Goal: Information Seeking & Learning: Learn about a topic

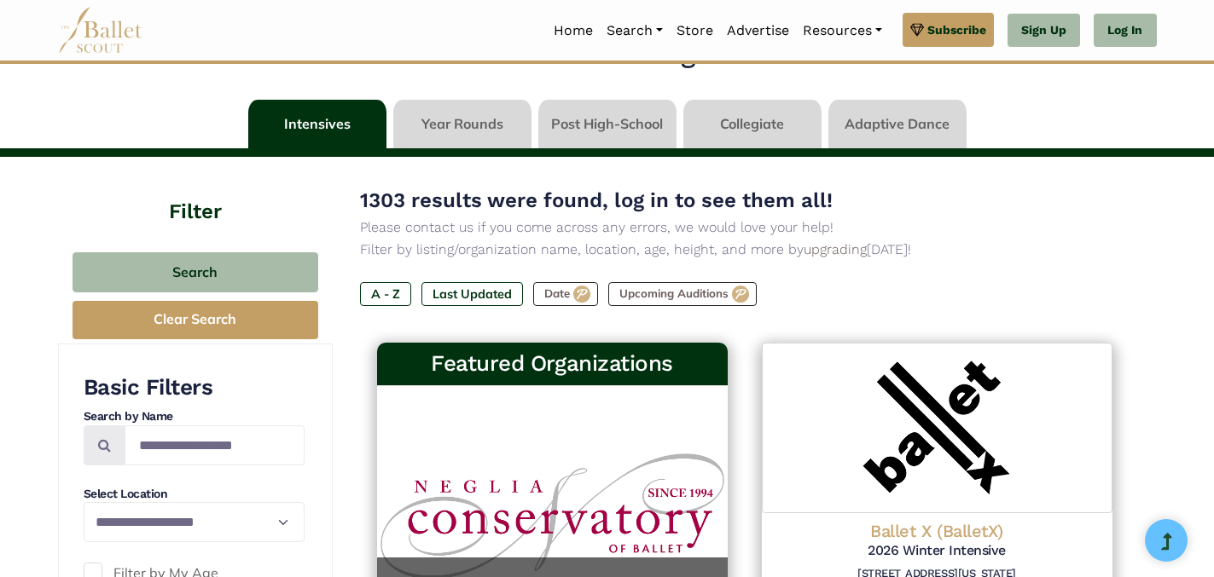
scroll to position [55, 0]
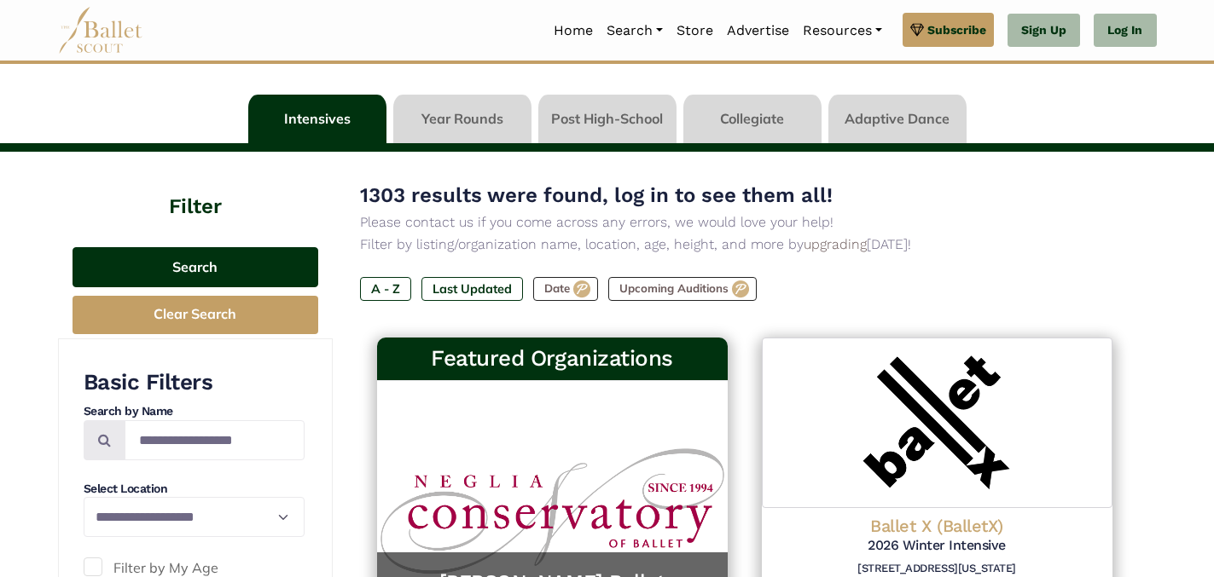
click at [185, 269] on button "Search" at bounding box center [196, 267] width 246 height 40
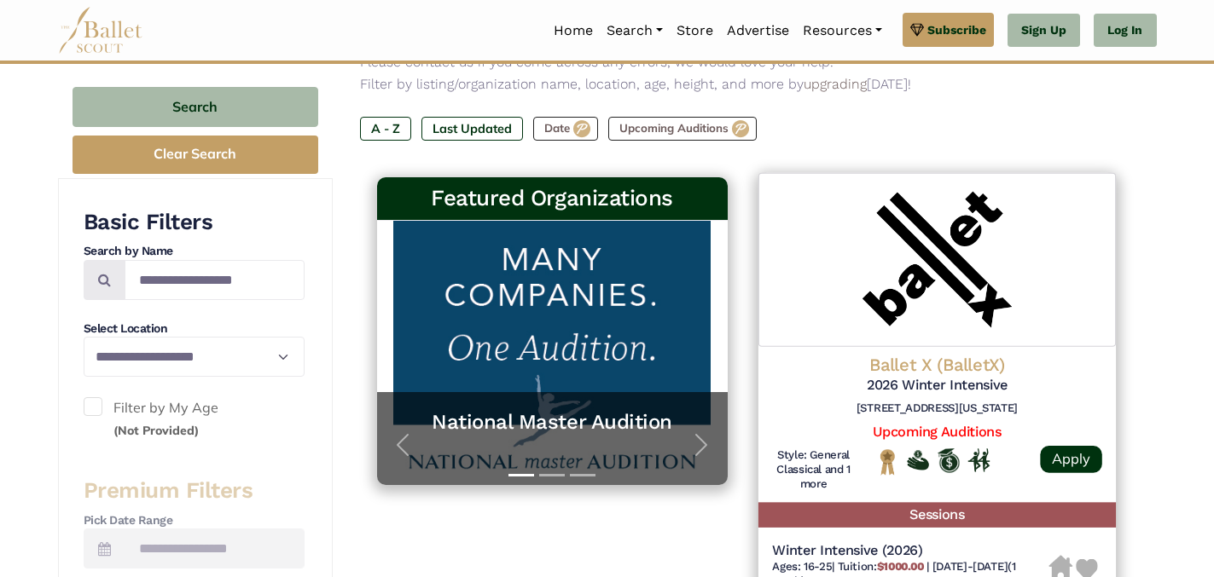
scroll to position [227, 0]
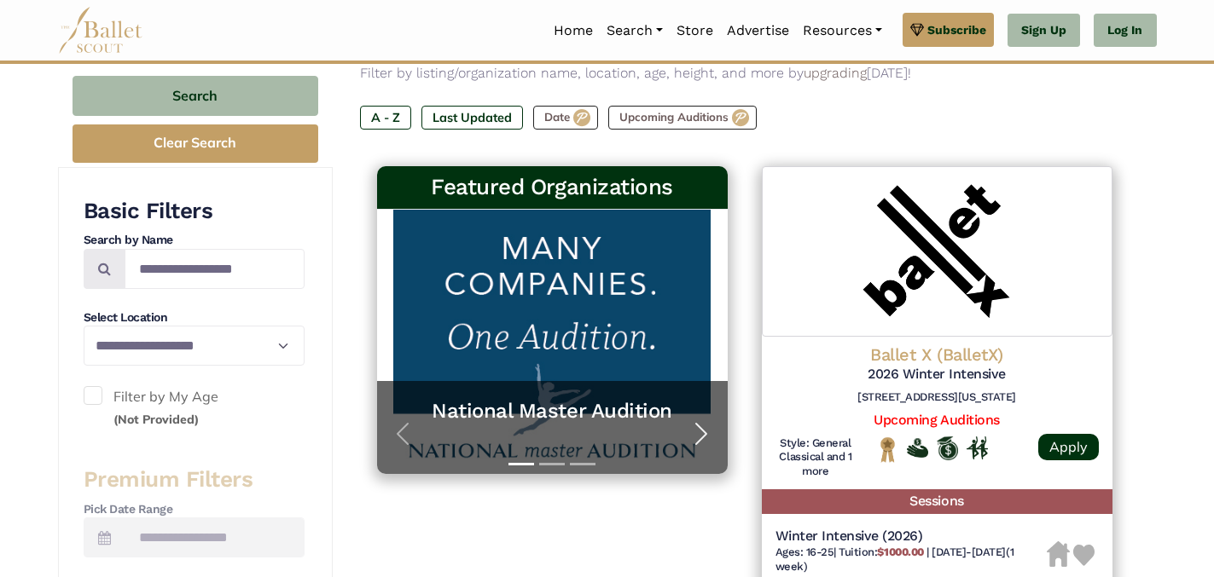
click at [700, 437] on span "button" at bounding box center [700, 434] width 27 height 27
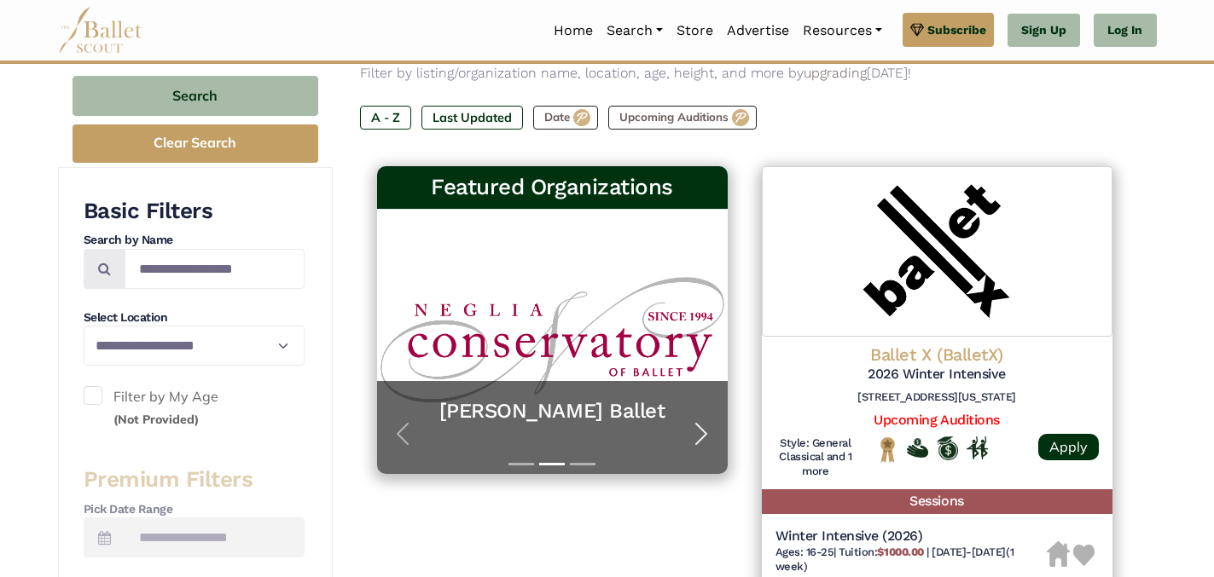
click at [700, 437] on span "button" at bounding box center [700, 434] width 27 height 27
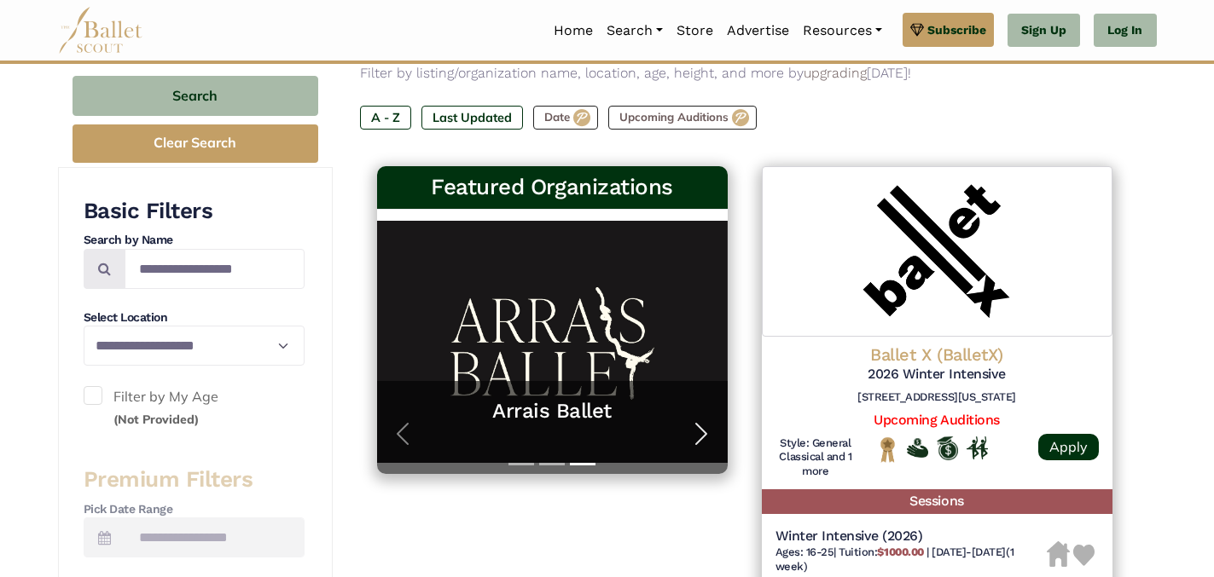
click at [700, 437] on span "button" at bounding box center [700, 434] width 27 height 27
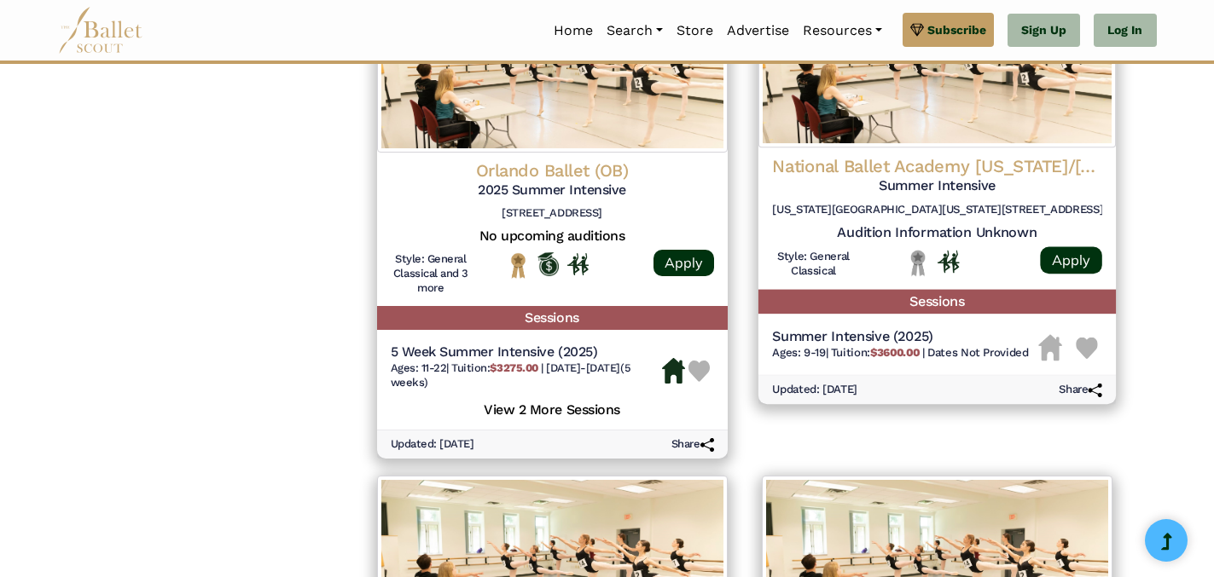
scroll to position [1836, 0]
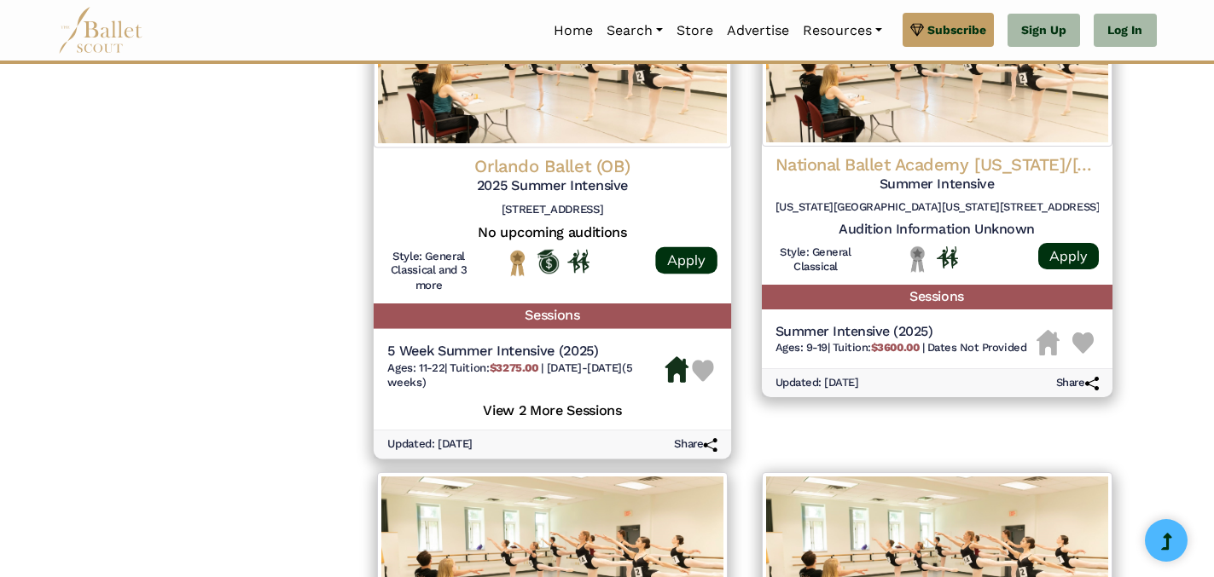
click at [602, 410] on h5 "View 2 More Sessions" at bounding box center [552, 408] width 330 height 22
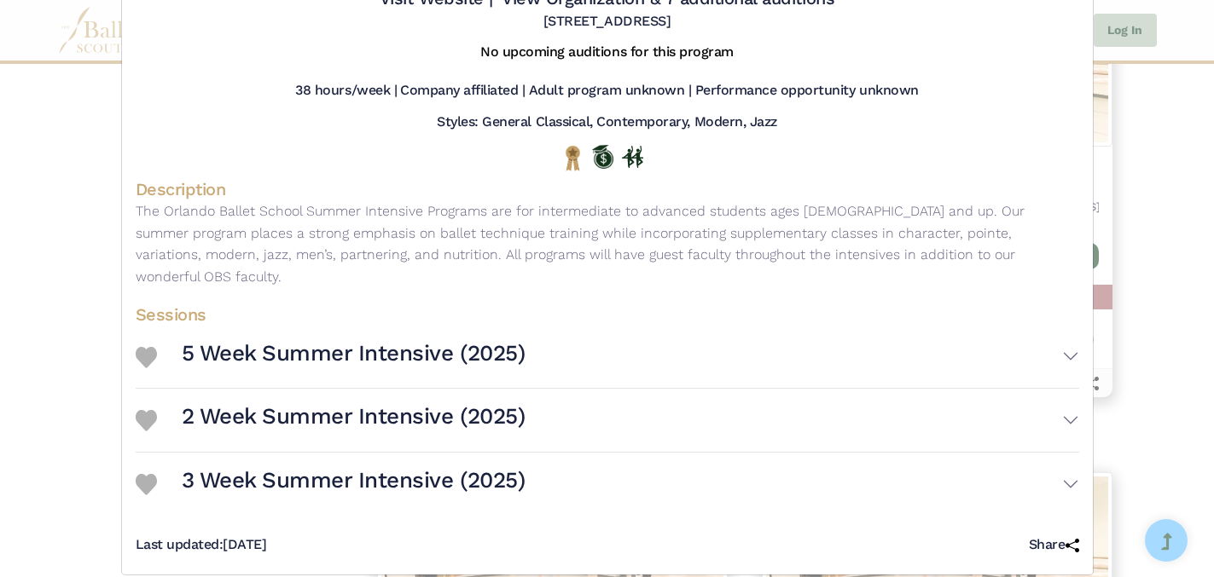
scroll to position [0, 0]
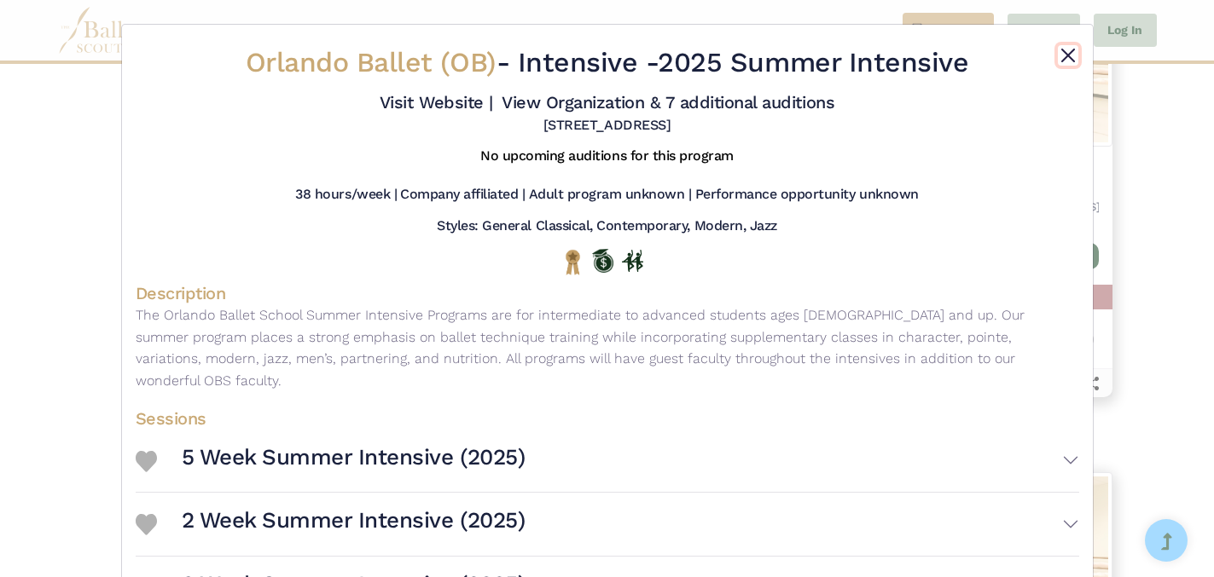
click at [1070, 55] on button "Close" at bounding box center [1068, 55] width 20 height 20
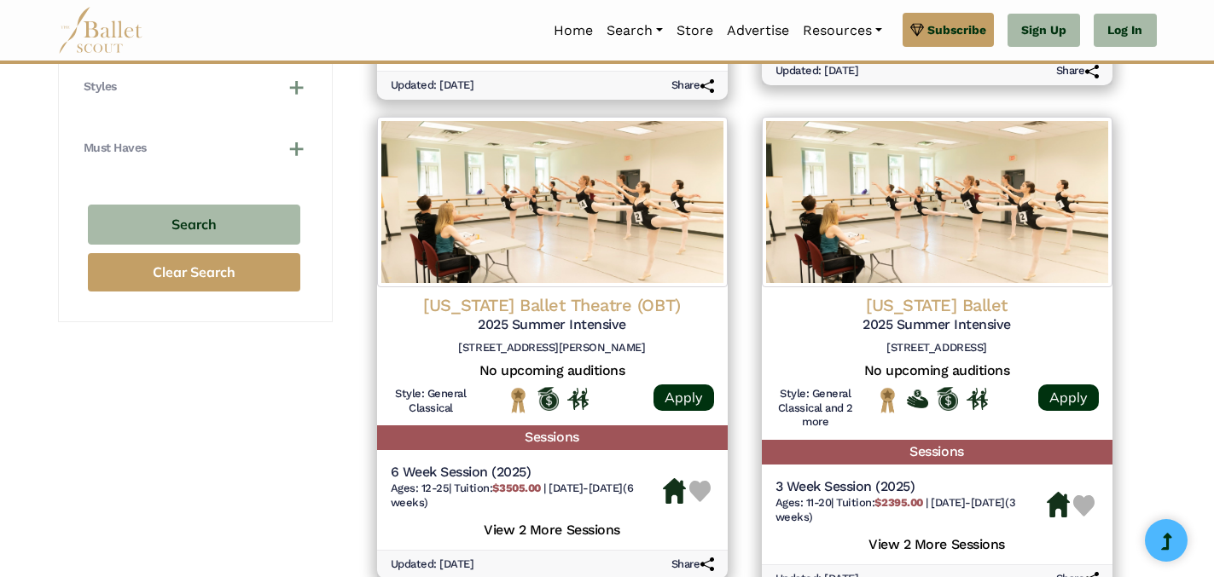
scroll to position [1254, 0]
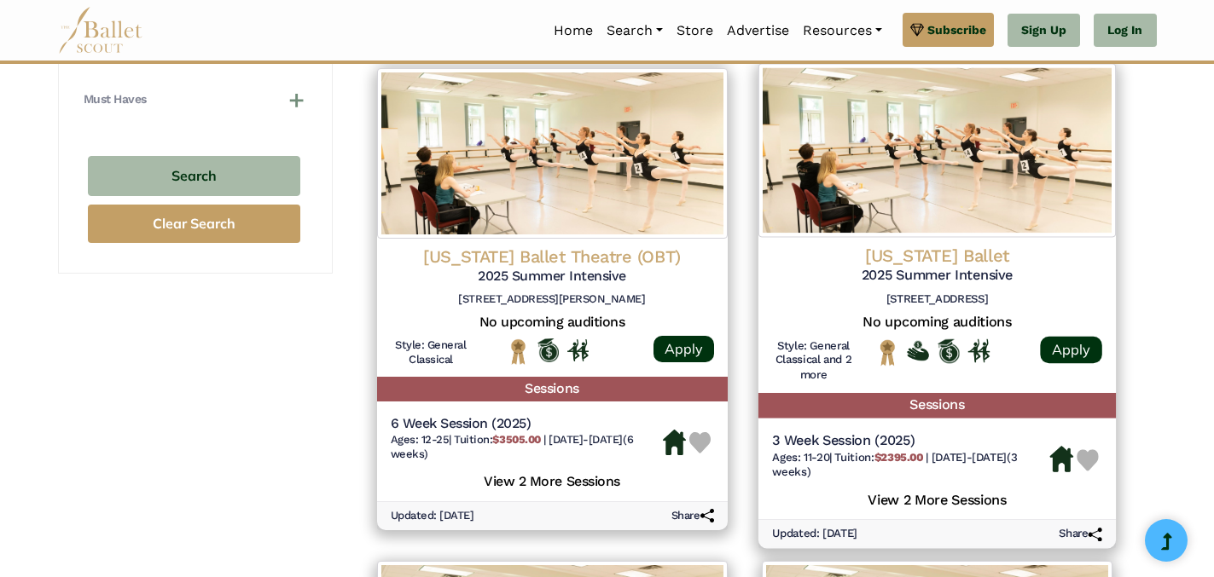
click at [905, 503] on h5 "View 2 More Sessions" at bounding box center [937, 498] width 330 height 22
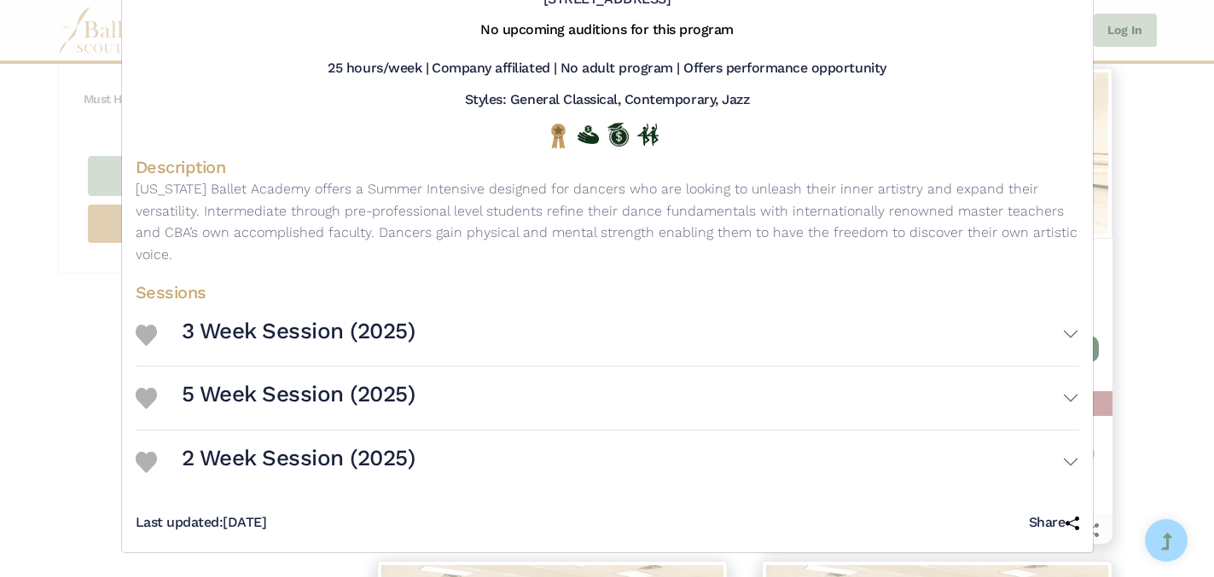
scroll to position [0, 0]
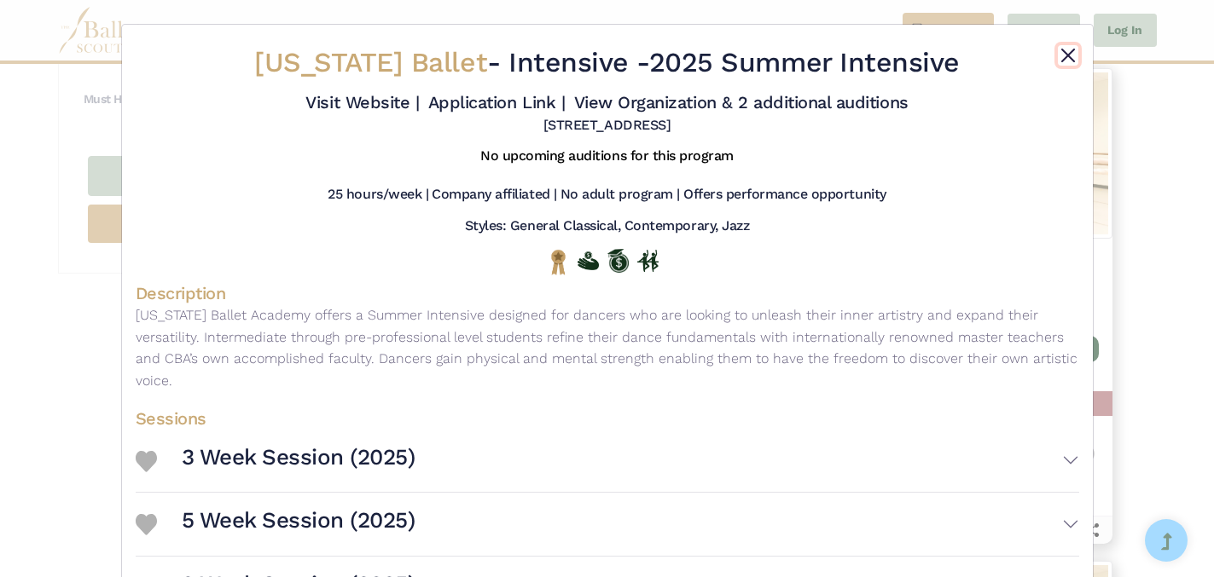
click at [1069, 51] on button "Close" at bounding box center [1068, 55] width 20 height 20
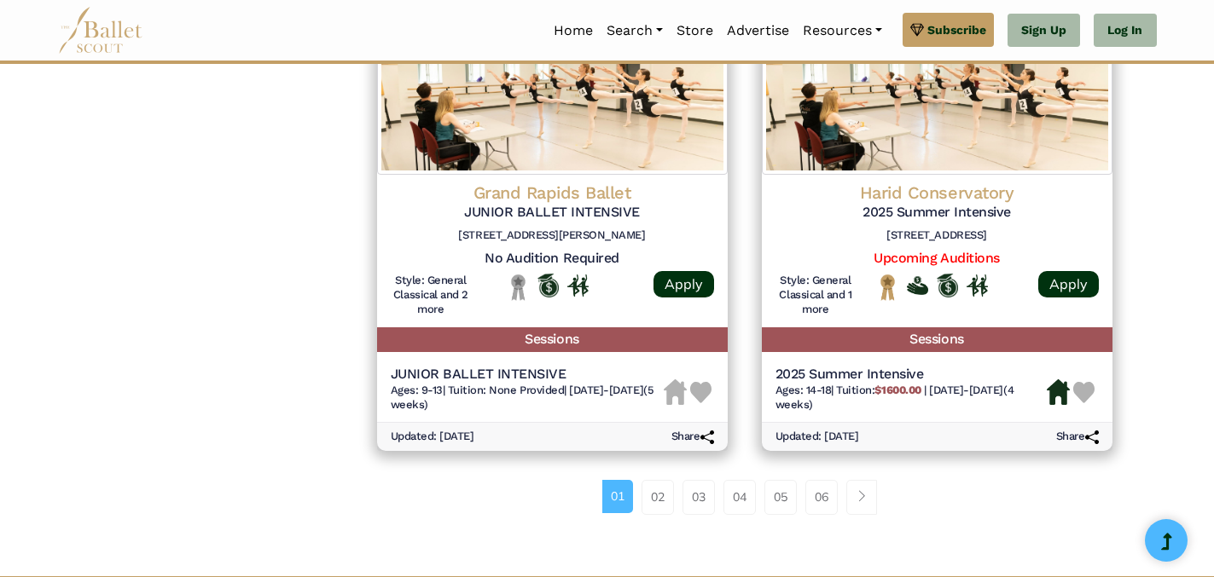
scroll to position [2367, 0]
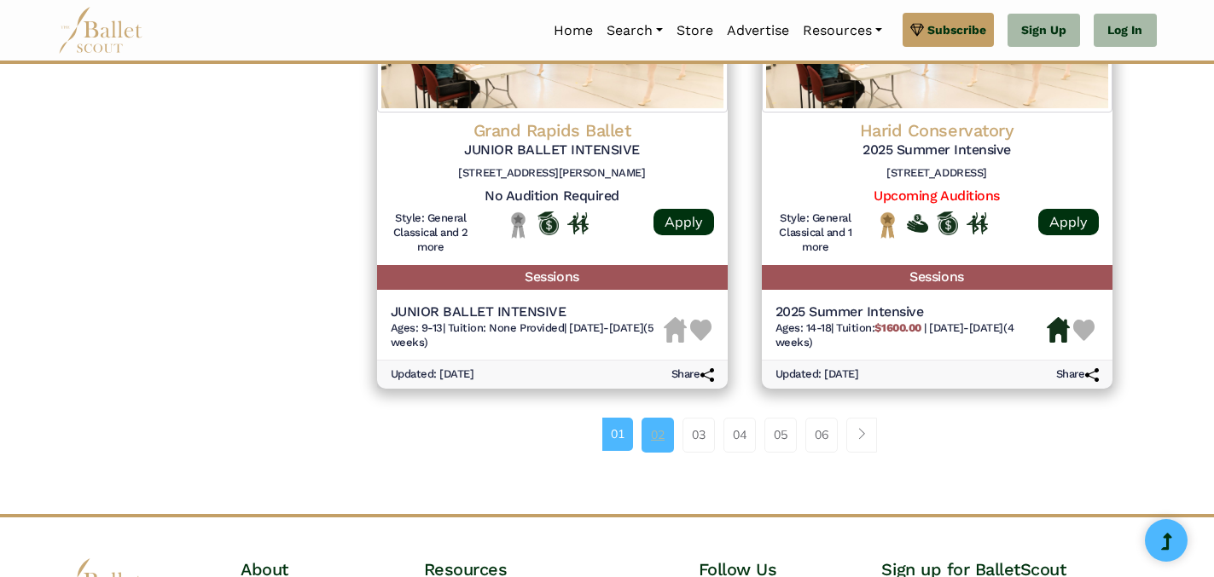
click at [655, 445] on link "02" at bounding box center [657, 435] width 32 height 34
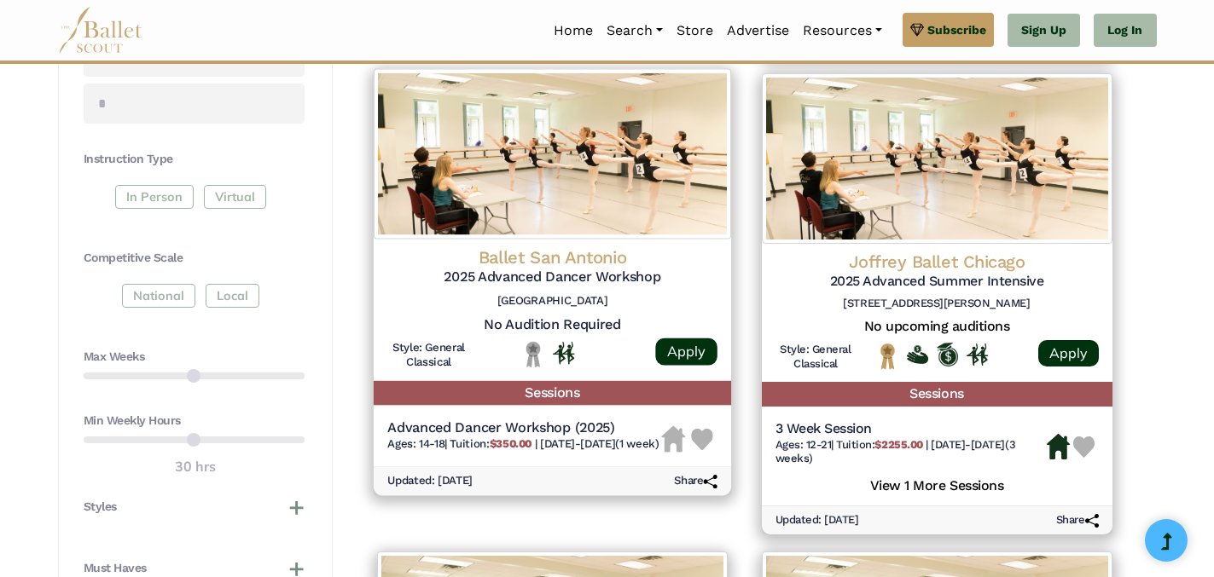
scroll to position [789, 0]
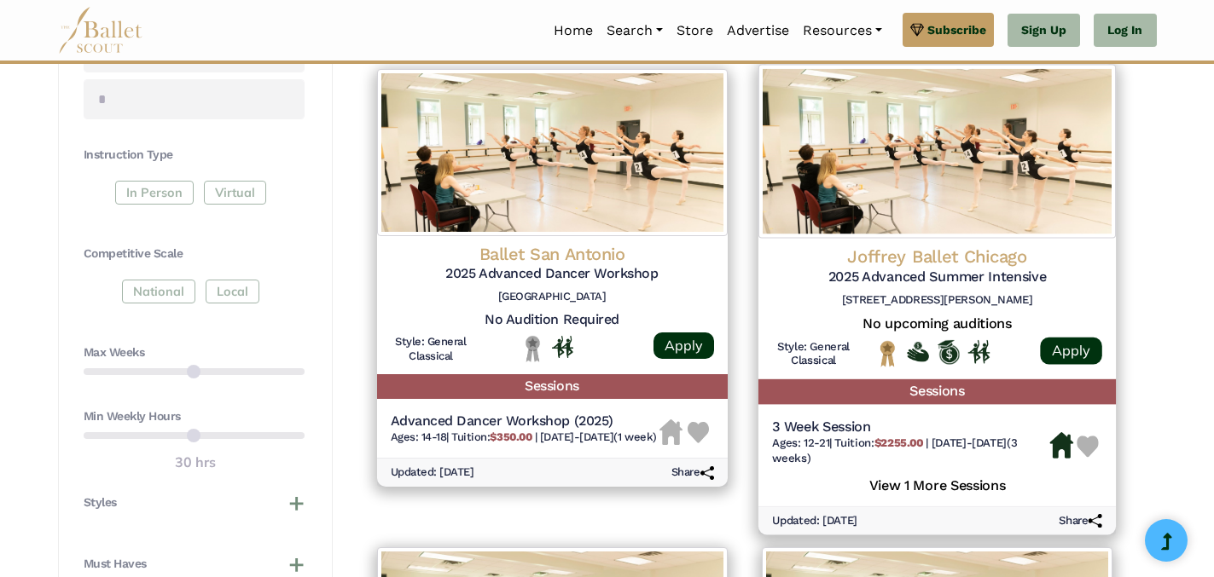
click at [893, 487] on h5 "View 1 More Sessions" at bounding box center [937, 484] width 330 height 22
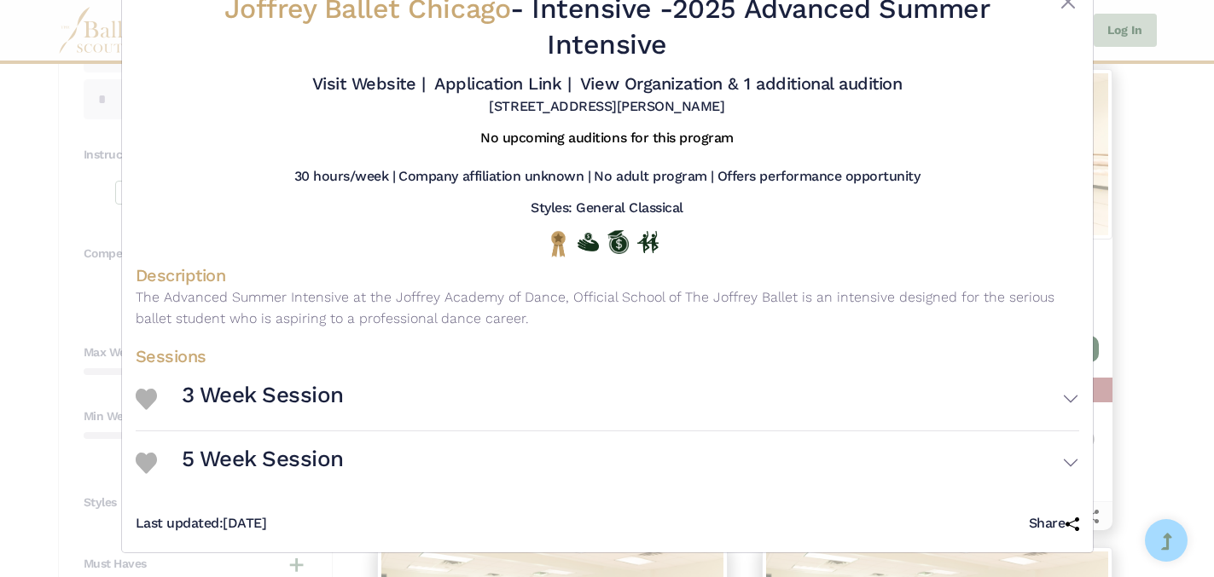
scroll to position [0, 0]
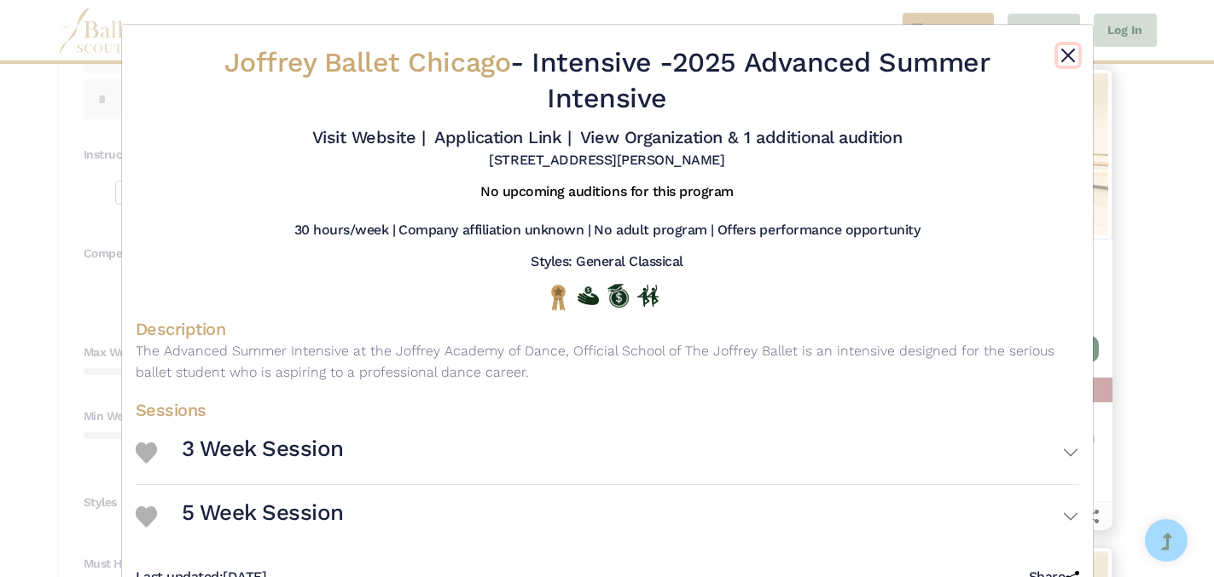
click at [1068, 56] on button "Close" at bounding box center [1068, 55] width 20 height 20
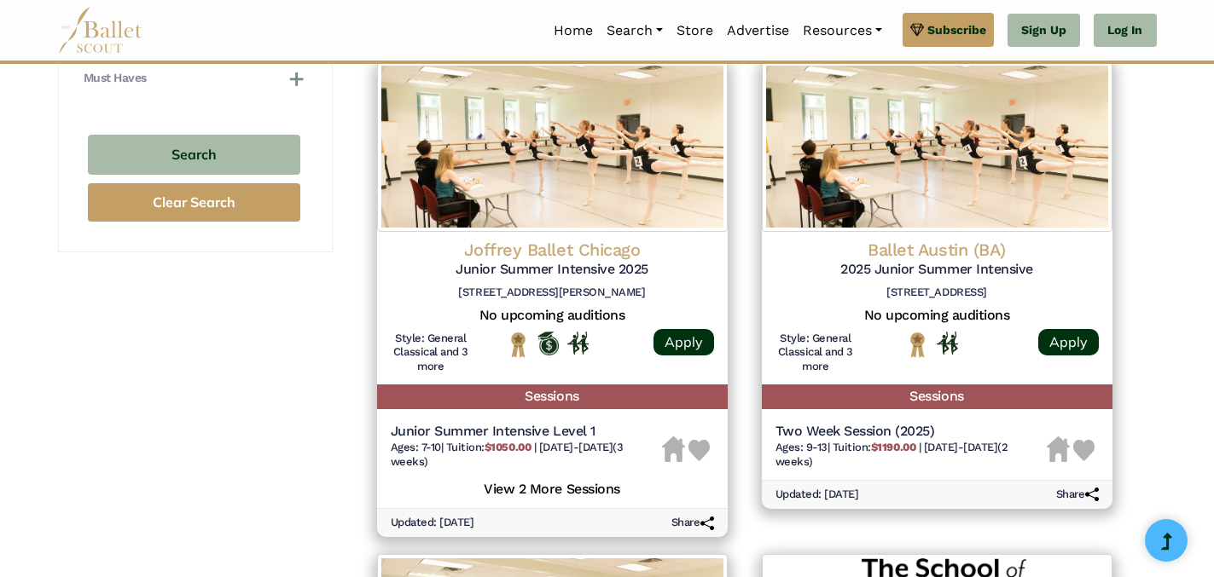
scroll to position [1276, 0]
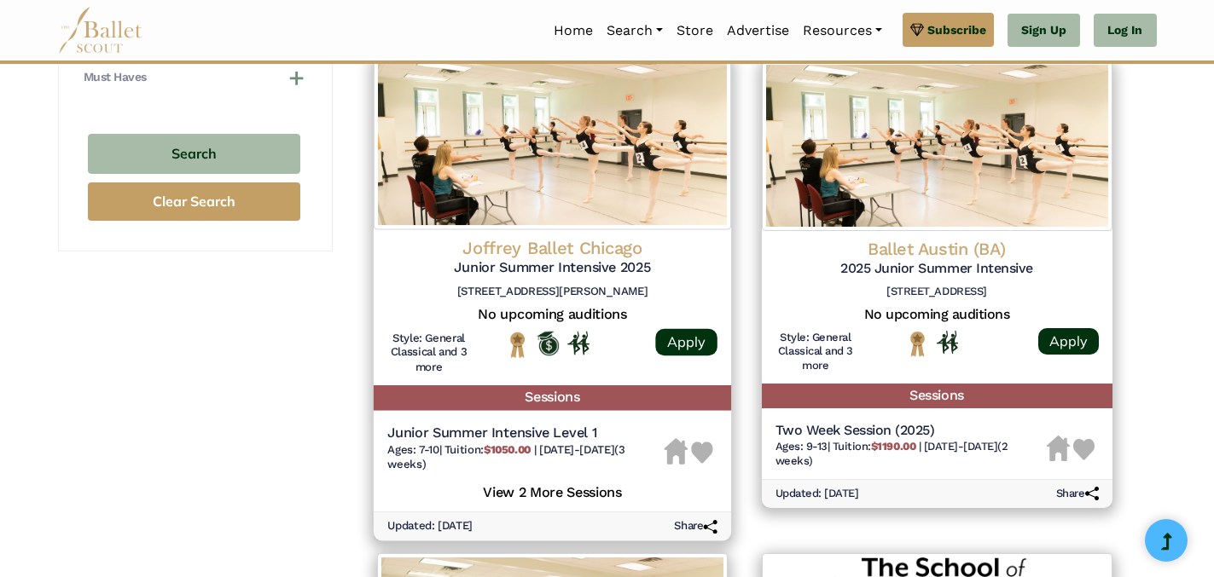
click at [563, 498] on h5 "View 2 More Sessions" at bounding box center [552, 490] width 330 height 22
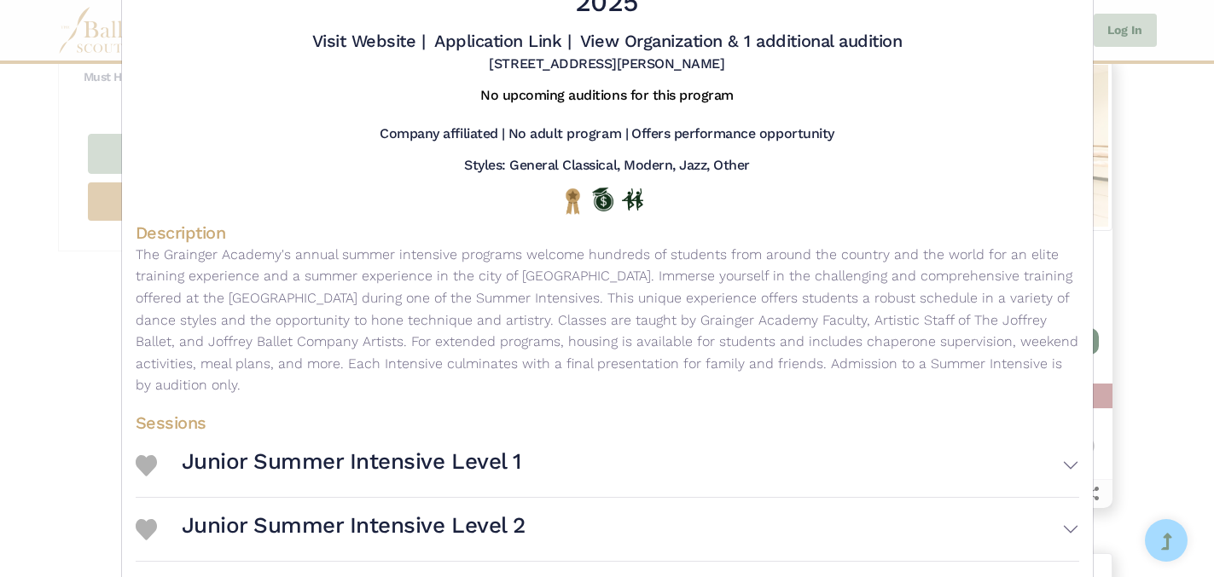
scroll to position [0, 0]
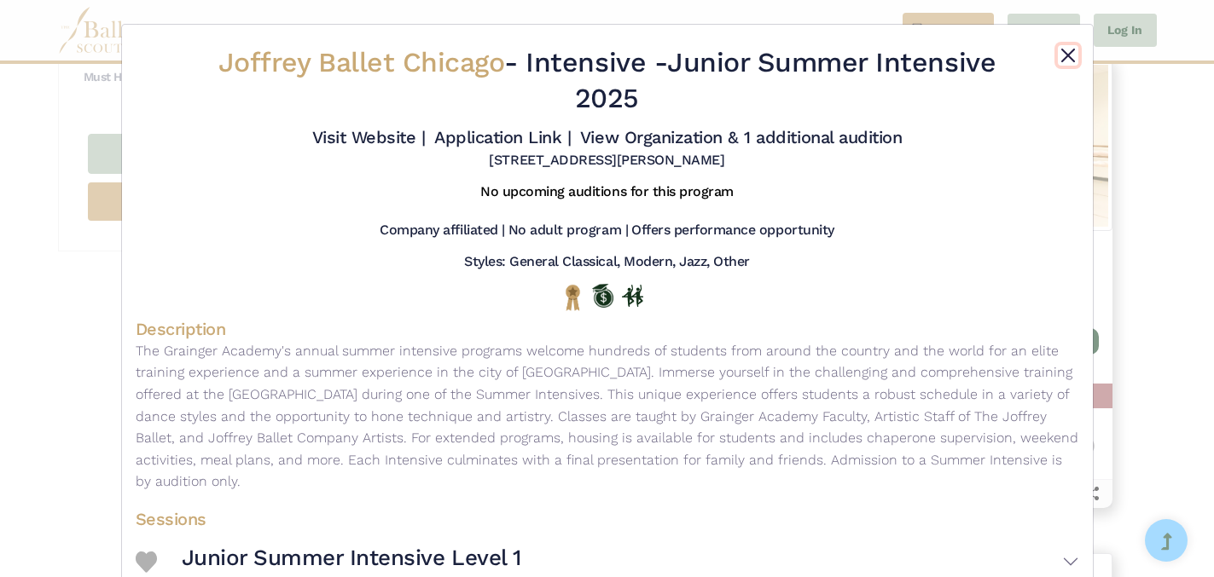
click at [1067, 53] on button "Close" at bounding box center [1068, 55] width 20 height 20
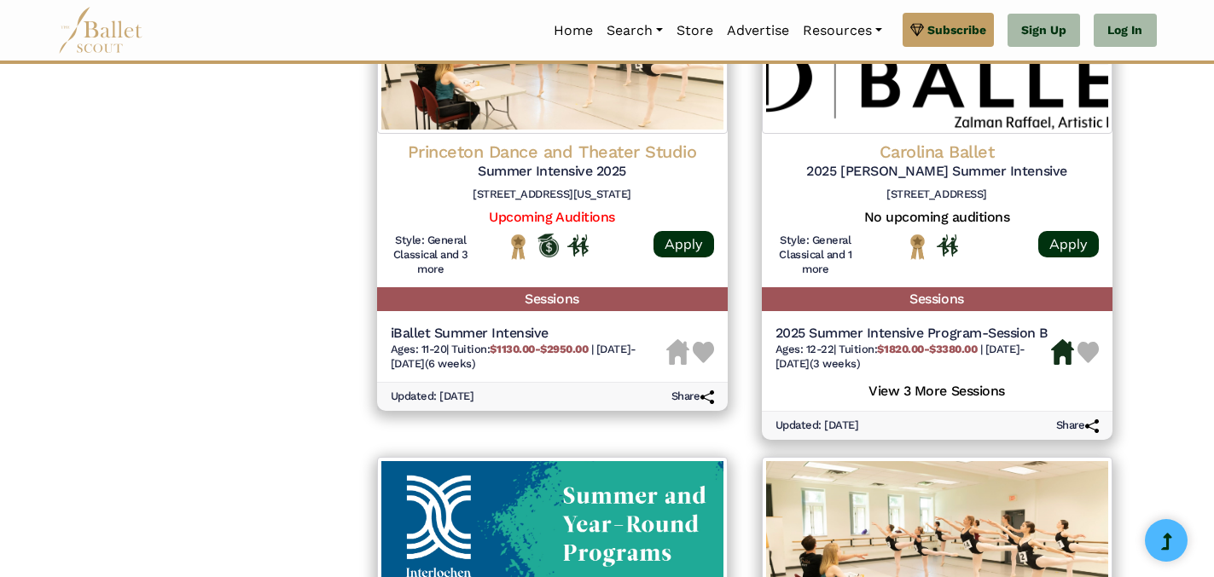
scroll to position [1870, 0]
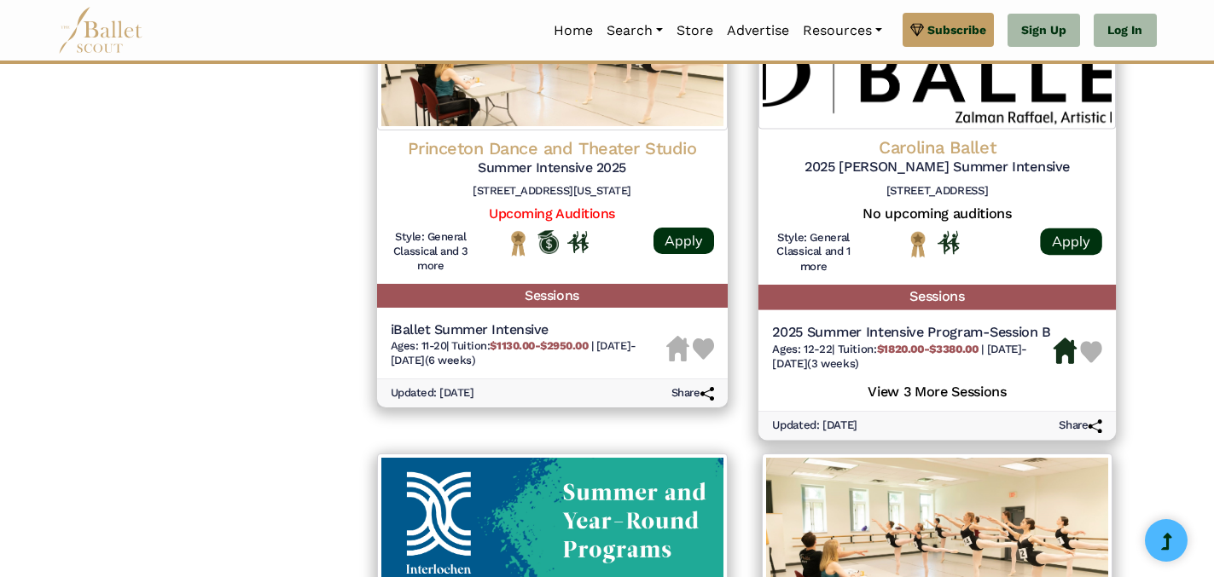
click at [888, 392] on h5 "View 3 More Sessions" at bounding box center [937, 390] width 330 height 22
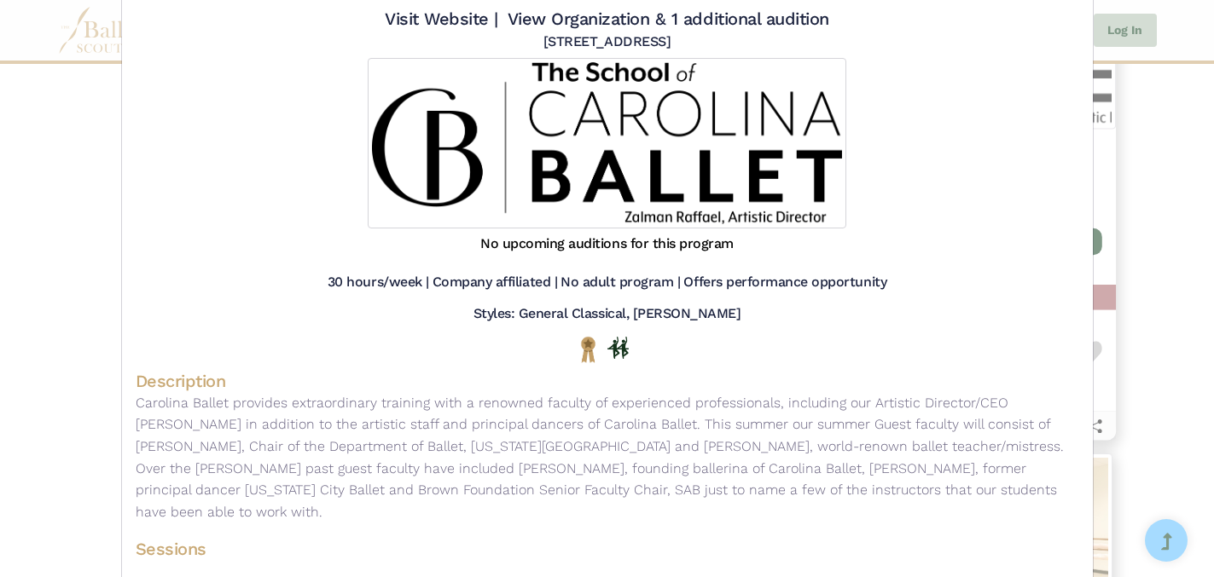
scroll to position [0, 0]
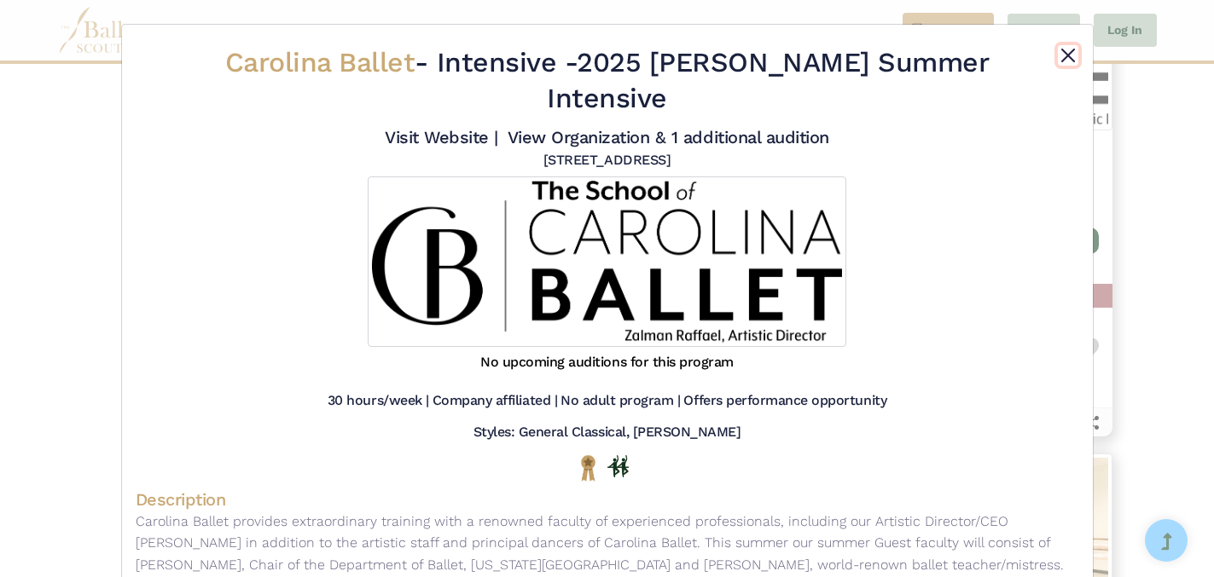
click at [1065, 54] on button "Close" at bounding box center [1068, 55] width 20 height 20
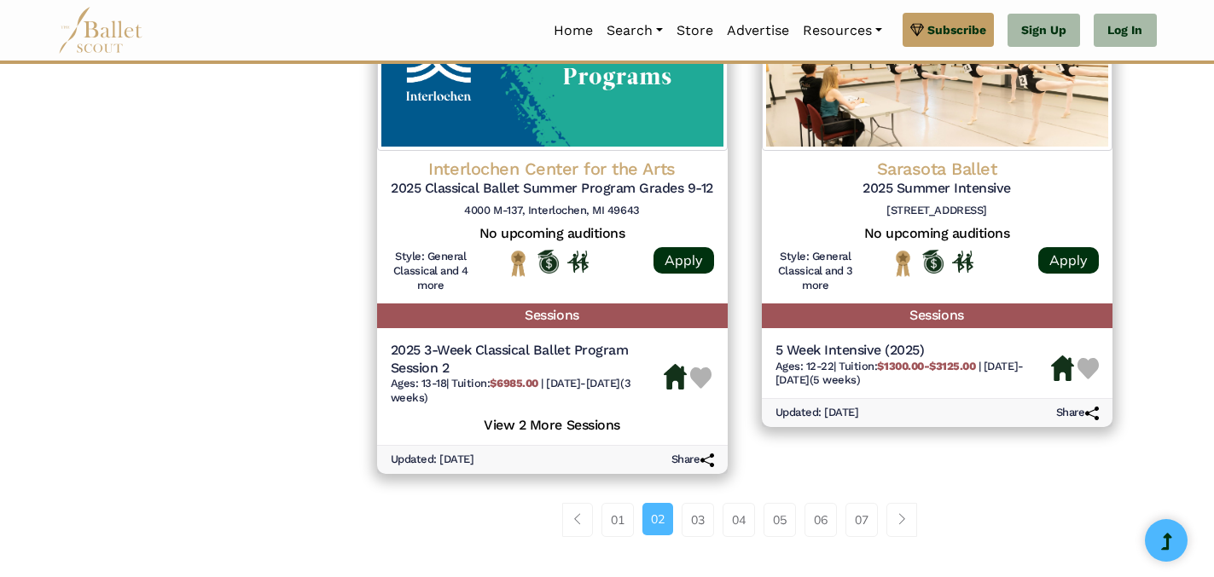
scroll to position [2349, 0]
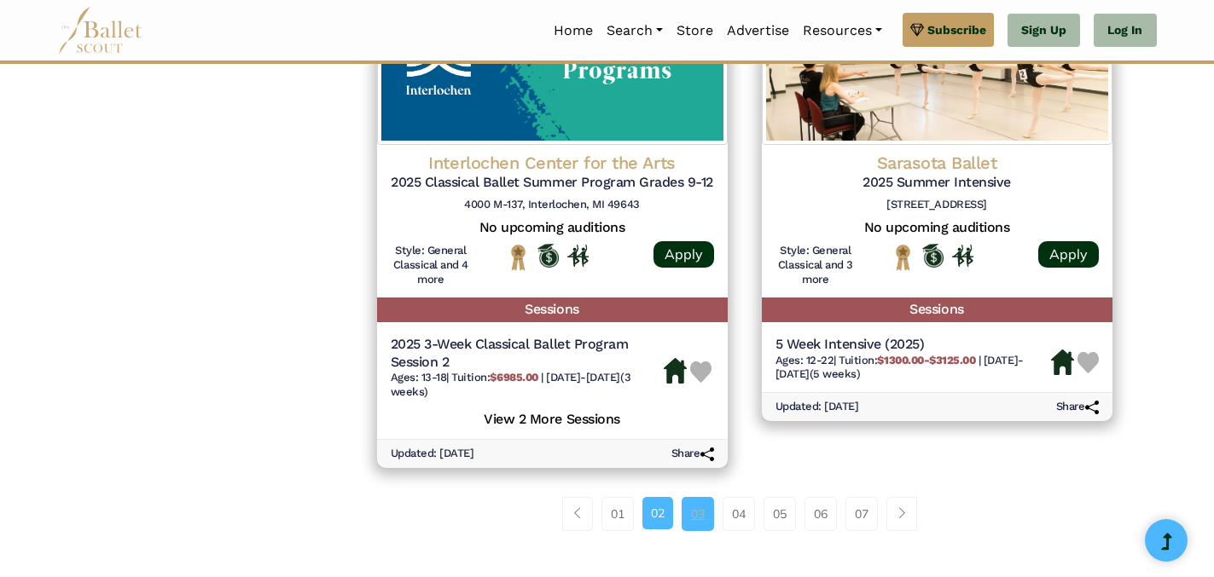
click at [696, 516] on link "03" at bounding box center [698, 514] width 32 height 34
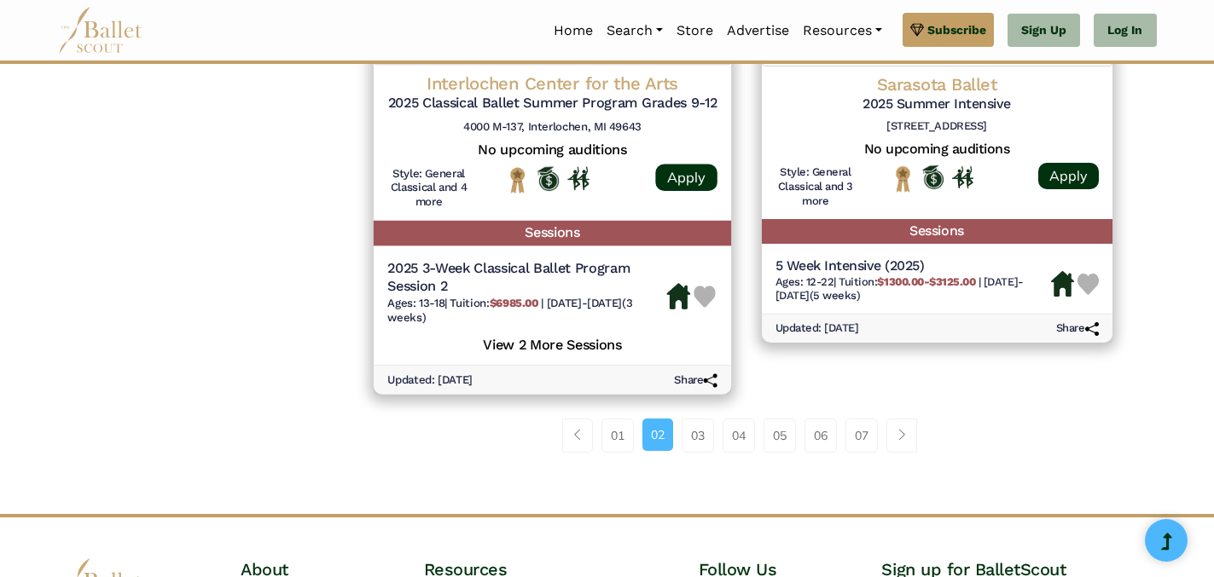
scroll to position [2429, 0]
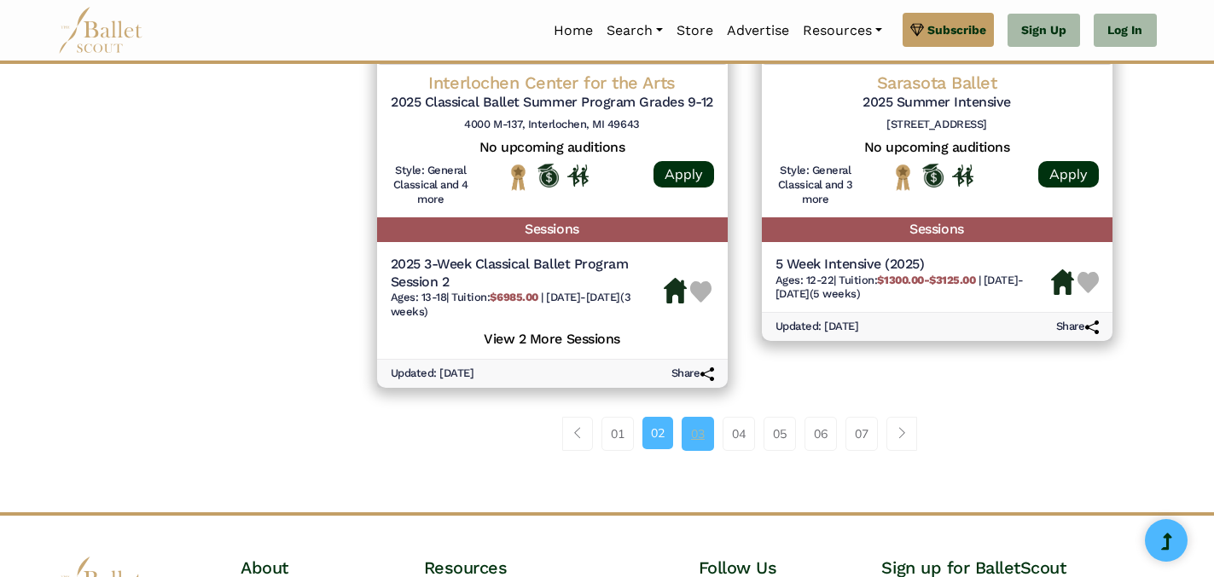
click at [694, 443] on link "03" at bounding box center [698, 434] width 32 height 34
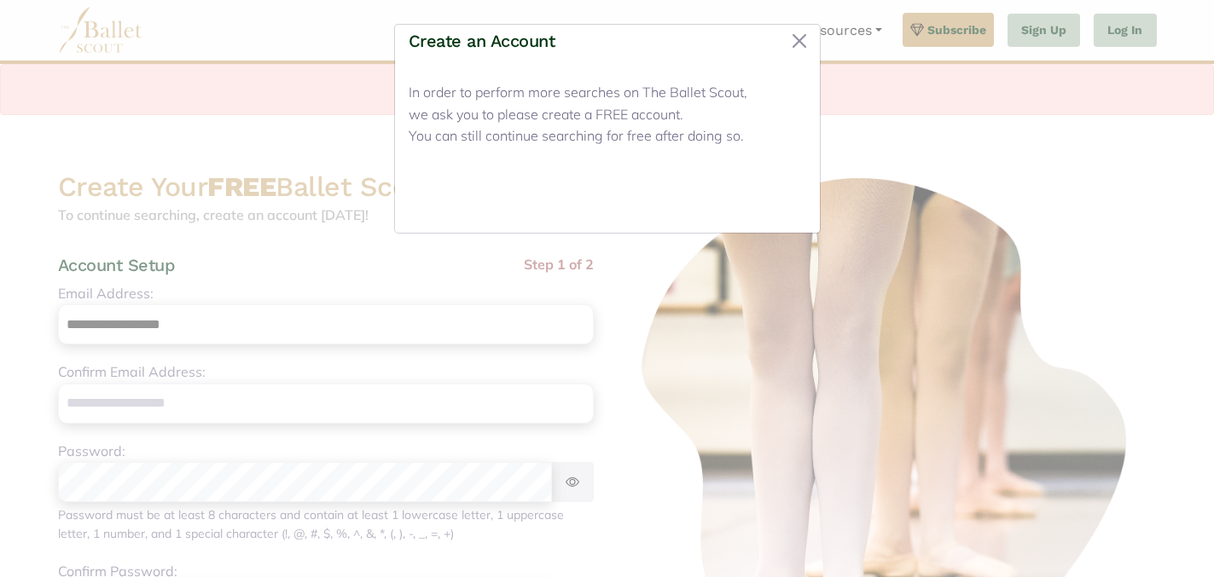
click at [779, 201] on button "Close" at bounding box center [774, 199] width 64 height 40
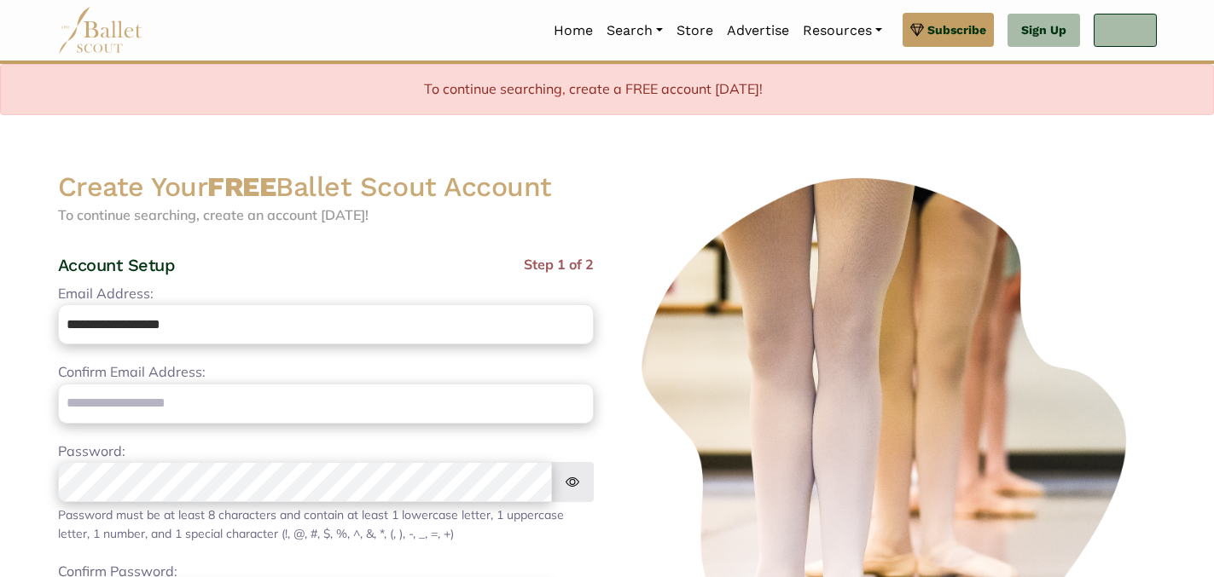
click at [1117, 32] on link "Log In" at bounding box center [1124, 31] width 62 height 34
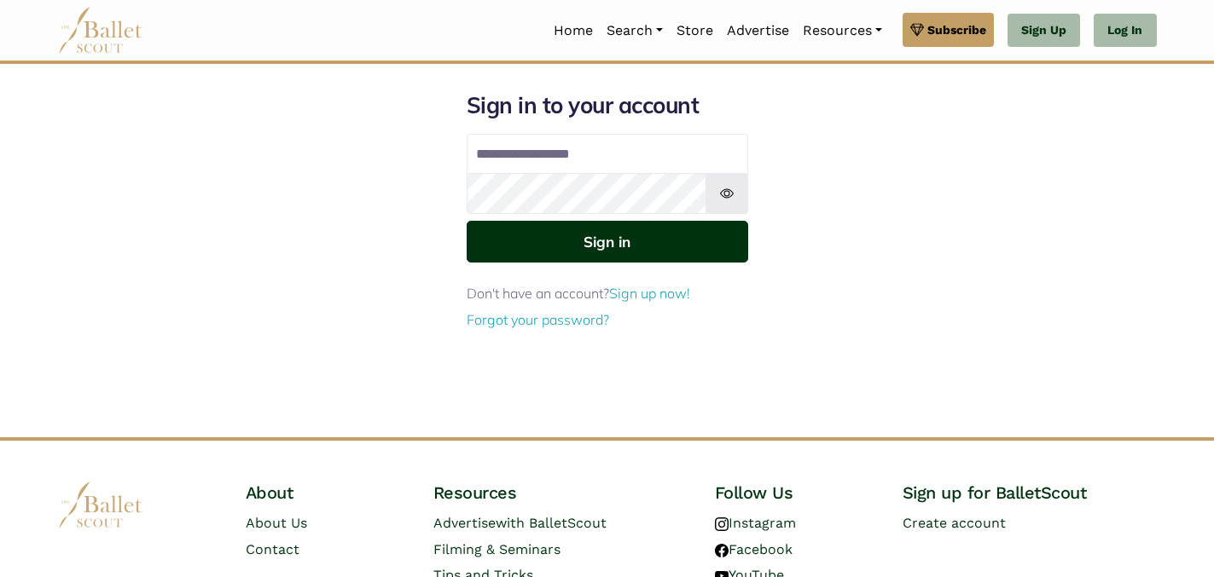
click at [593, 253] on button "Sign in" at bounding box center [607, 242] width 281 height 42
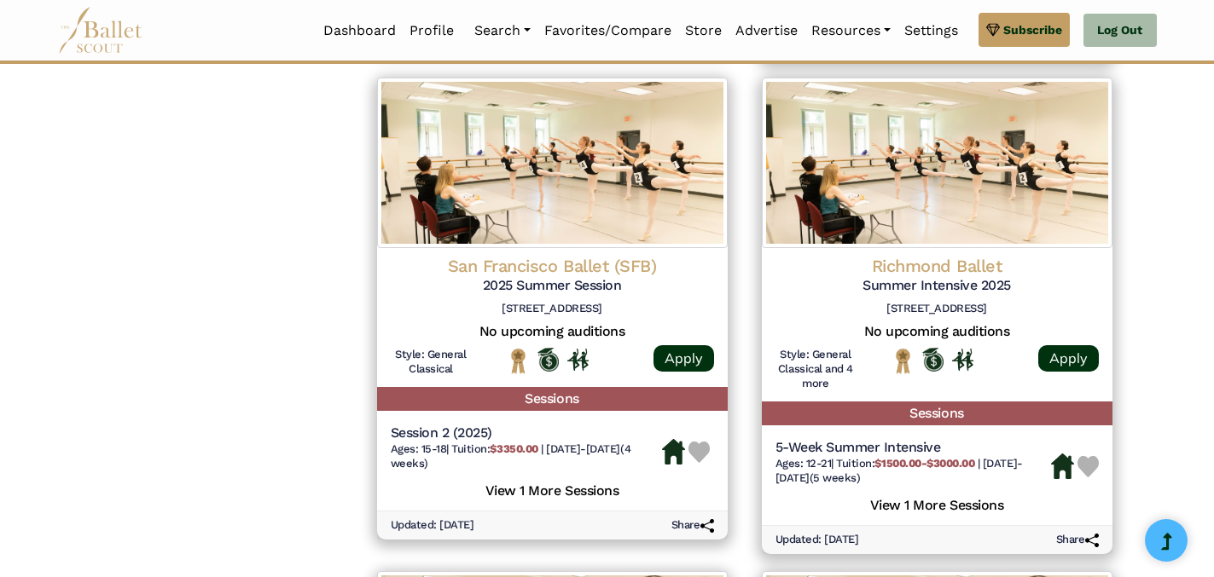
scroll to position [1761, 0]
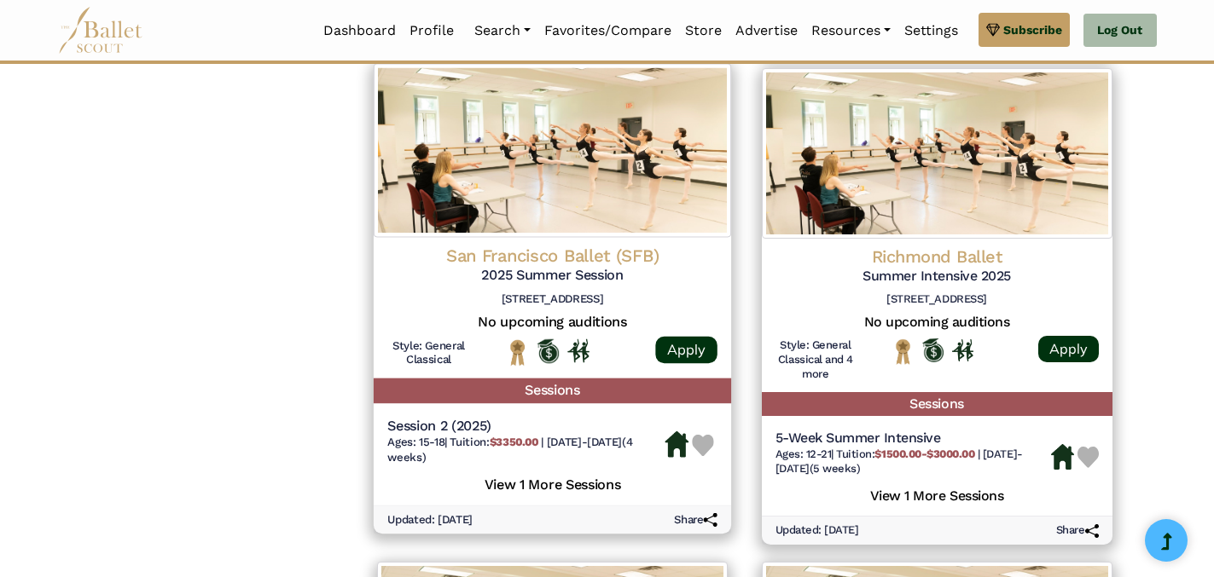
click at [601, 488] on h5 "View 1 More Sessions" at bounding box center [552, 484] width 330 height 22
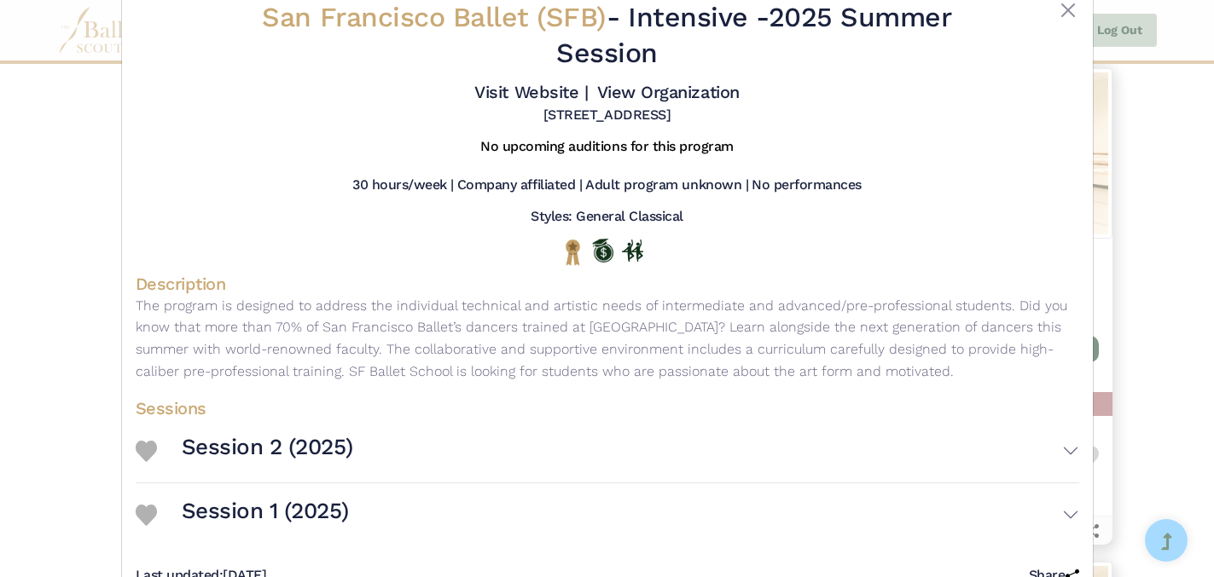
scroll to position [98, 0]
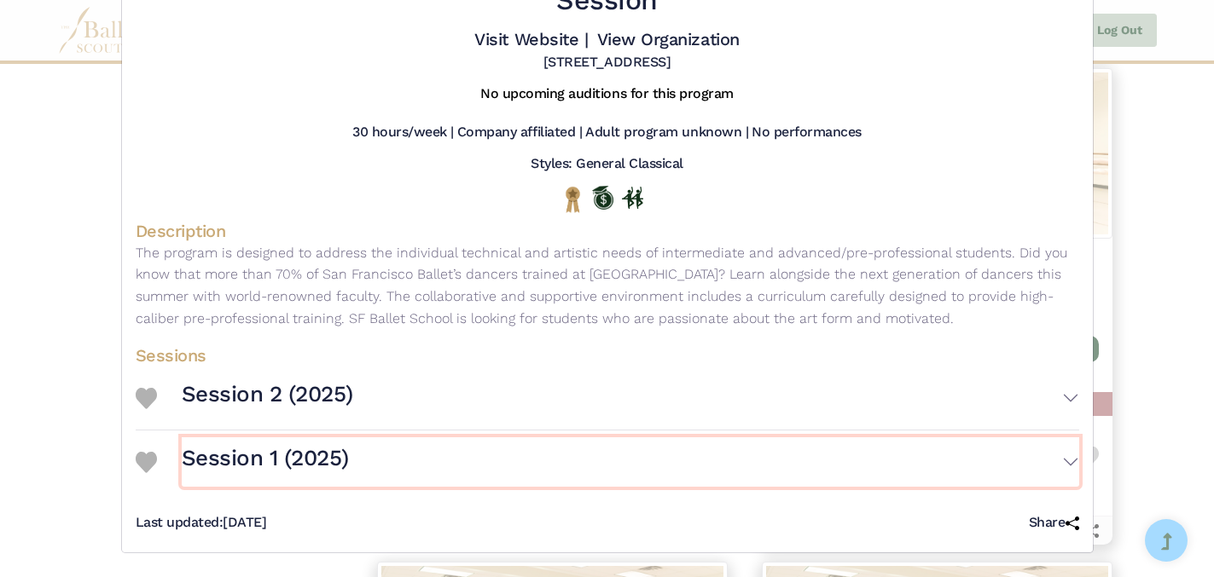
click at [1068, 463] on button "Session 1 (2025)" at bounding box center [630, 462] width 897 height 49
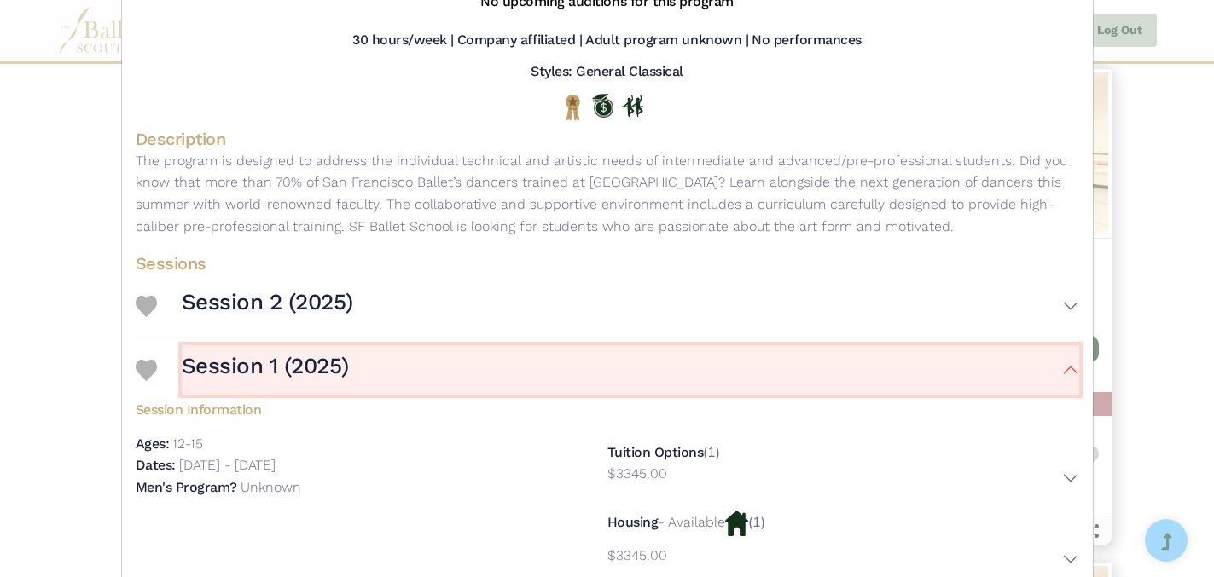
scroll to position [192, 0]
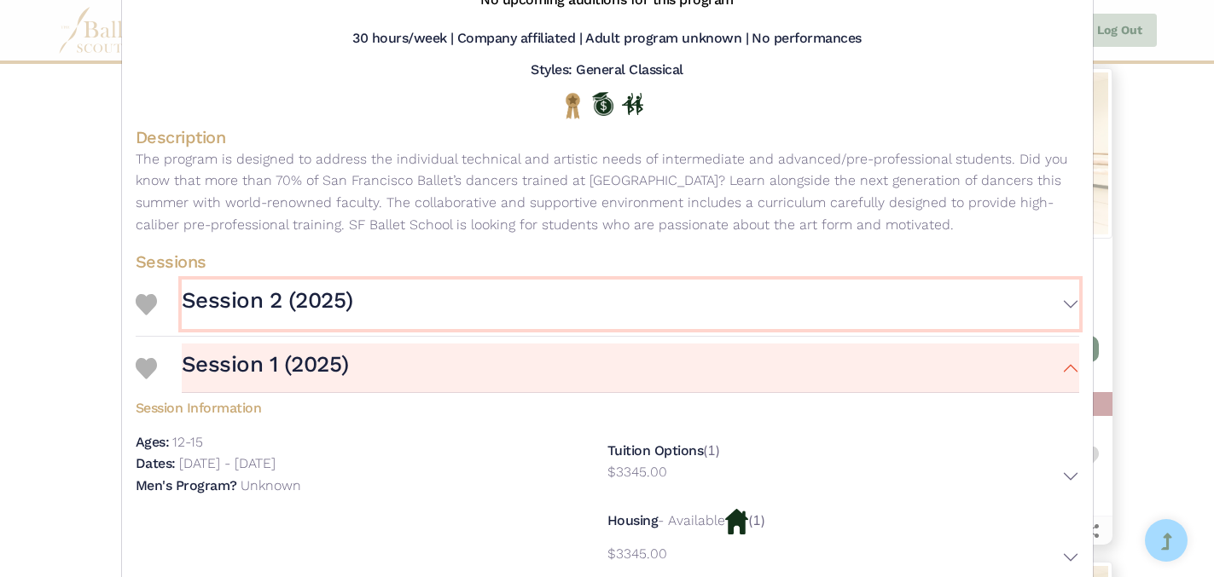
click at [1070, 303] on button "Session 2 (2025)" at bounding box center [630, 304] width 897 height 49
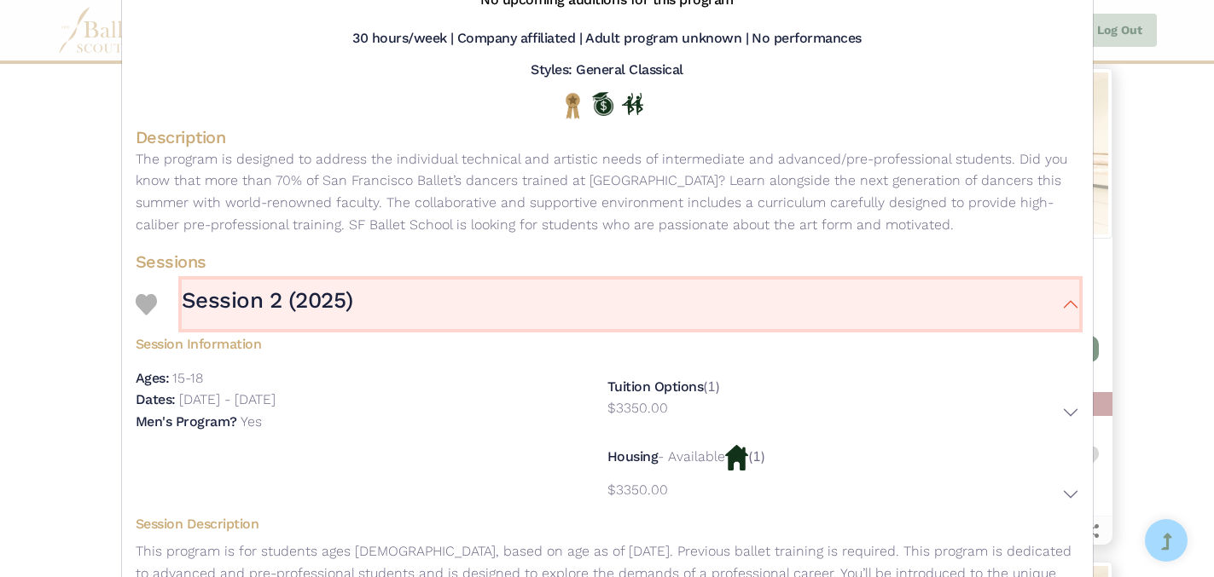
scroll to position [0, 0]
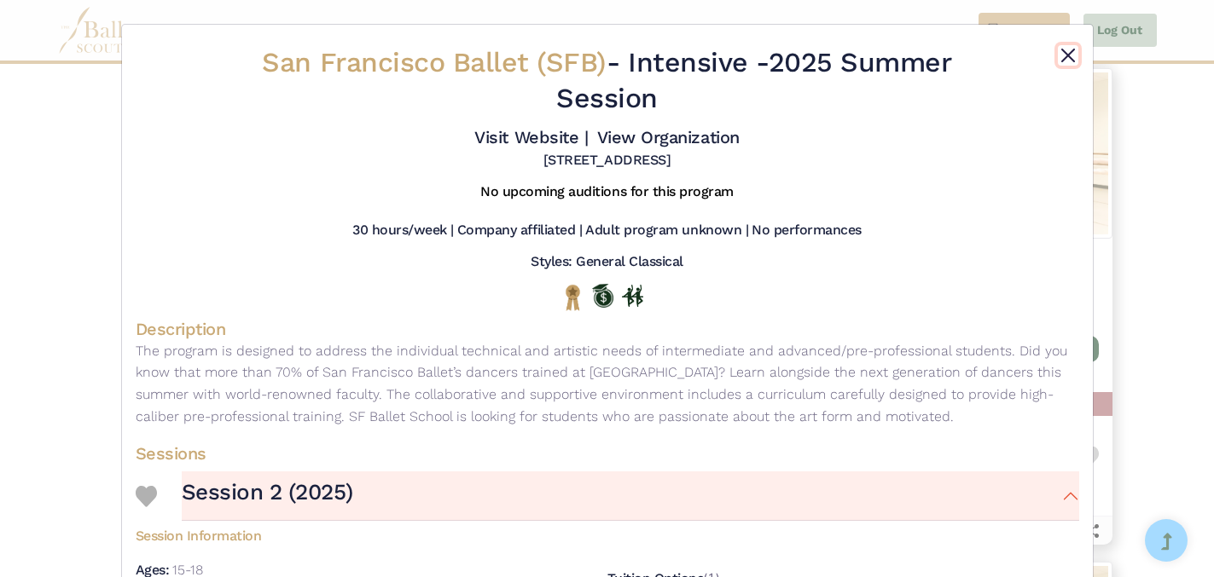
click at [1065, 56] on button "Close" at bounding box center [1068, 55] width 20 height 20
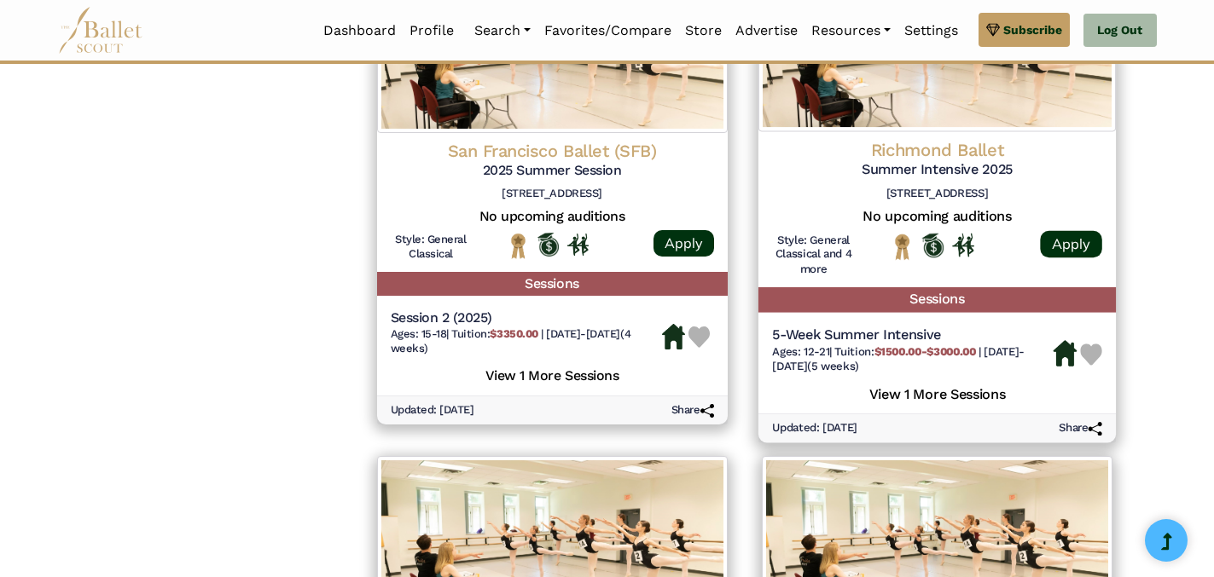
scroll to position [1871, 0]
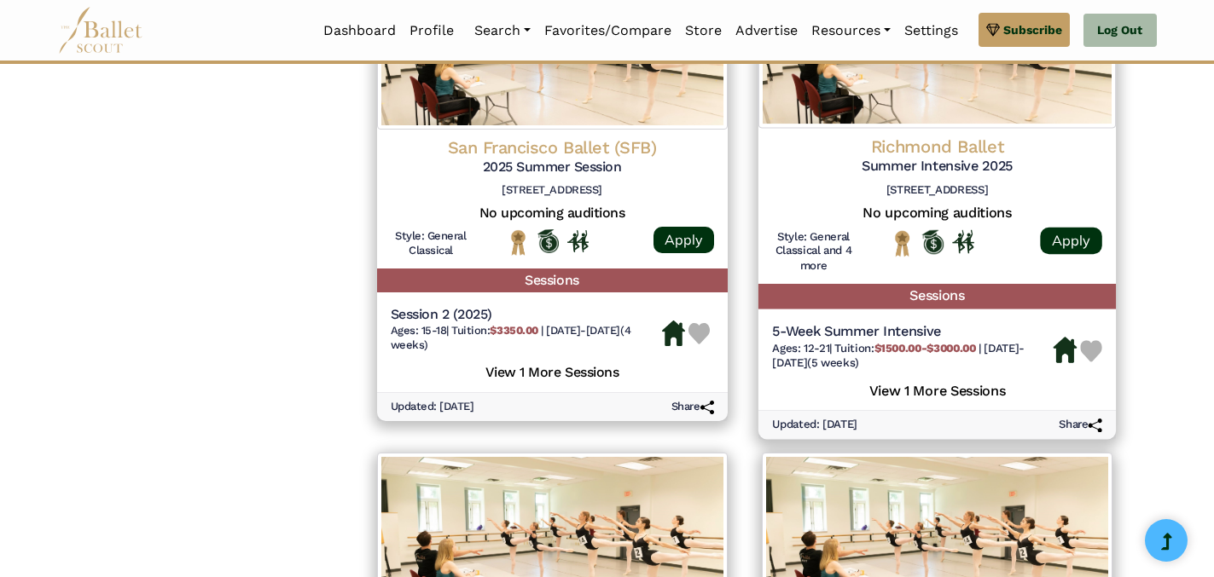
click at [931, 392] on h5 "View 1 More Sessions" at bounding box center [937, 389] width 330 height 22
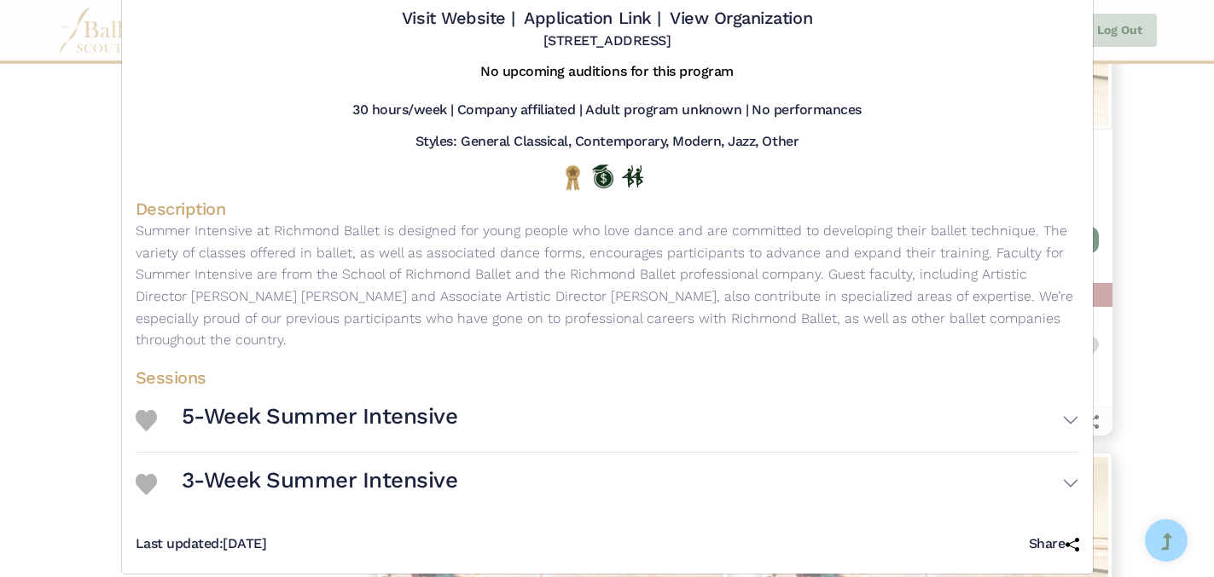
scroll to position [0, 0]
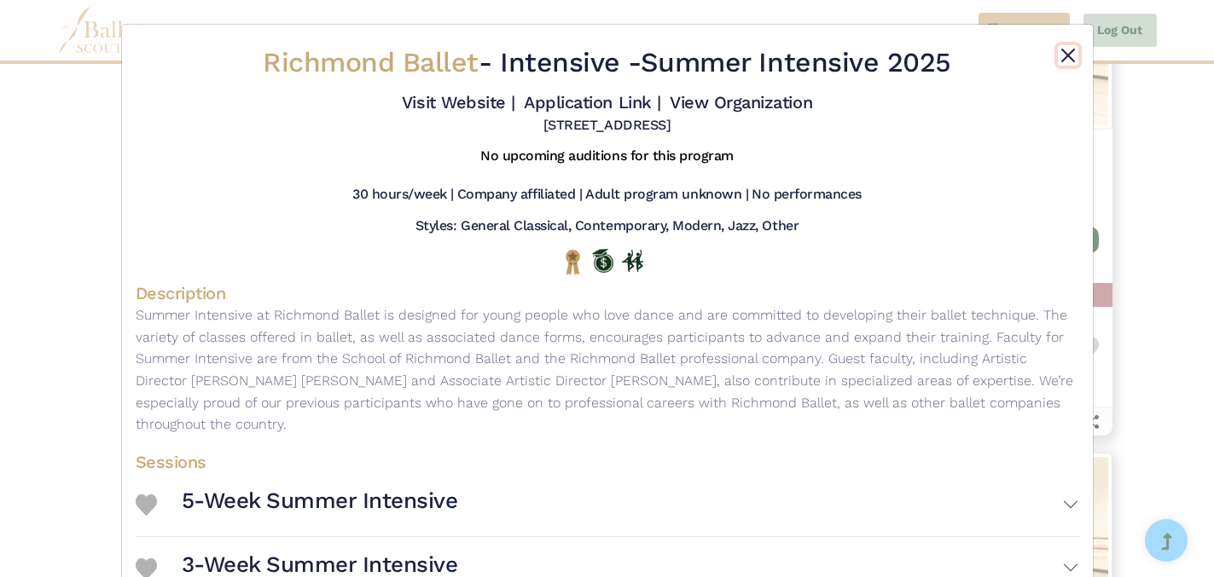
click at [1069, 55] on button "Close" at bounding box center [1068, 55] width 20 height 20
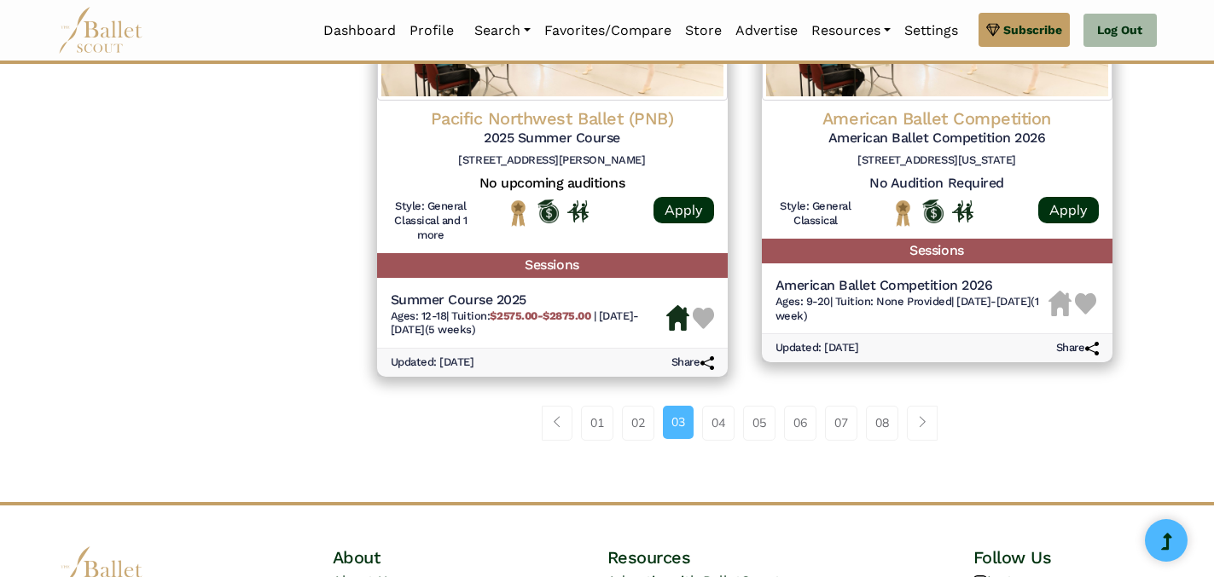
scroll to position [2397, 0]
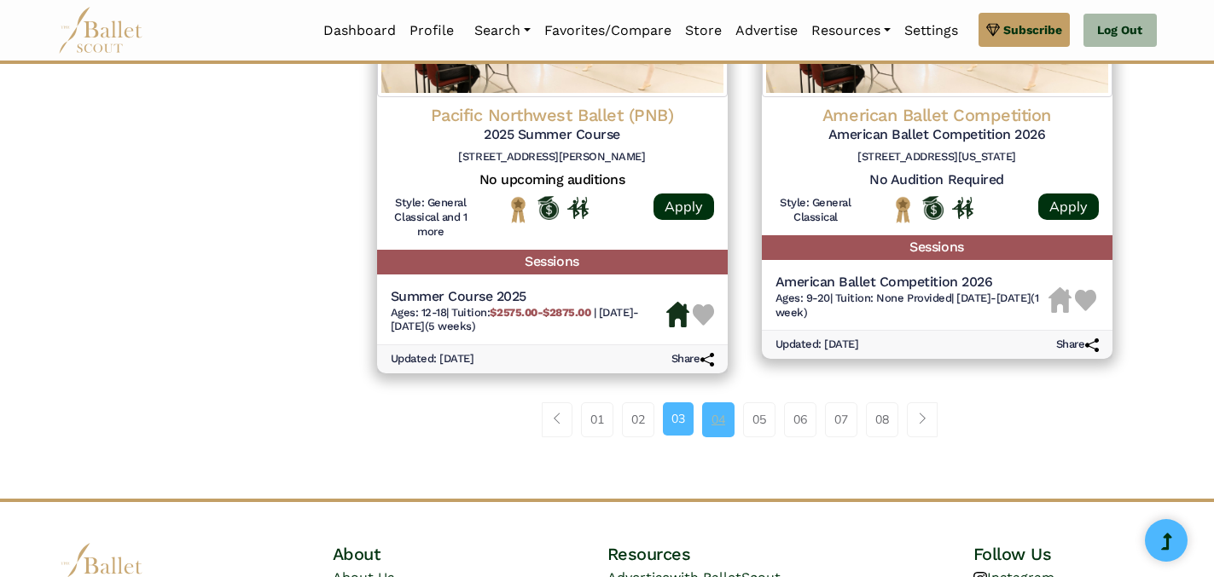
click at [715, 426] on link "04" at bounding box center [718, 420] width 32 height 34
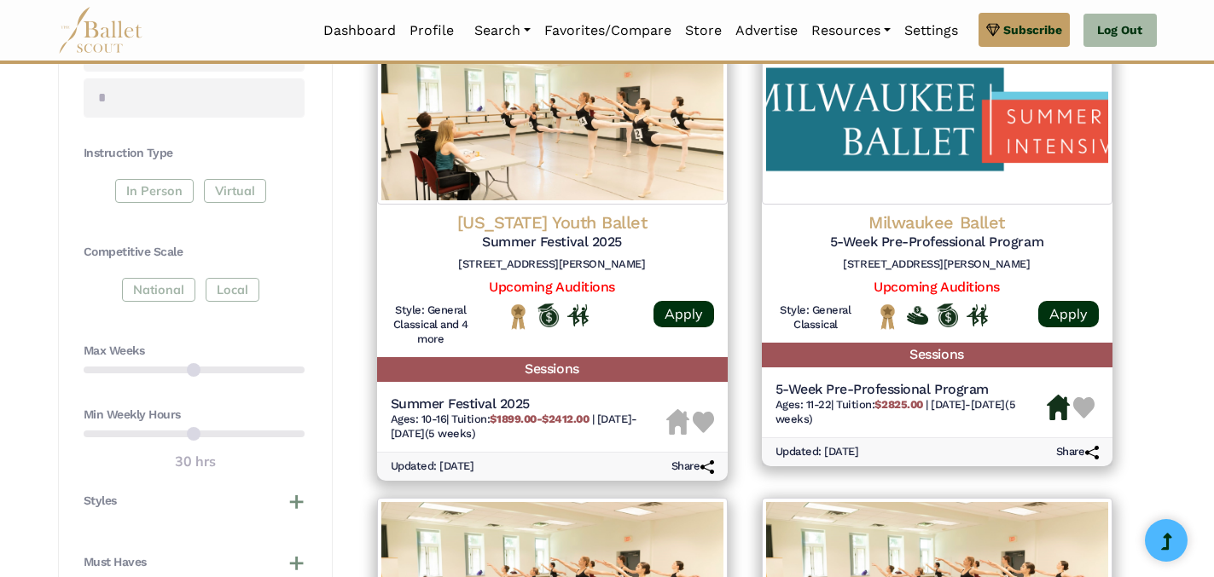
scroll to position [840, 0]
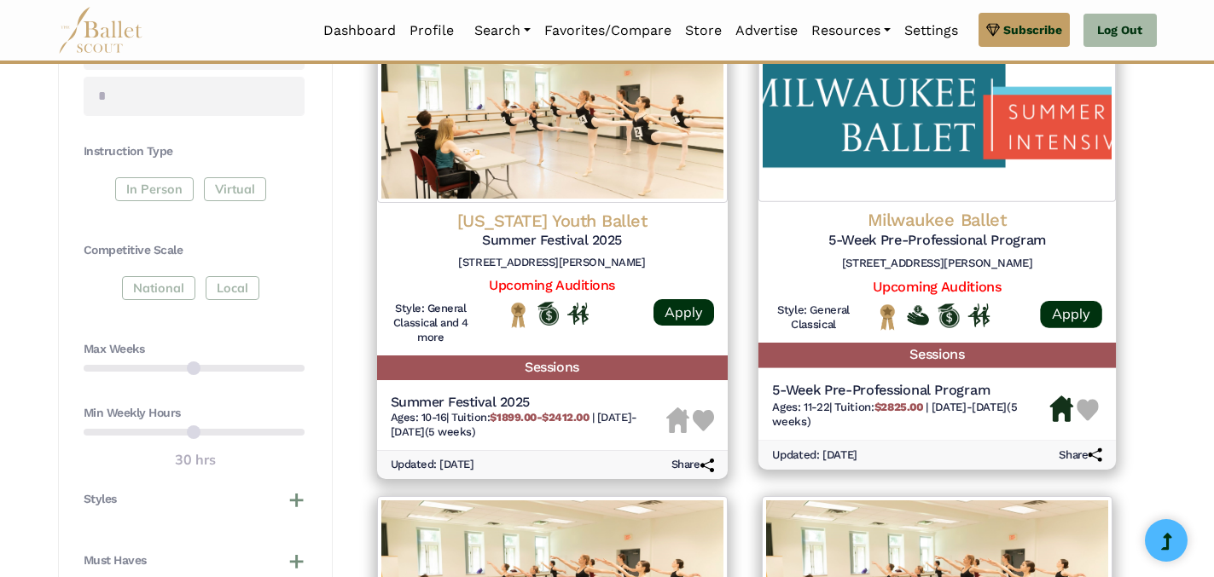
click at [940, 357] on h5 "Sessions" at bounding box center [935, 355] width 357 height 25
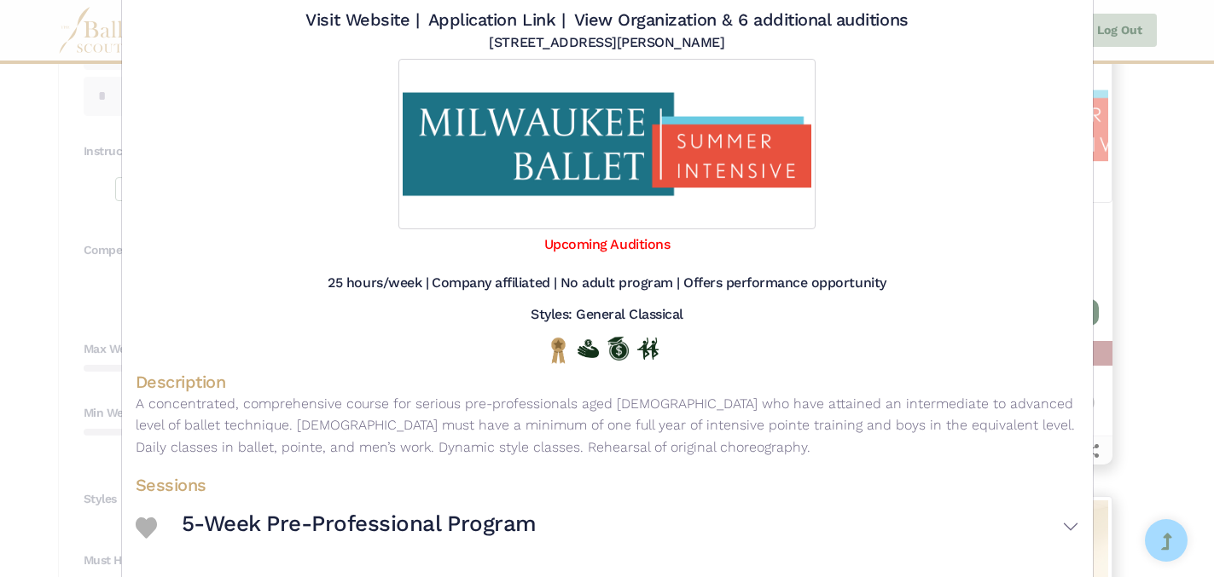
scroll to position [183, 0]
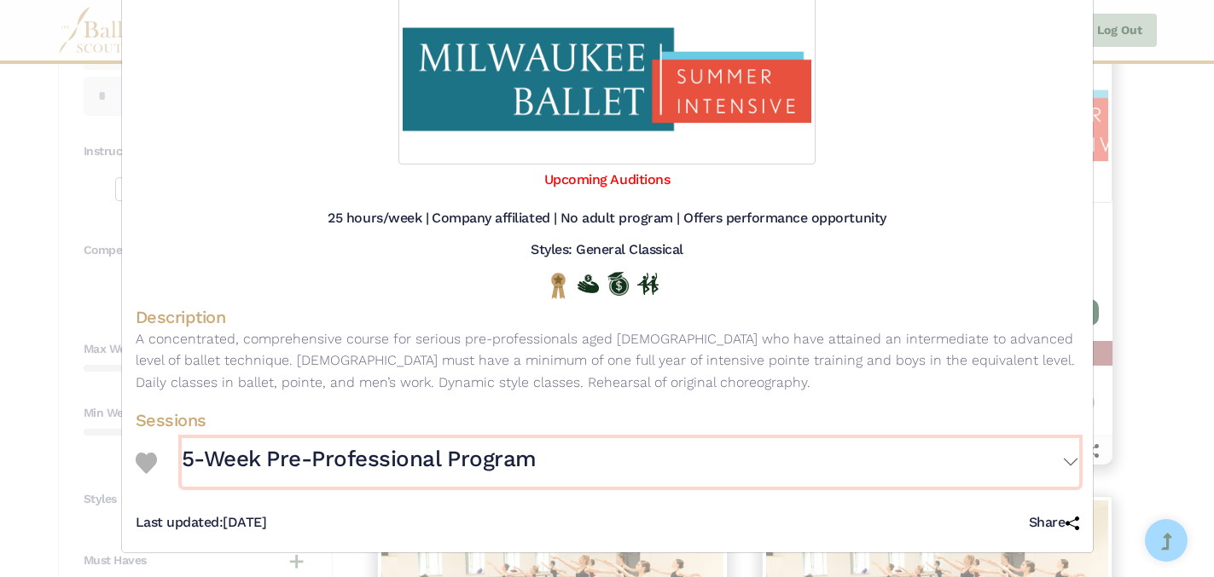
click at [1070, 461] on button "5-Week Pre-Professional Program" at bounding box center [630, 462] width 897 height 49
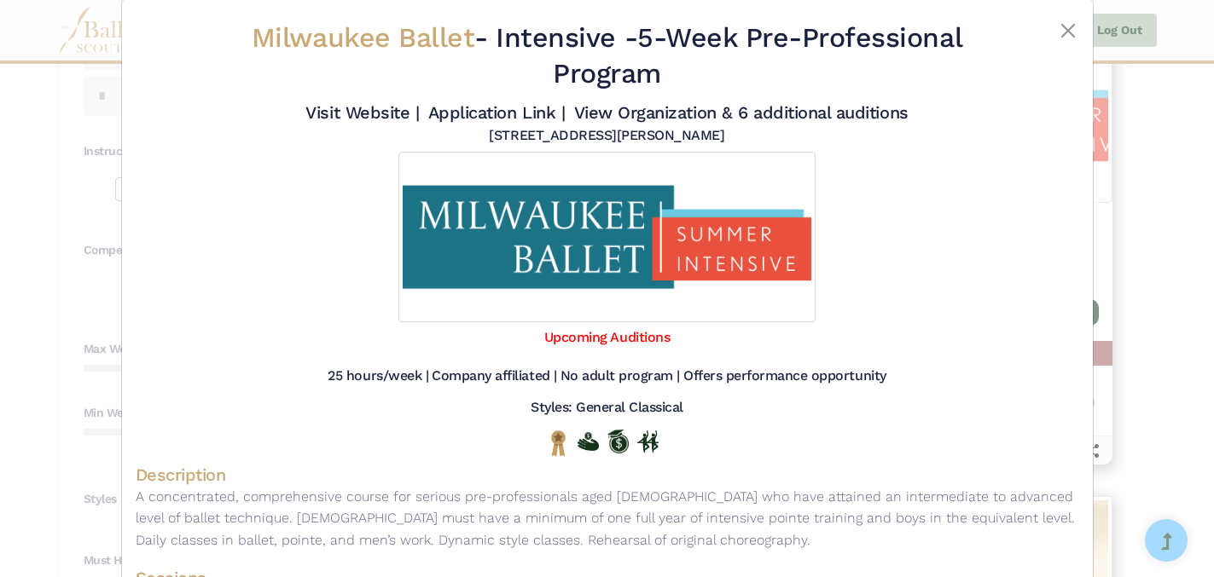
scroll to position [0, 0]
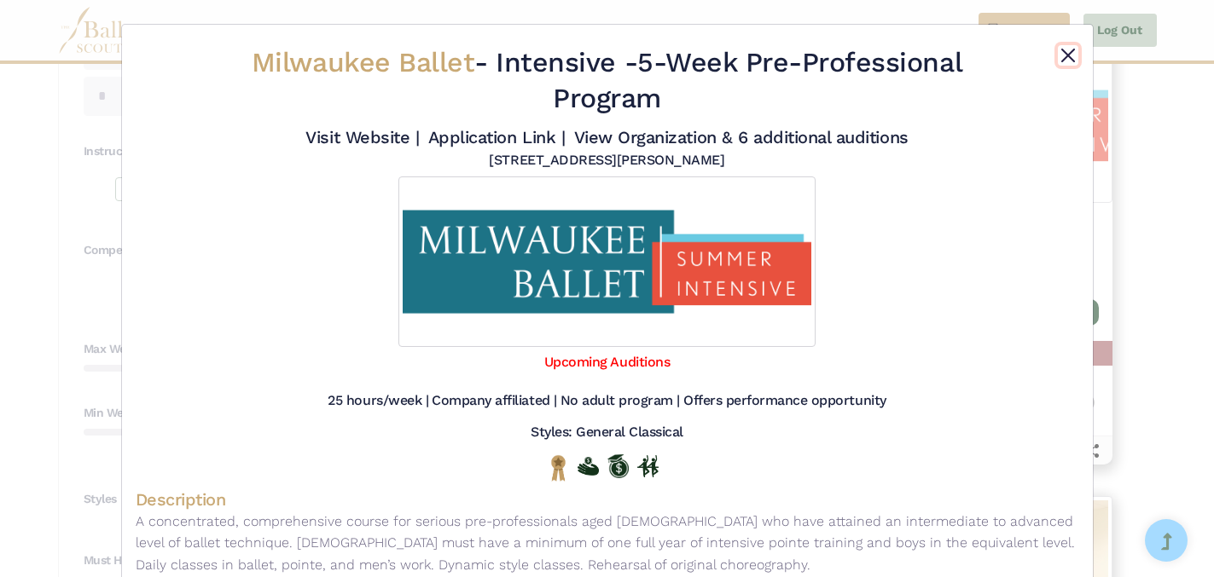
click at [1069, 59] on button "Close" at bounding box center [1068, 55] width 20 height 20
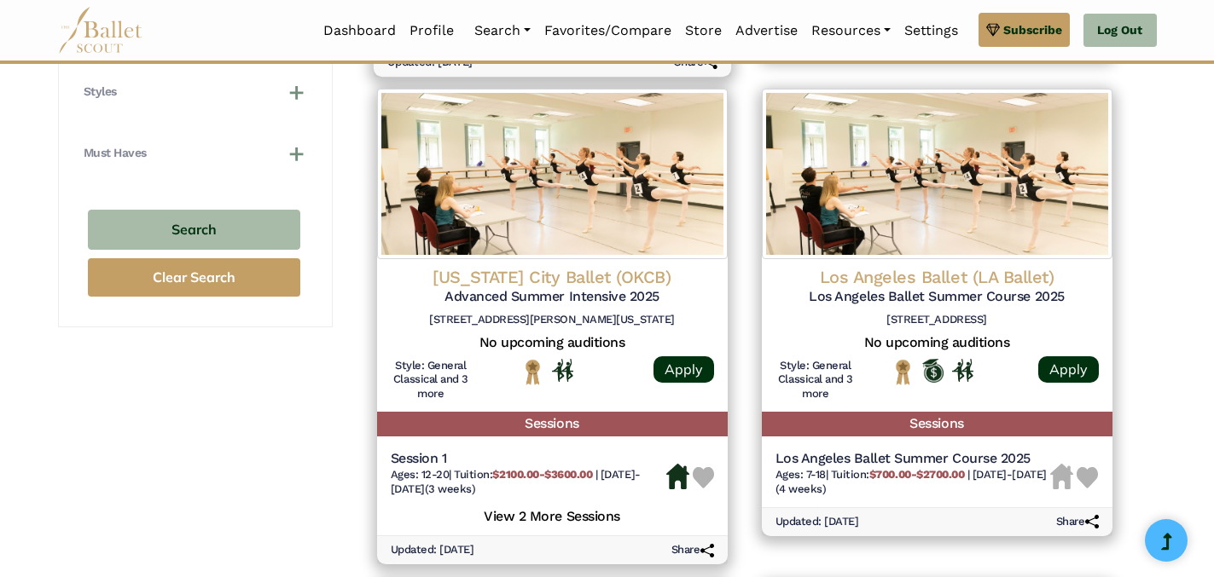
scroll to position [1252, 0]
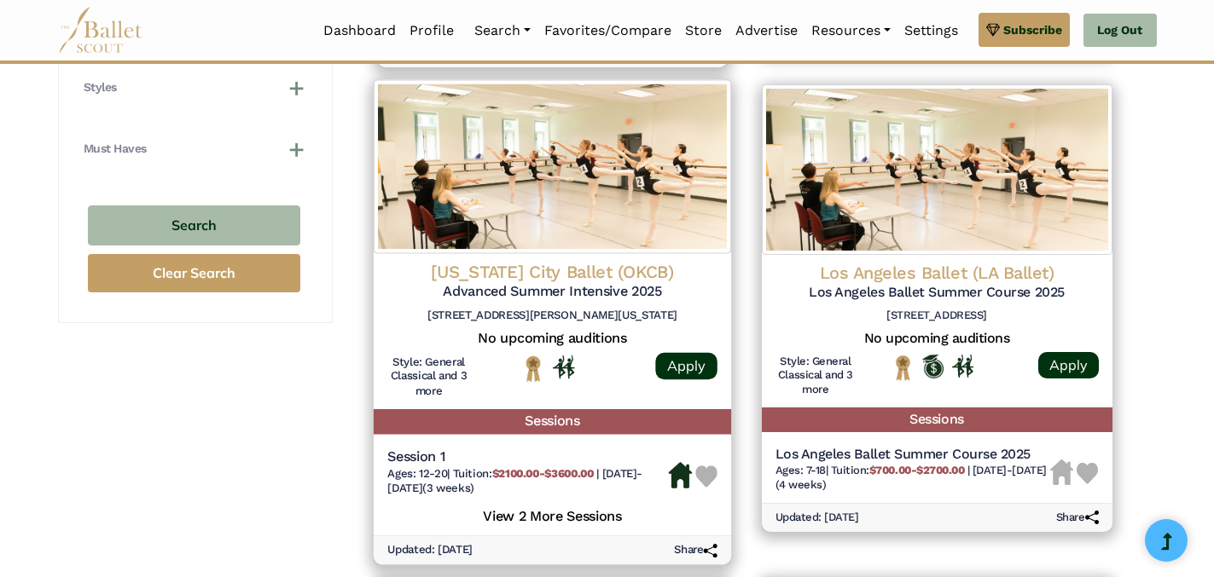
click at [598, 520] on h5 "View 2 More Sessions" at bounding box center [552, 514] width 330 height 22
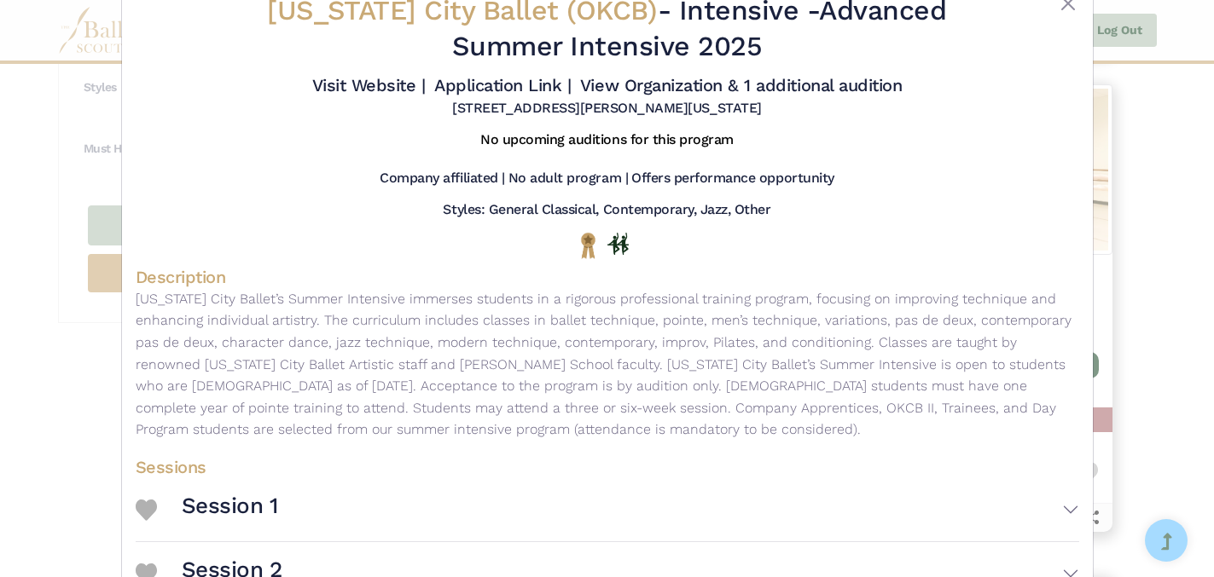
scroll to position [227, 0]
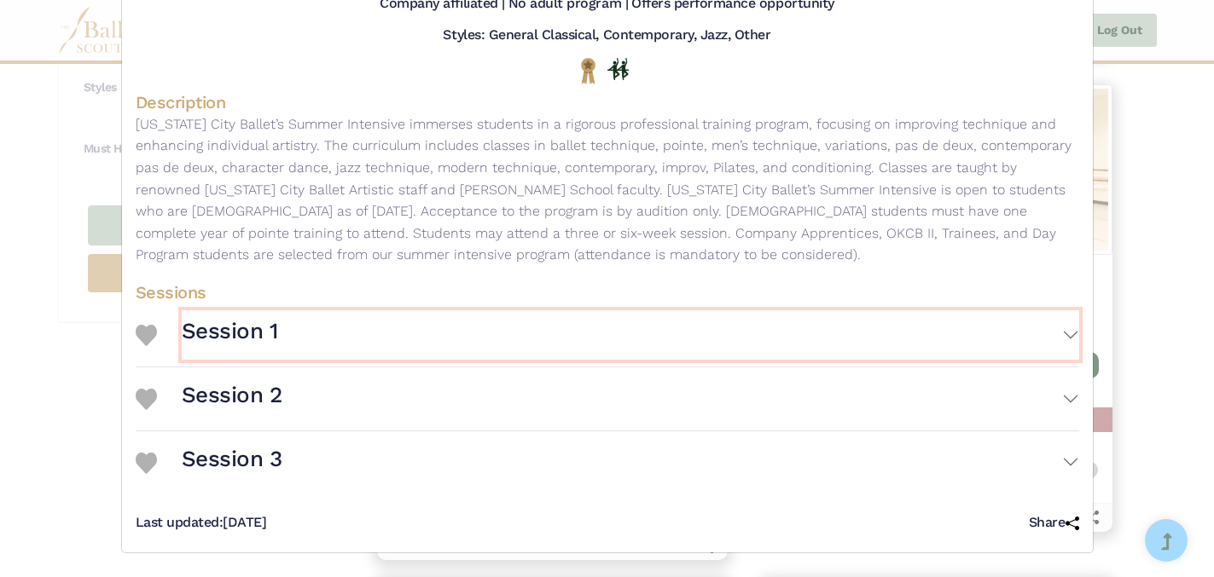
click at [1070, 335] on button "Session 1" at bounding box center [630, 334] width 897 height 49
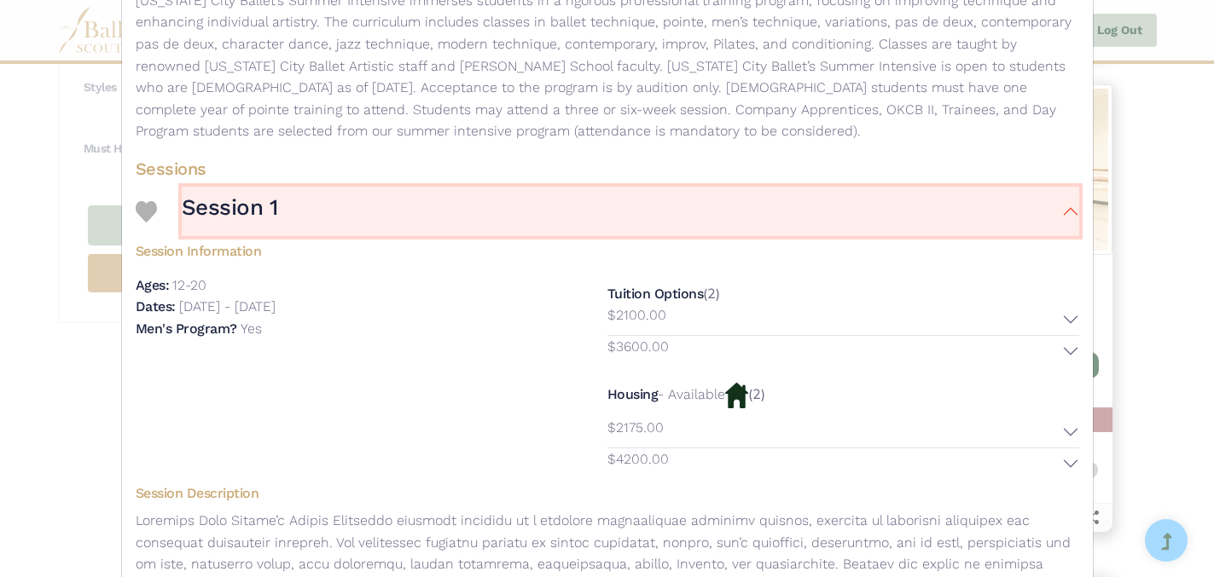
scroll to position [413, 0]
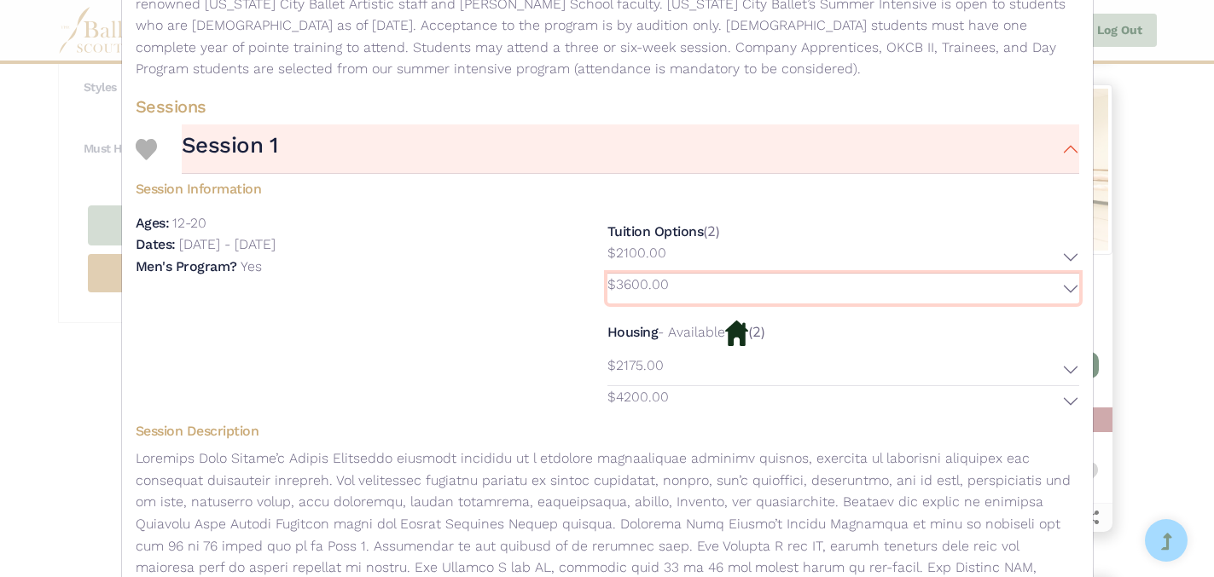
click at [1073, 288] on button "$3600.00" at bounding box center [843, 289] width 472 height 31
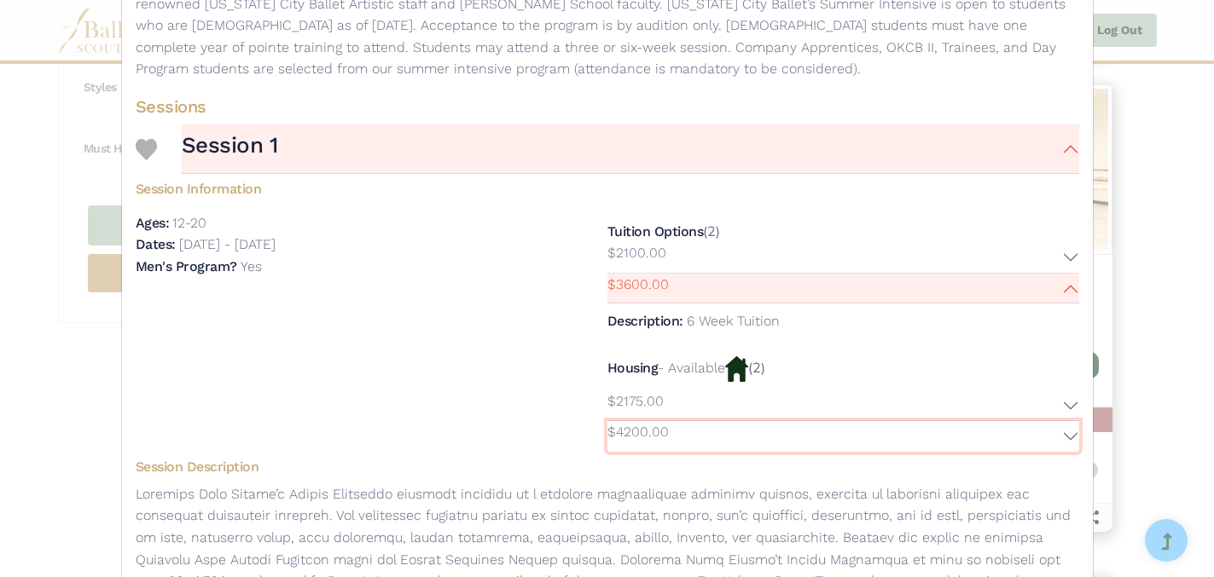
click at [1071, 434] on button "$4200.00" at bounding box center [843, 436] width 472 height 31
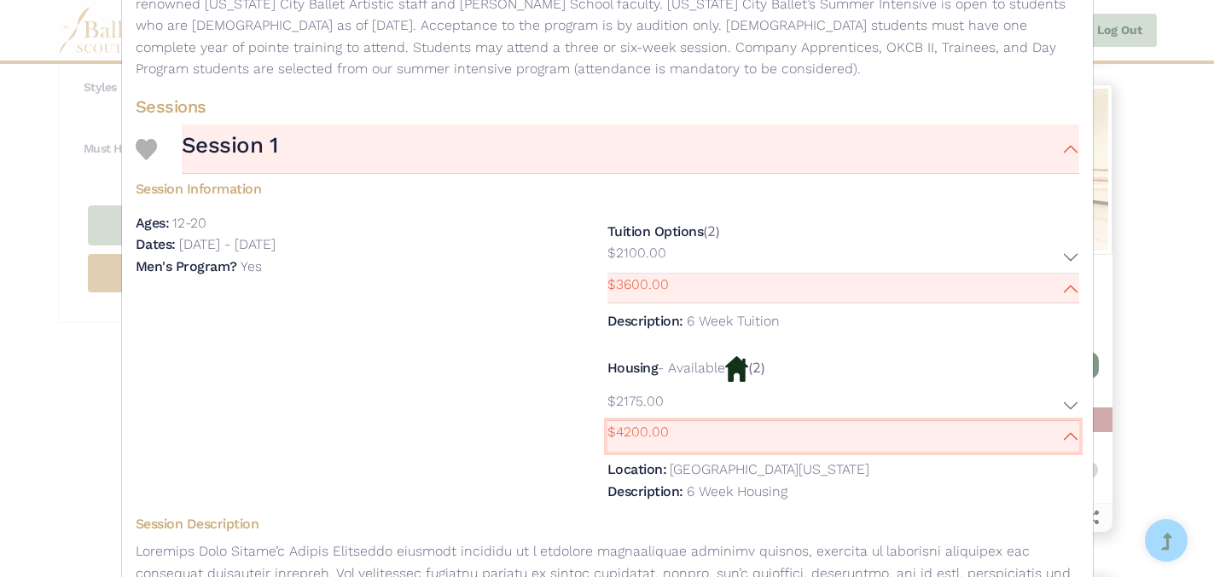
scroll to position [0, 0]
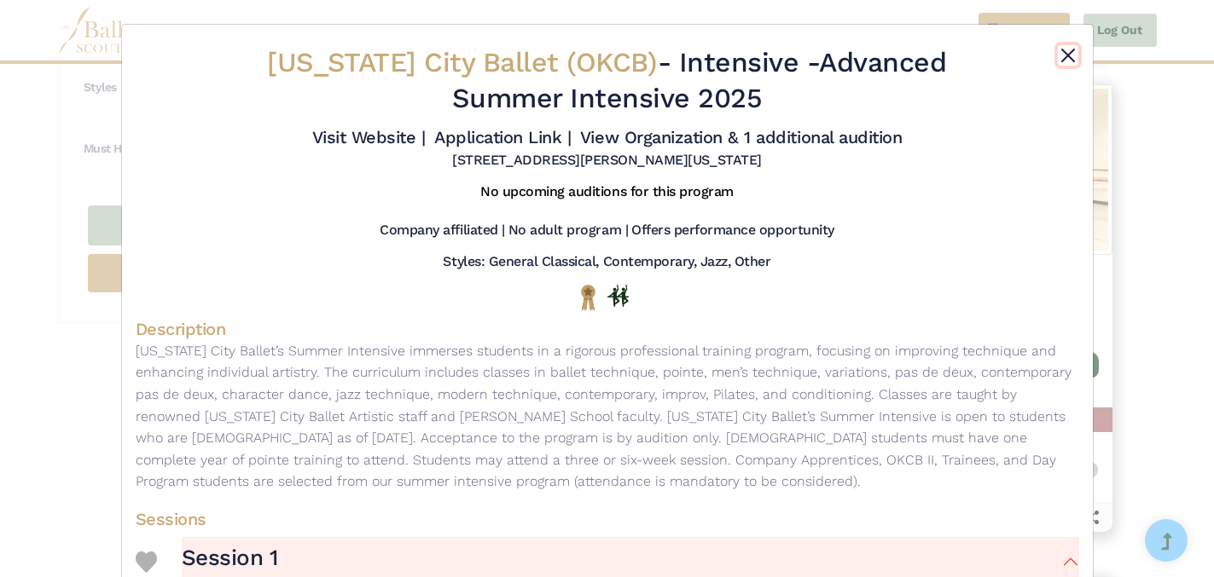
click at [1070, 55] on button "Close" at bounding box center [1068, 55] width 20 height 20
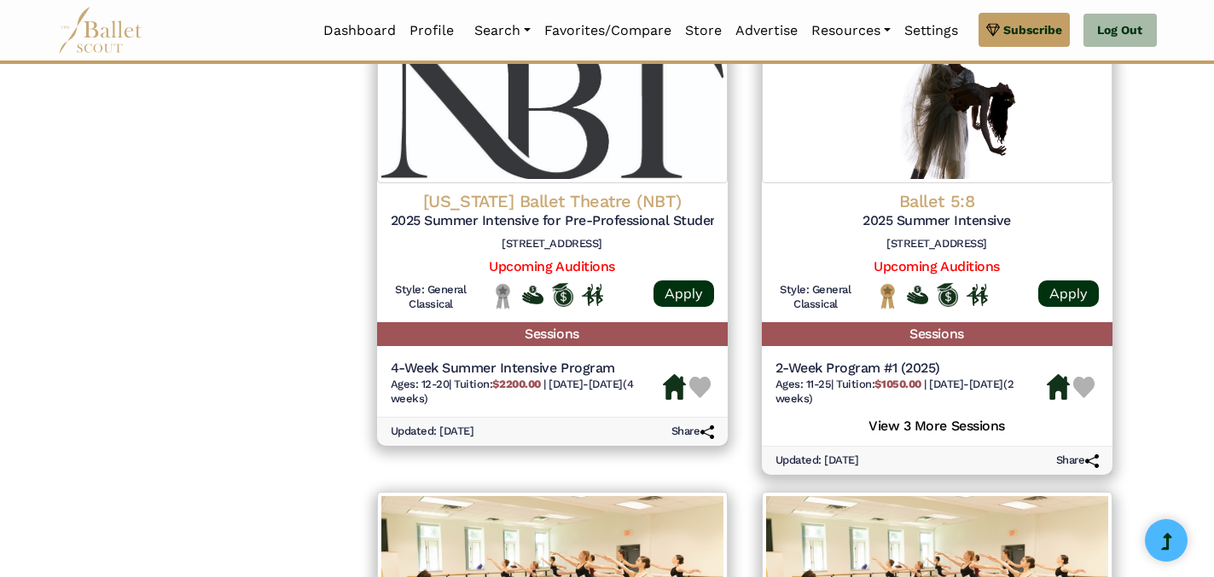
scroll to position [1818, 0]
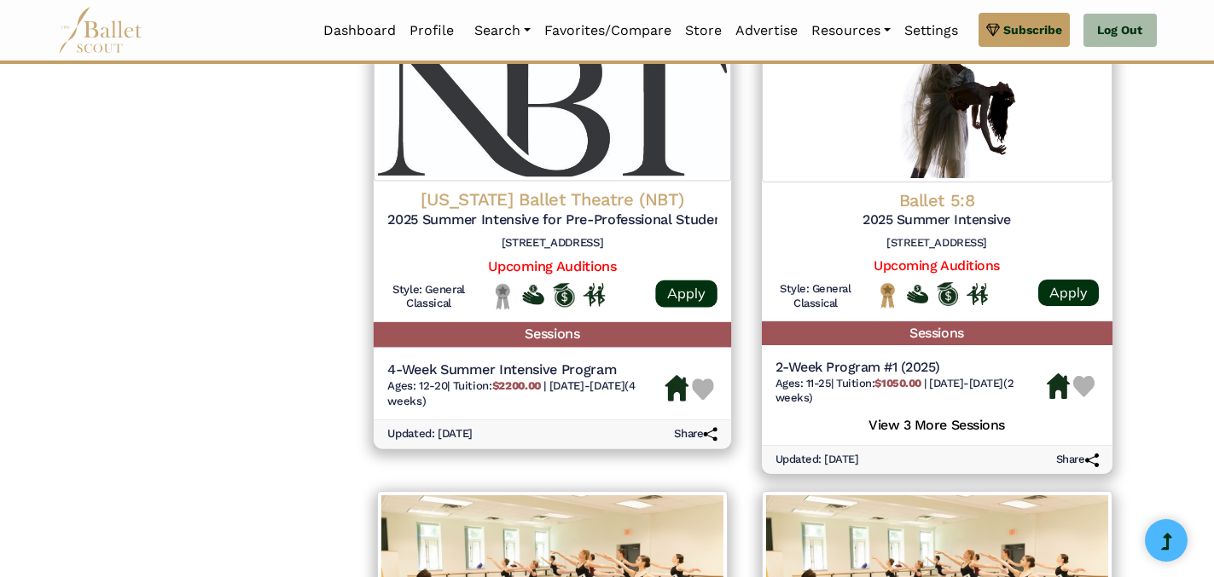
click at [549, 336] on h5 "Sessions" at bounding box center [551, 335] width 357 height 25
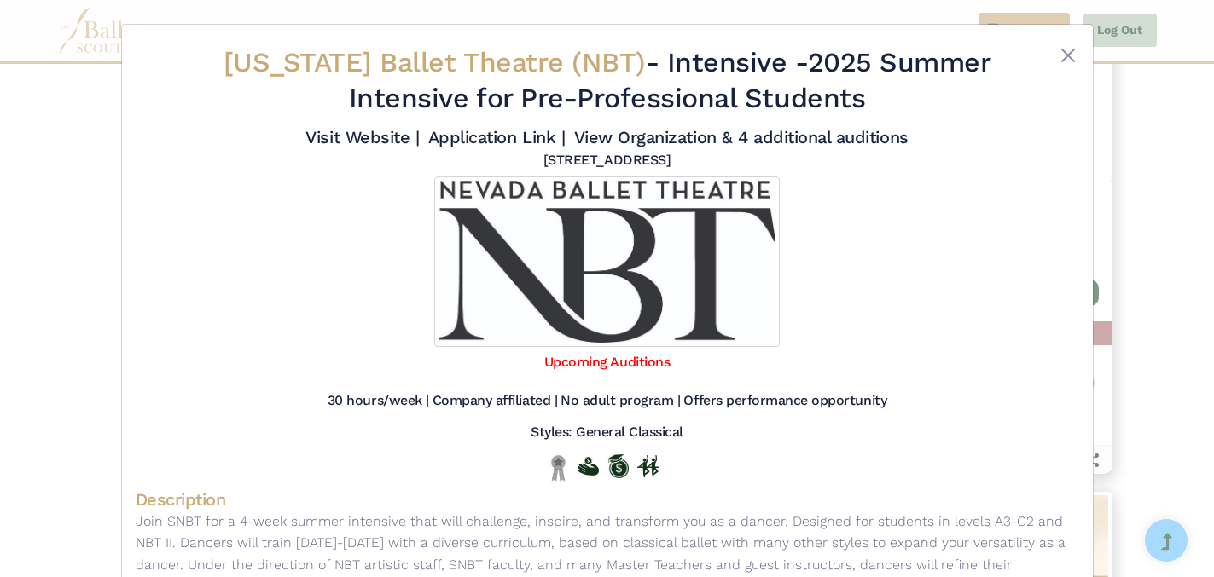
scroll to position [227, 0]
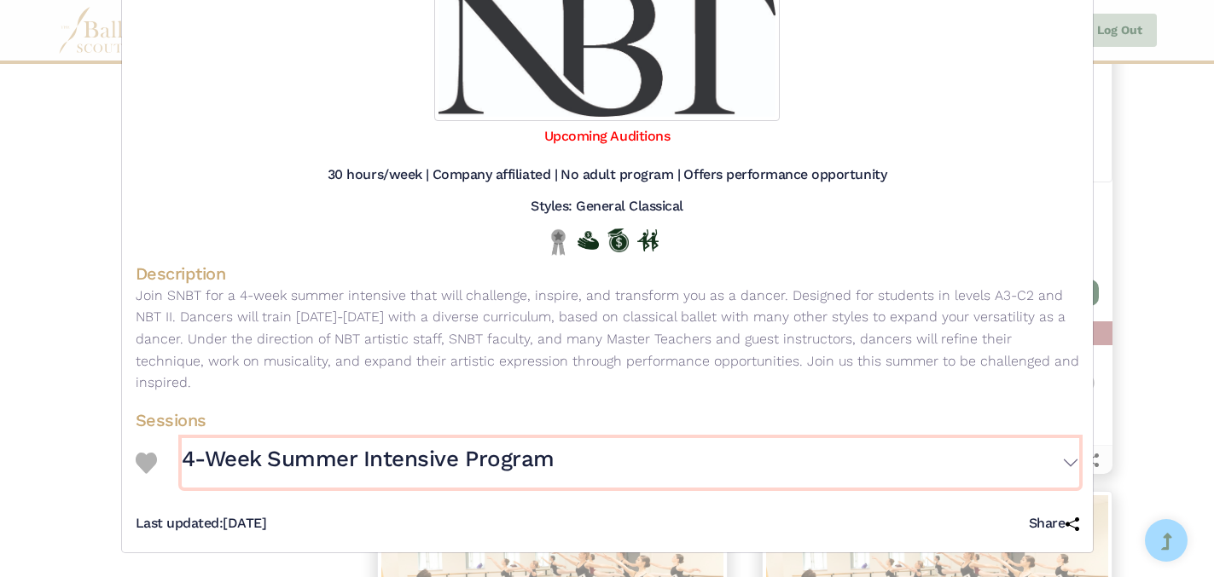
click at [1069, 466] on button "4-Week Summer Intensive Program" at bounding box center [630, 462] width 897 height 49
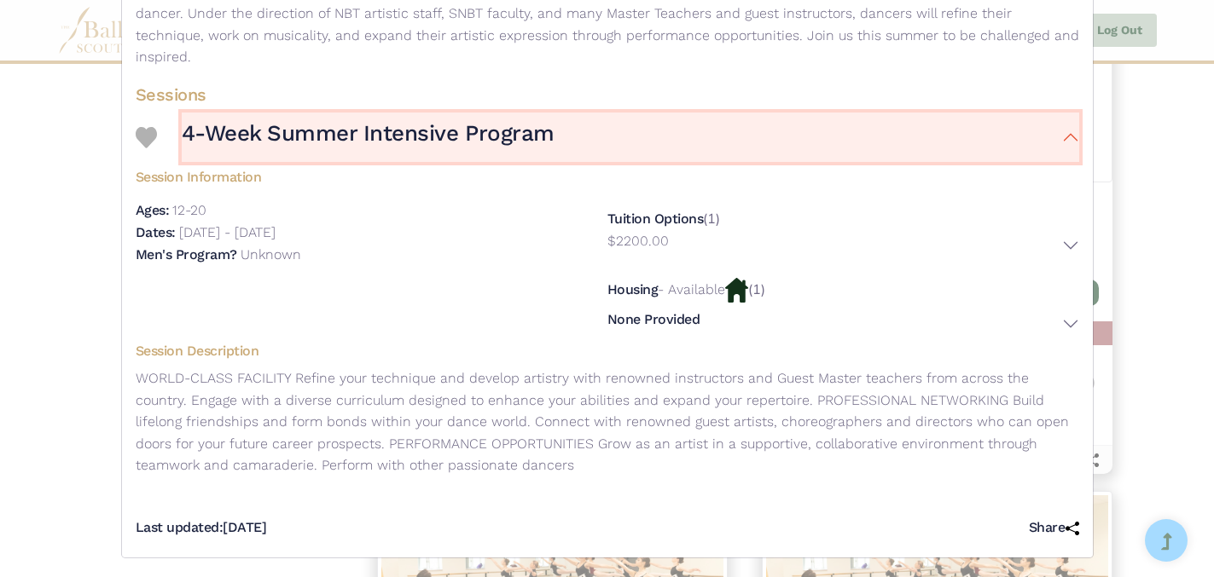
scroll to position [557, 0]
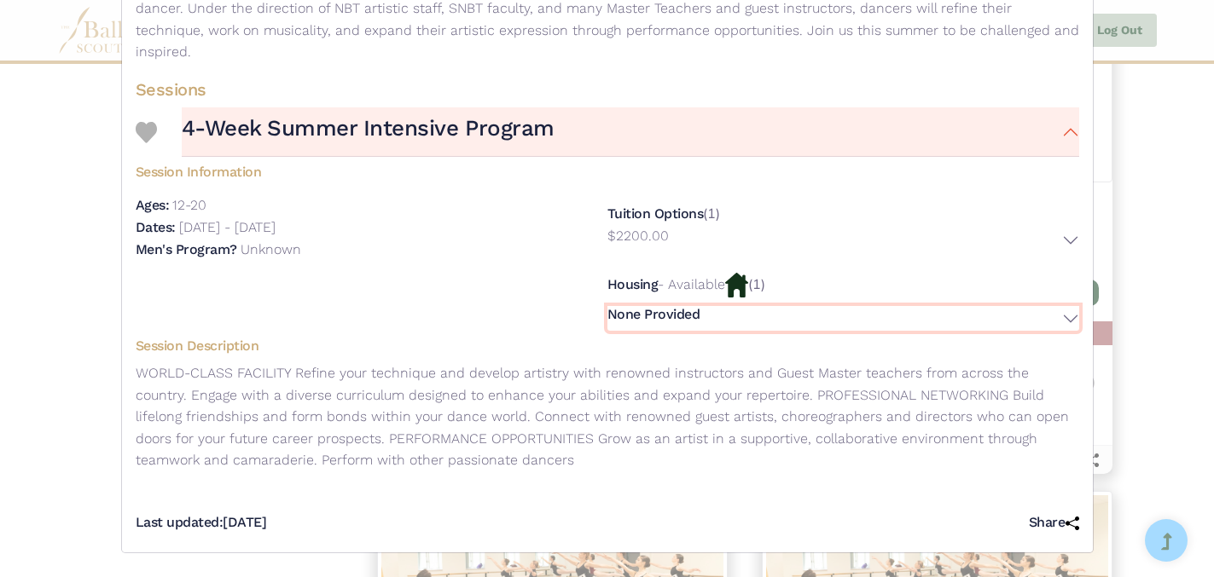
click at [1067, 320] on button "None Provided" at bounding box center [843, 318] width 472 height 25
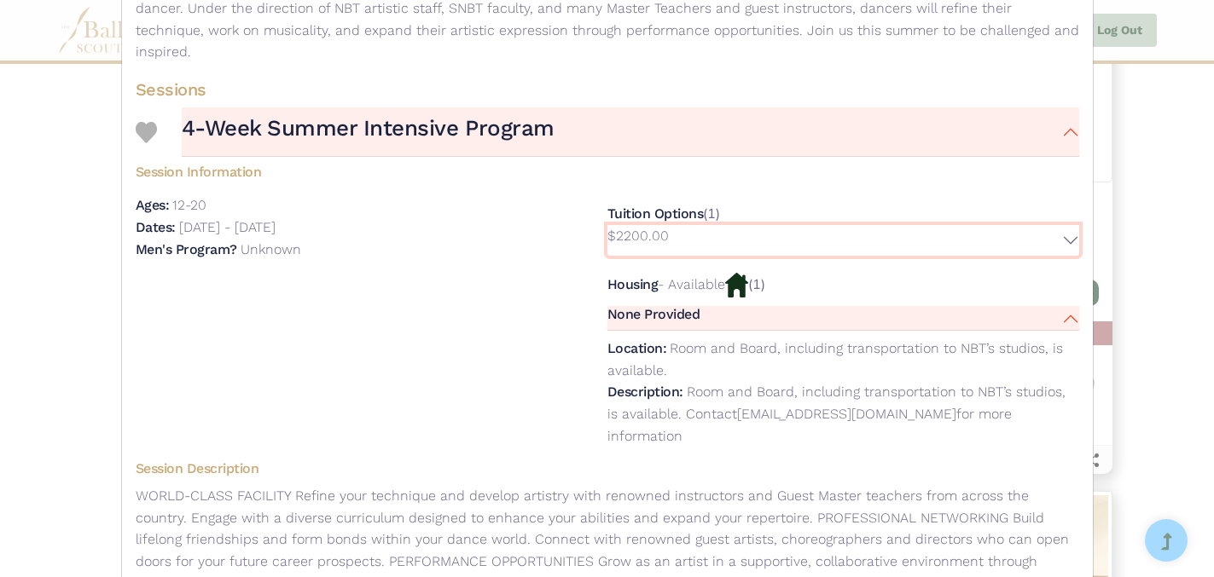
click at [1071, 240] on button "$2200.00" at bounding box center [843, 240] width 472 height 31
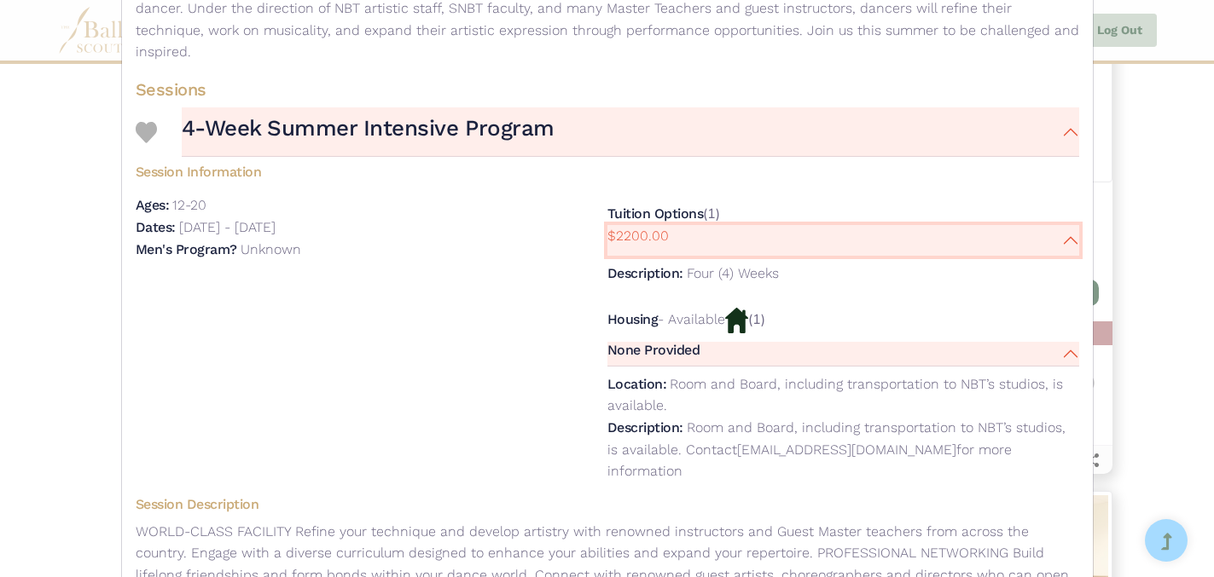
scroll to position [0, 0]
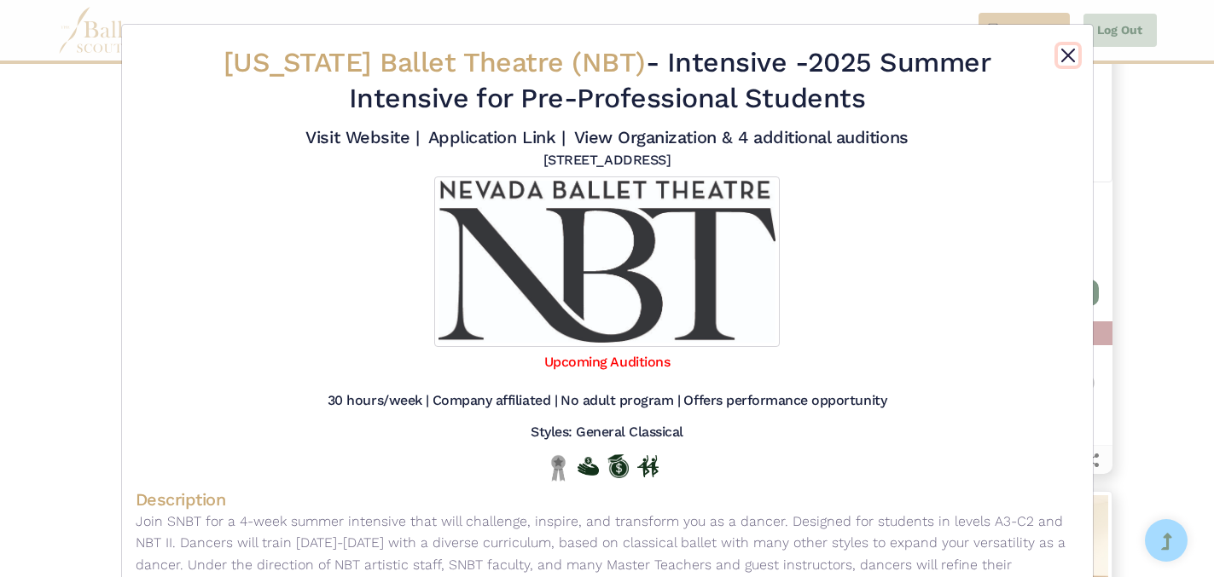
click at [1067, 60] on button "Close" at bounding box center [1068, 55] width 20 height 20
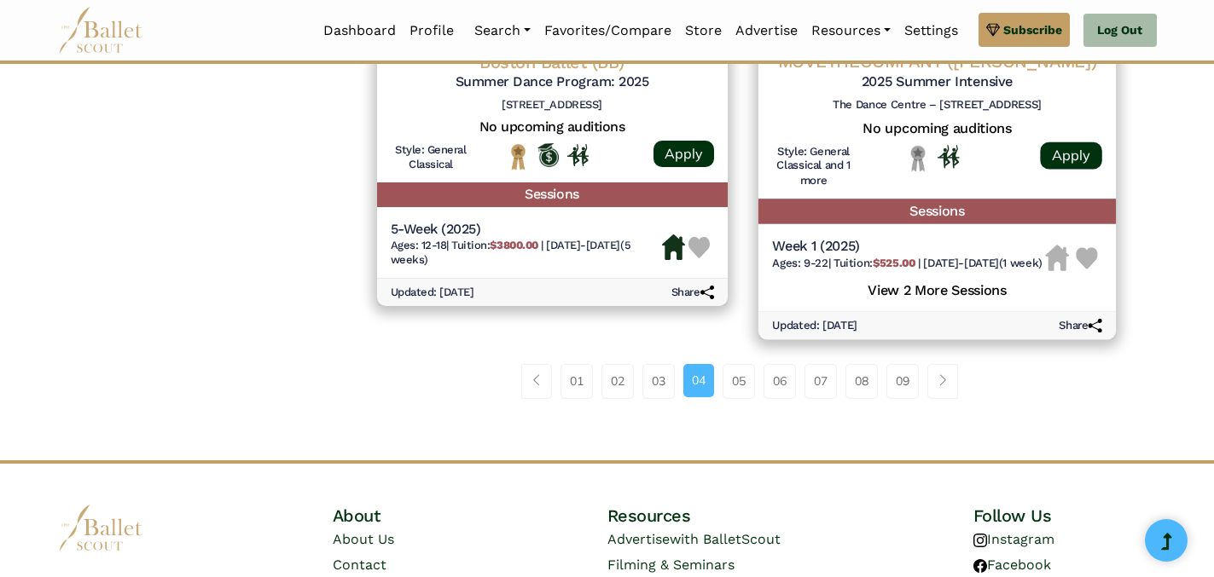
scroll to position [2471, 0]
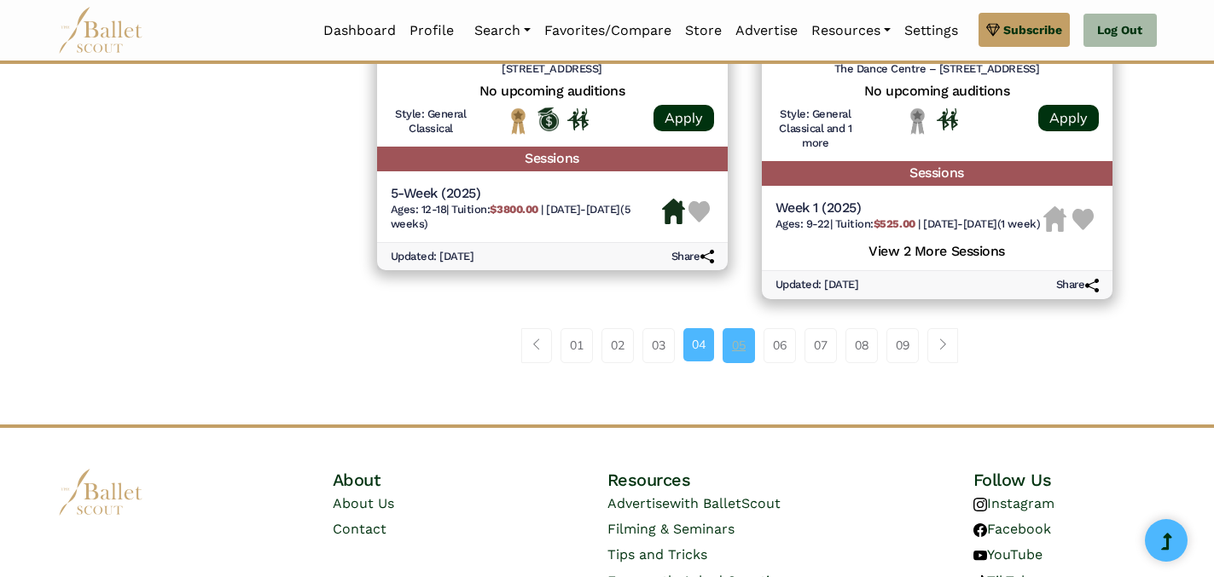
click at [740, 363] on link "05" at bounding box center [738, 345] width 32 height 34
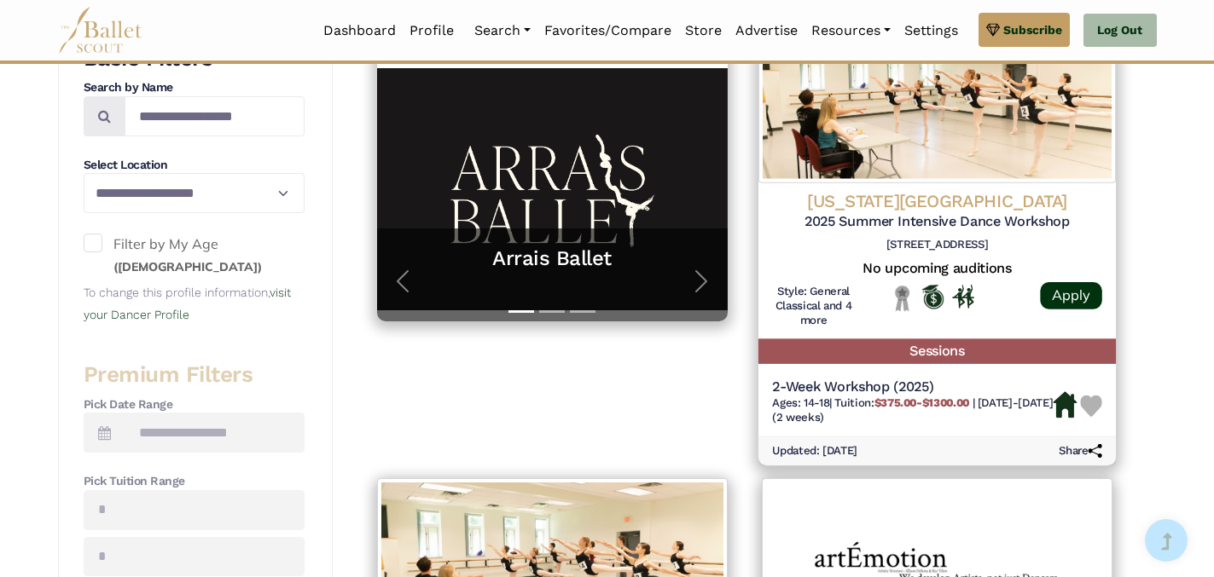
scroll to position [396, 0]
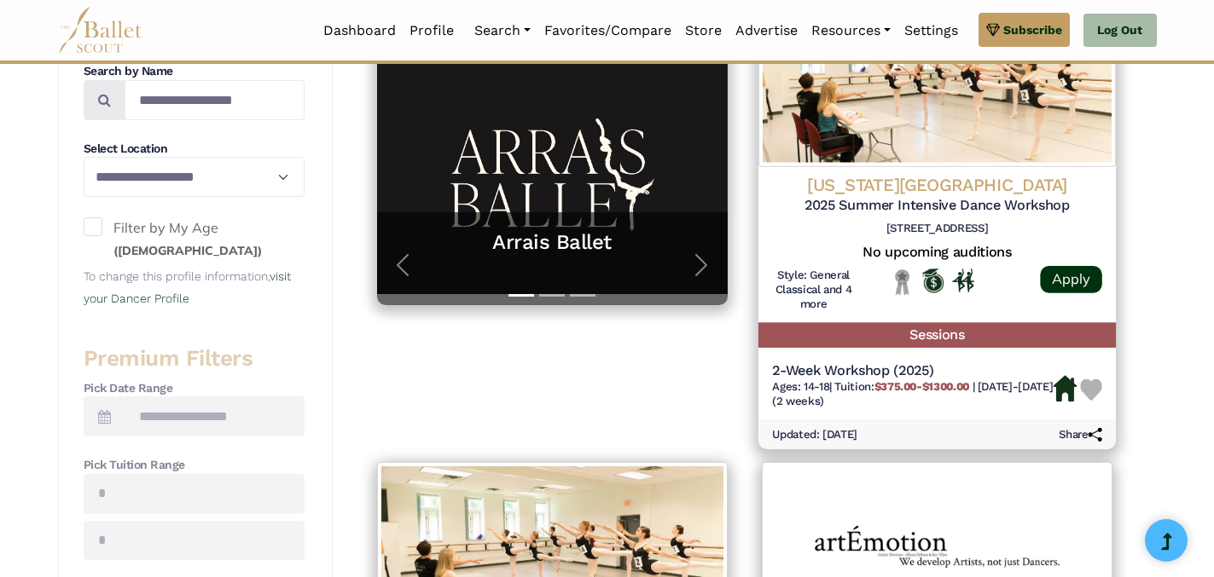
click at [953, 334] on h5 "Sessions" at bounding box center [935, 335] width 357 height 25
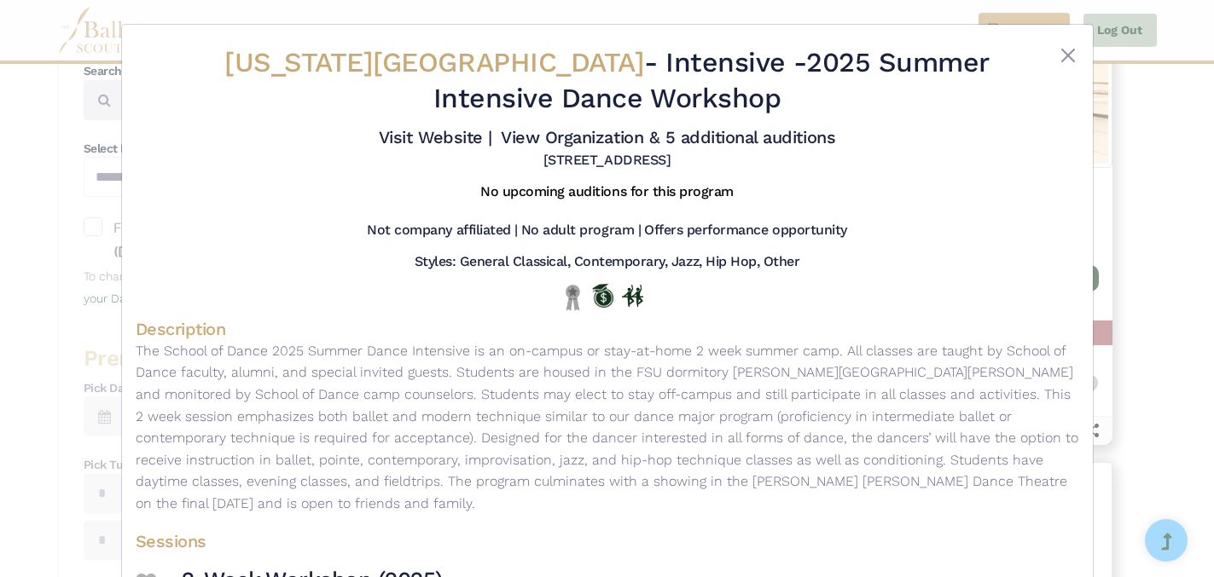
scroll to position [121, 0]
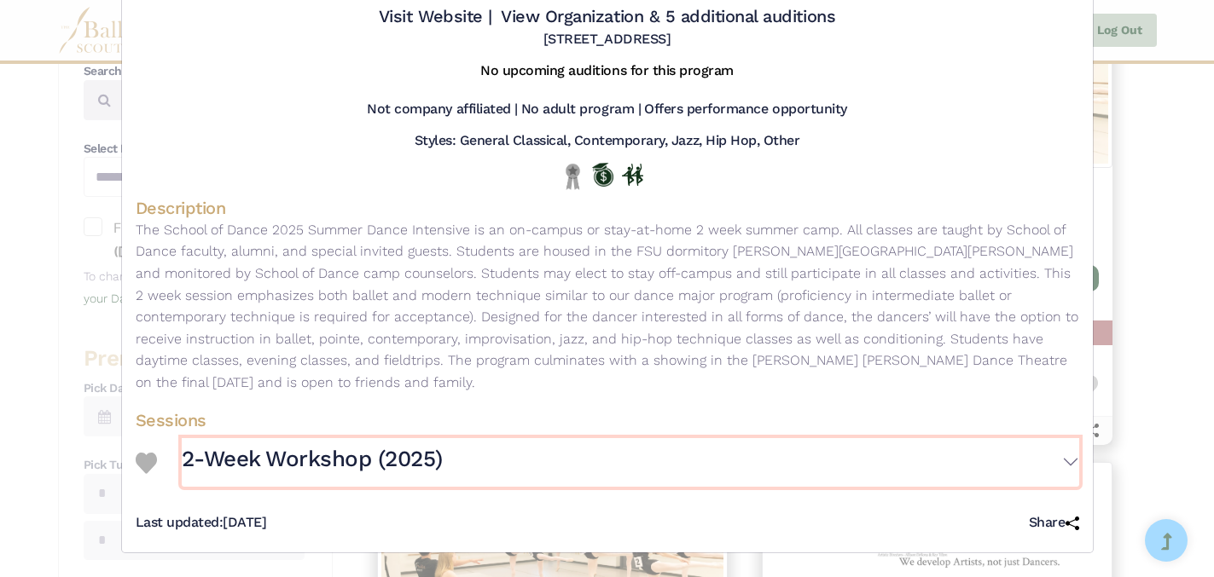
click at [1071, 462] on button "2-Week Workshop (2025)" at bounding box center [630, 462] width 897 height 49
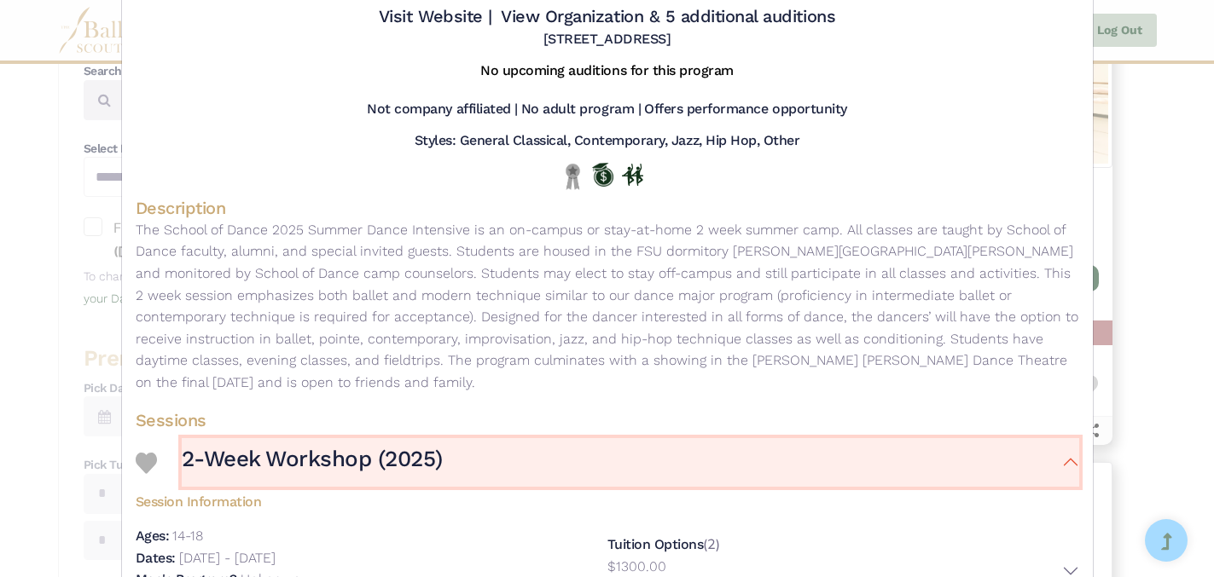
scroll to position [0, 0]
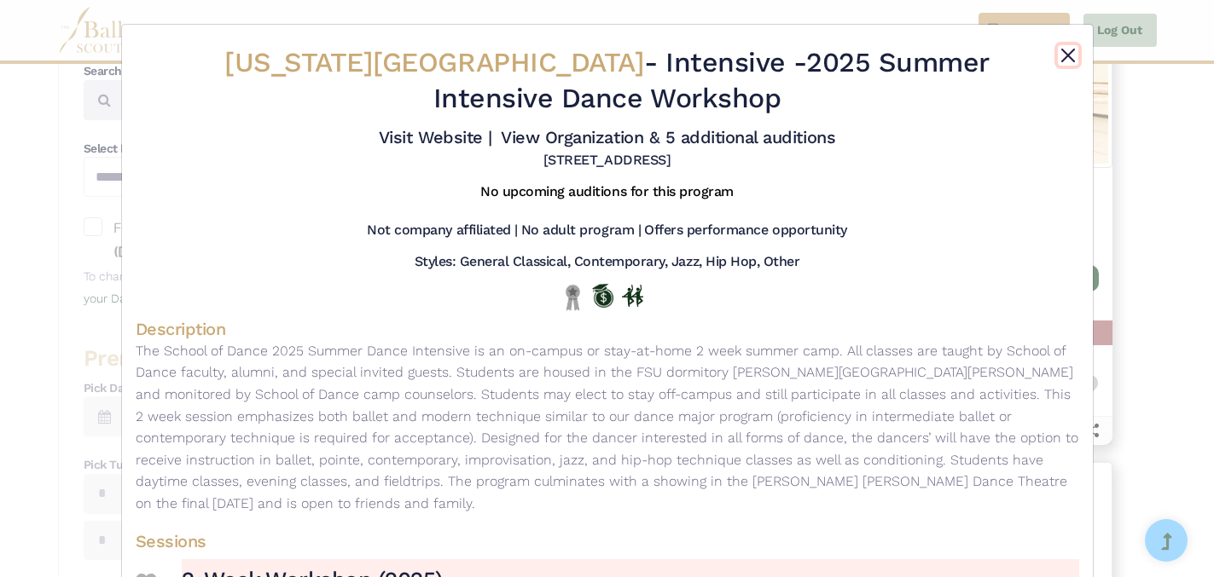
click at [1068, 59] on button "Close" at bounding box center [1068, 55] width 20 height 20
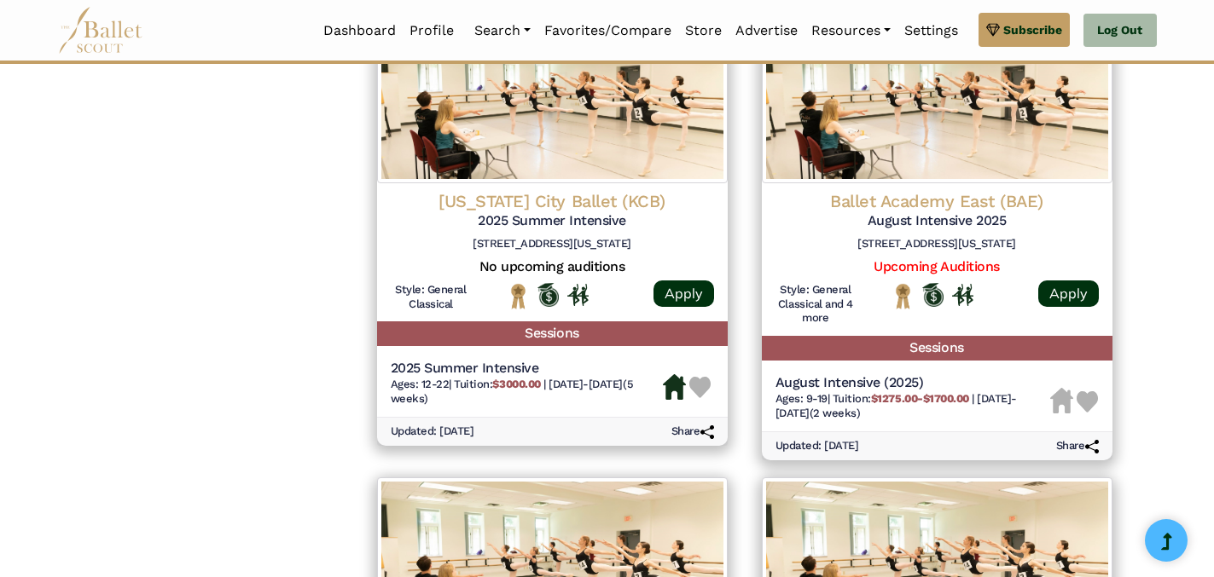
scroll to position [1836, 0]
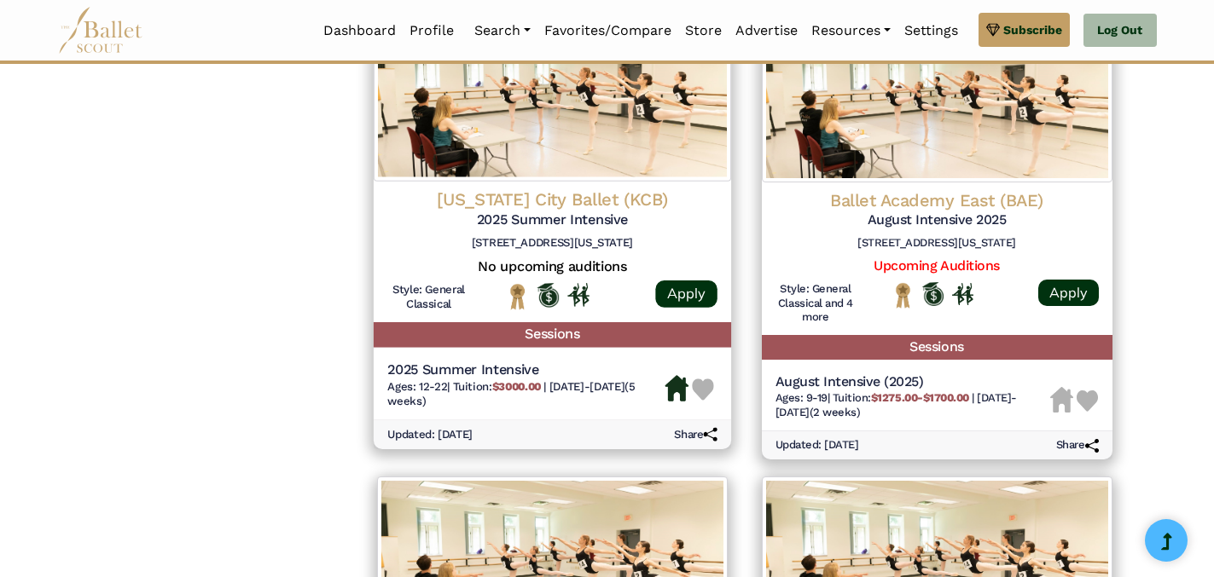
click at [558, 339] on h5 "Sessions" at bounding box center [551, 334] width 357 height 25
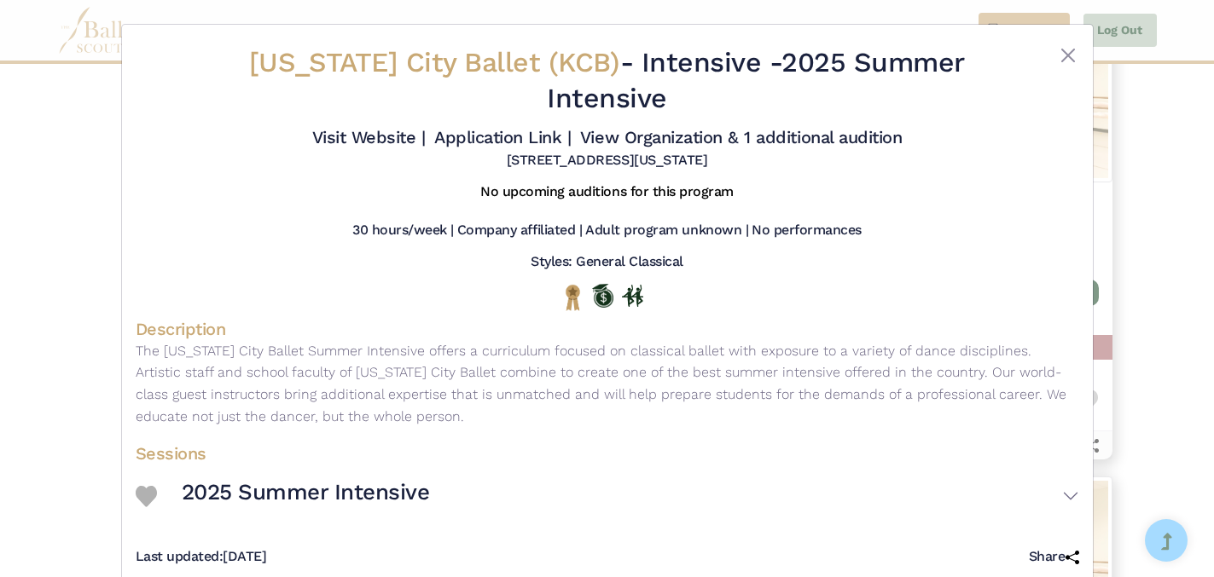
scroll to position [34, 0]
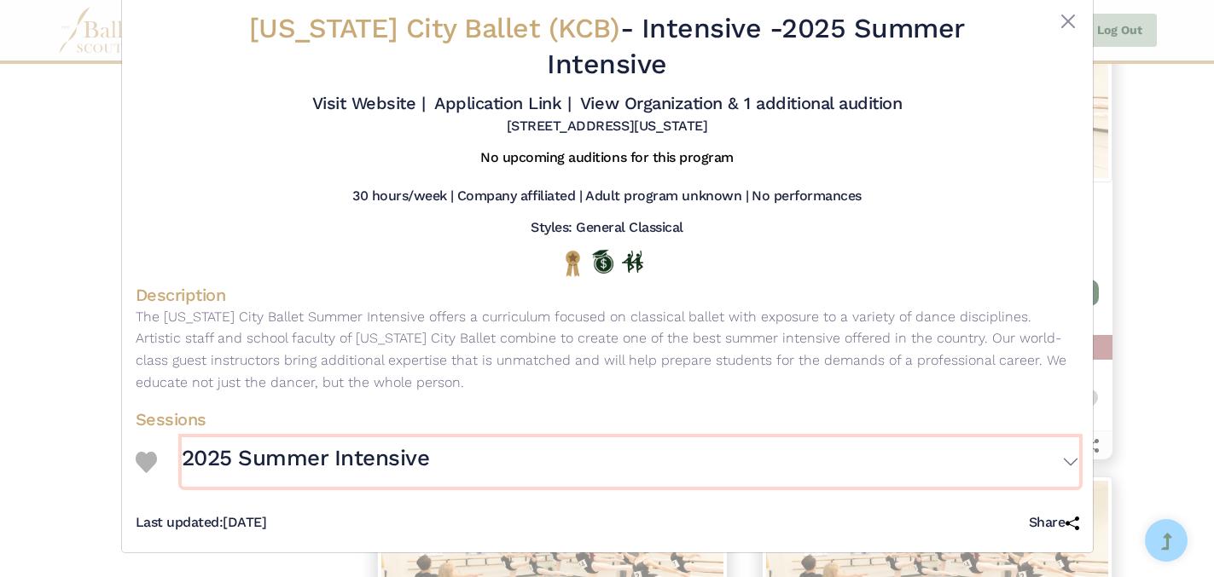
click at [1070, 463] on button "2025 Summer Intensive" at bounding box center [630, 462] width 897 height 49
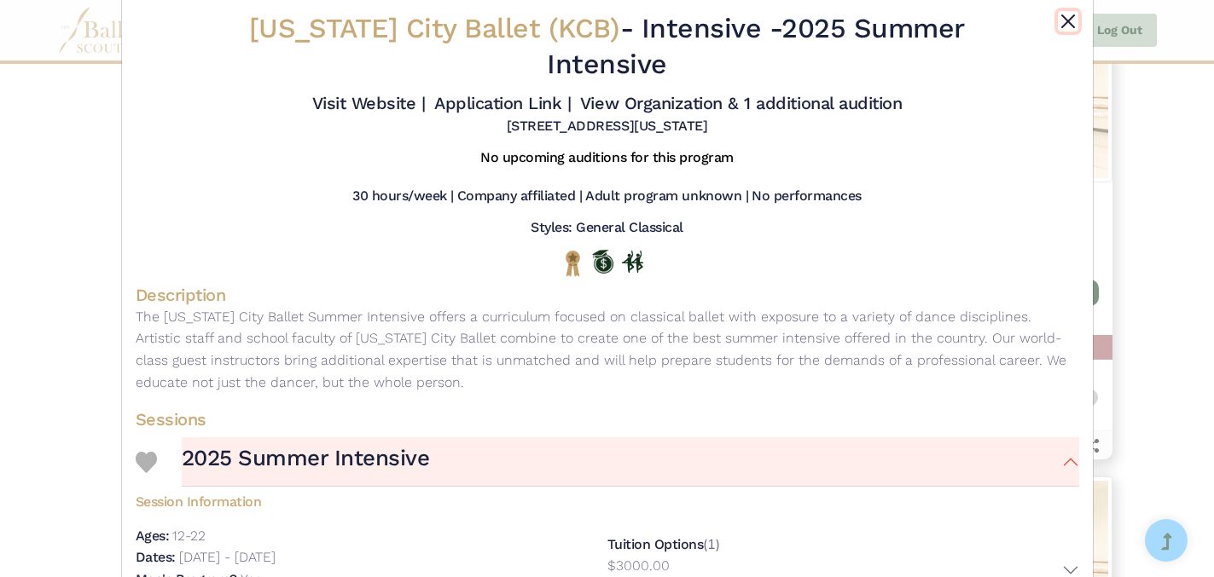
click at [1066, 20] on button "Close" at bounding box center [1068, 21] width 20 height 20
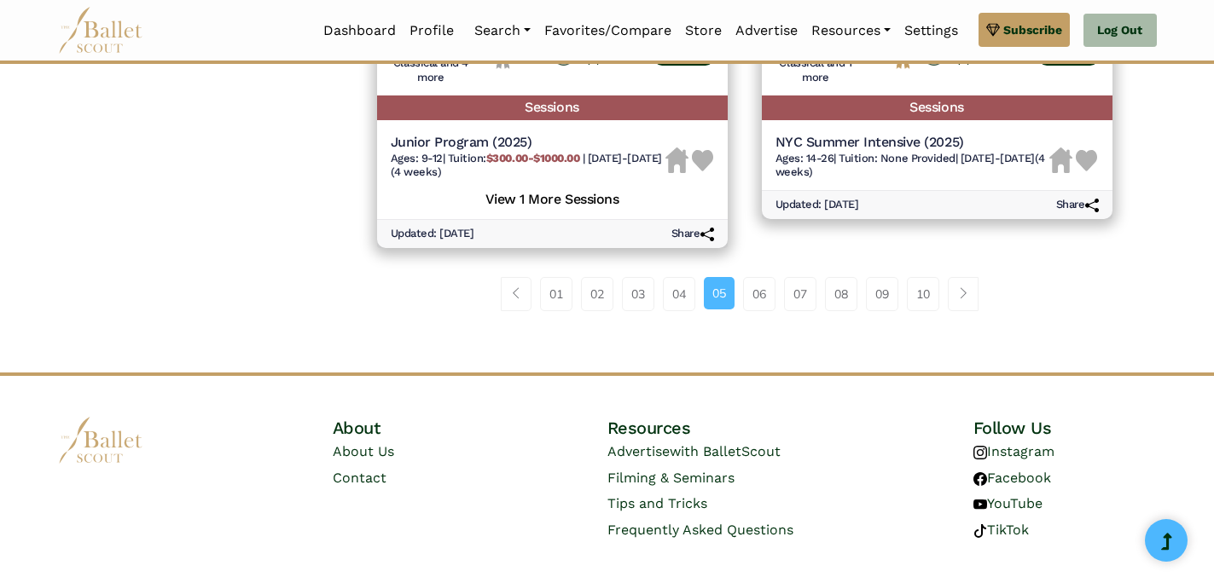
scroll to position [2549, 0]
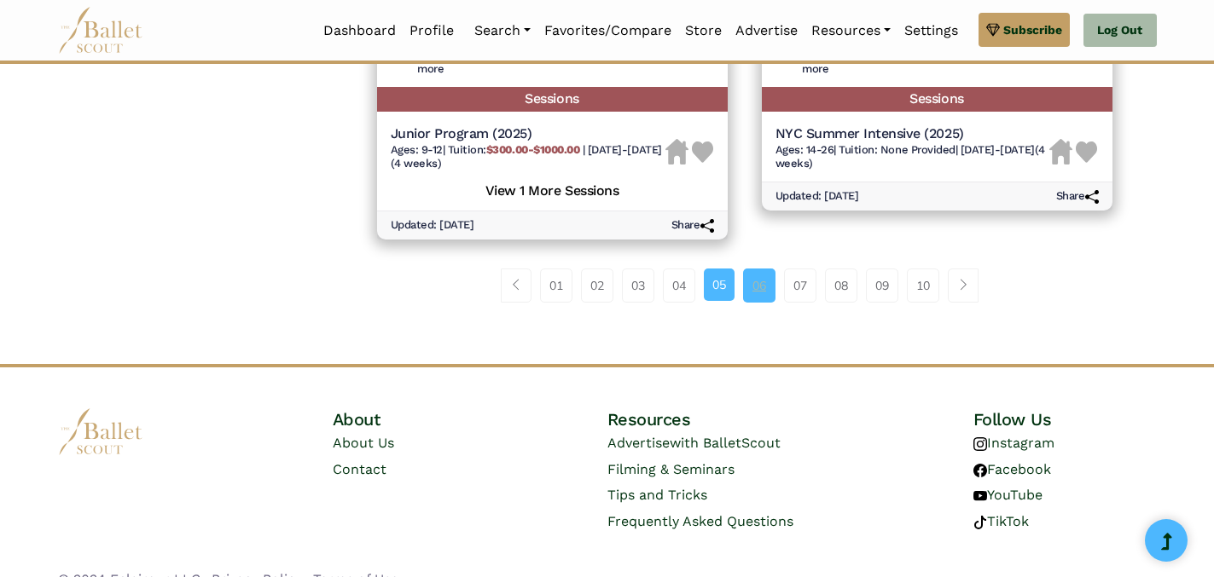
click at [759, 292] on link "06" at bounding box center [759, 286] width 32 height 34
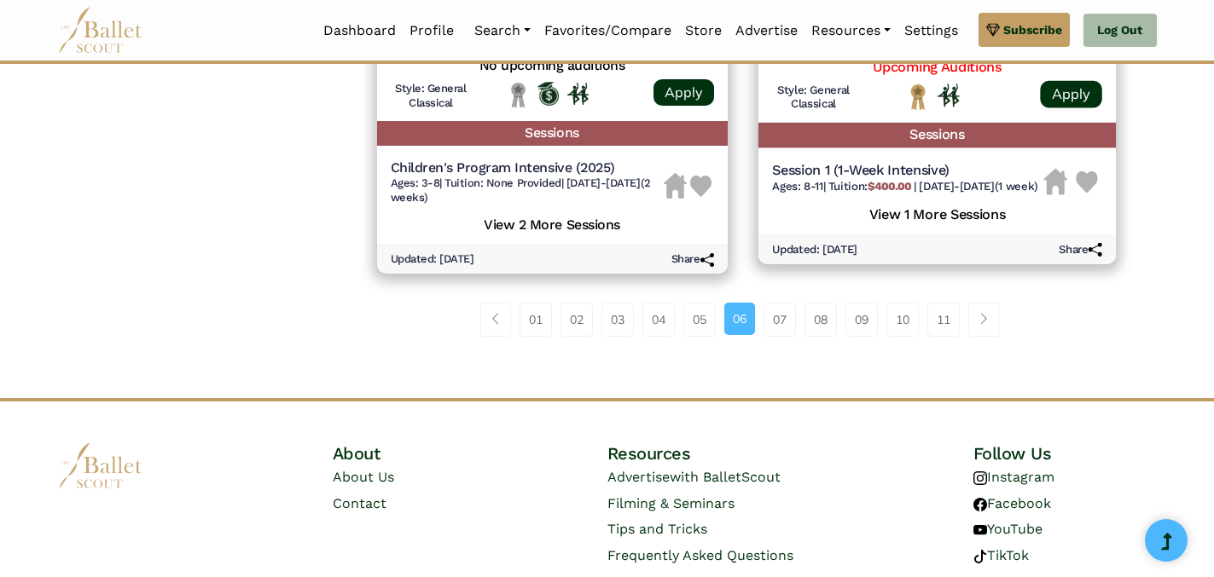
scroll to position [2520, 0]
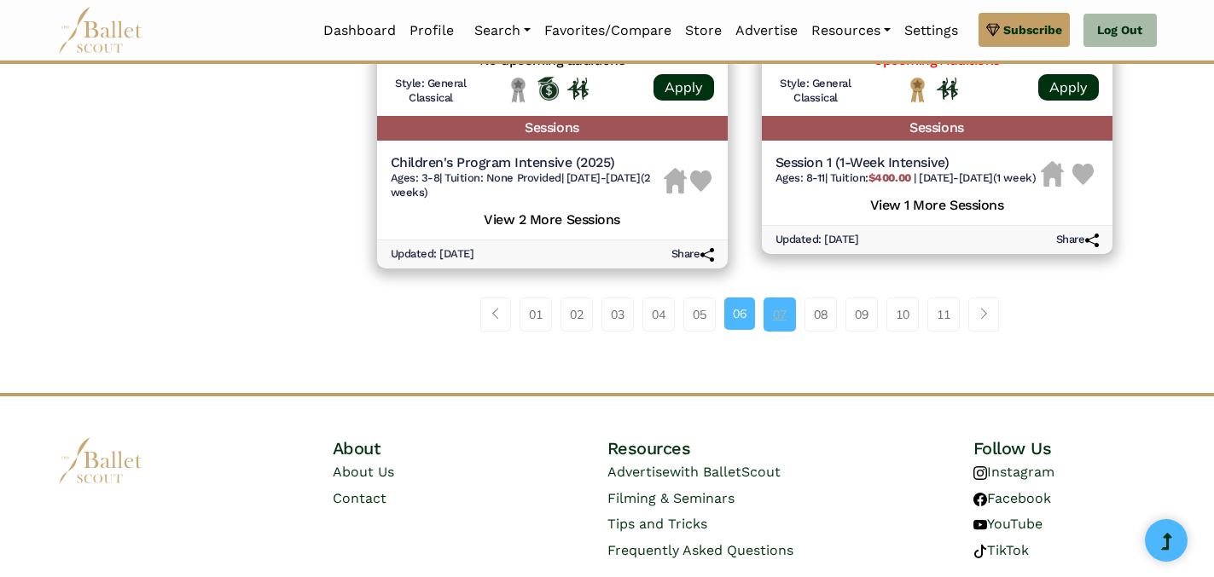
click at [780, 318] on link "07" at bounding box center [779, 315] width 32 height 34
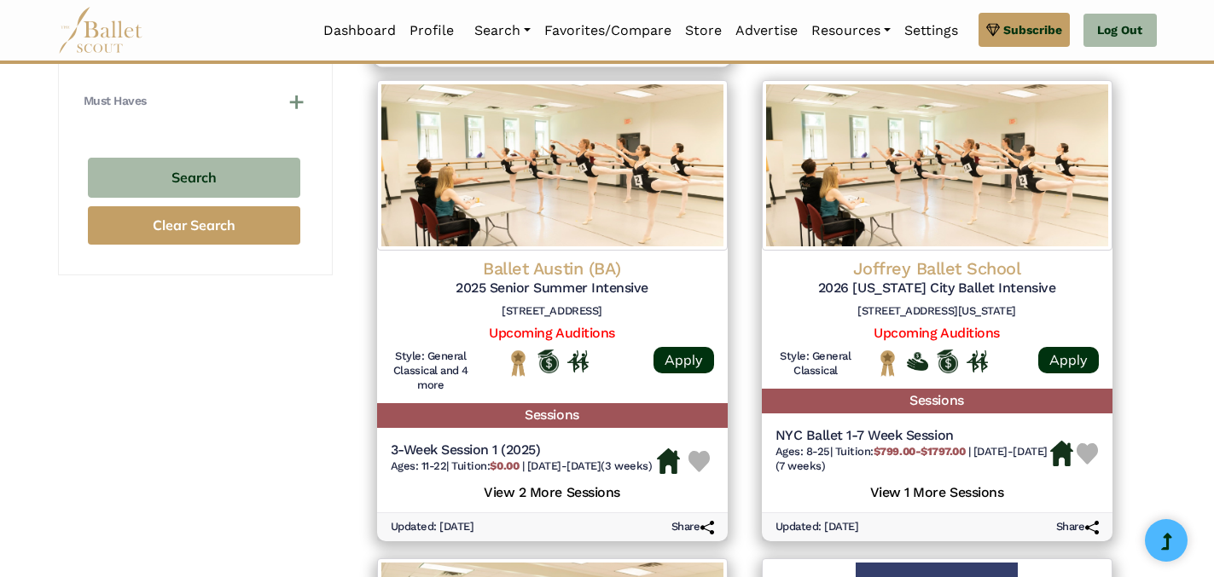
scroll to position [1308, 0]
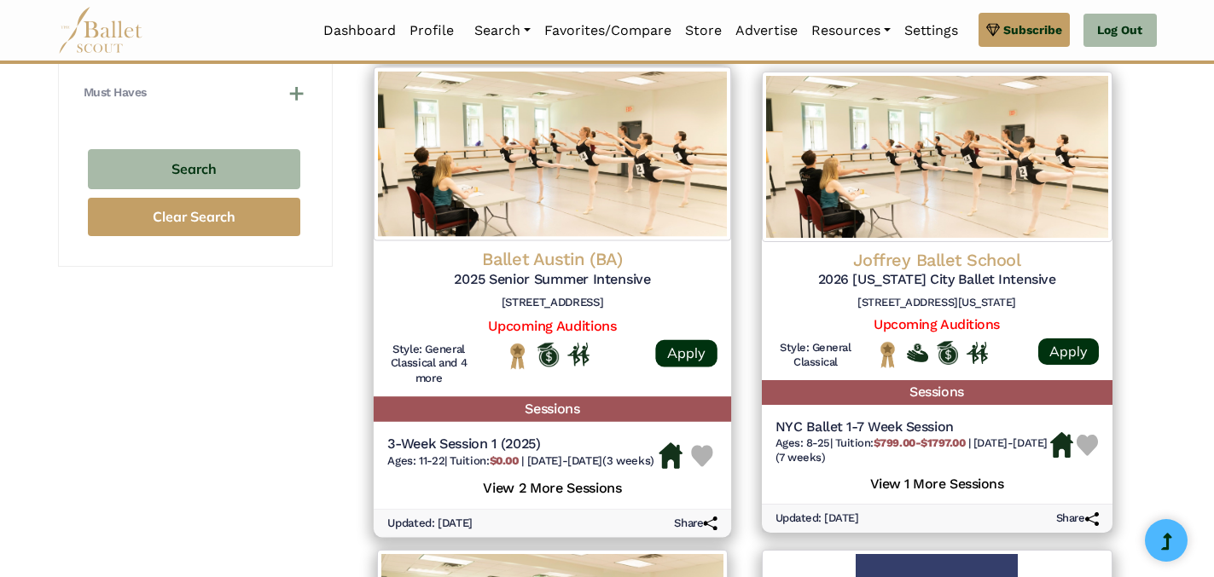
click at [608, 497] on h5 "View 2 More Sessions" at bounding box center [552, 486] width 330 height 22
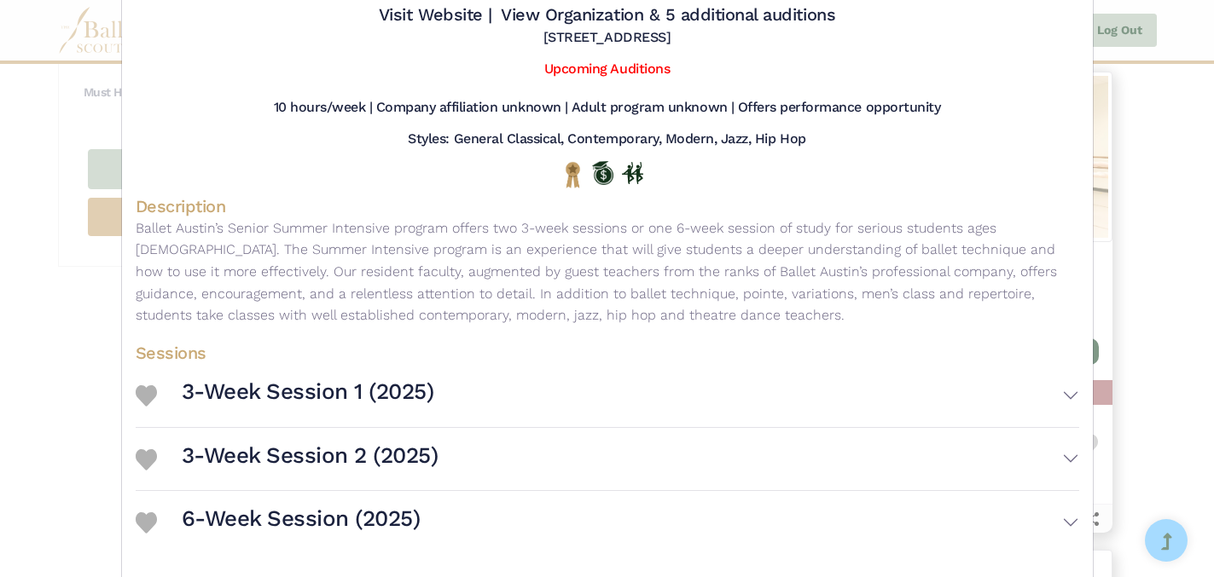
scroll to position [126, 0]
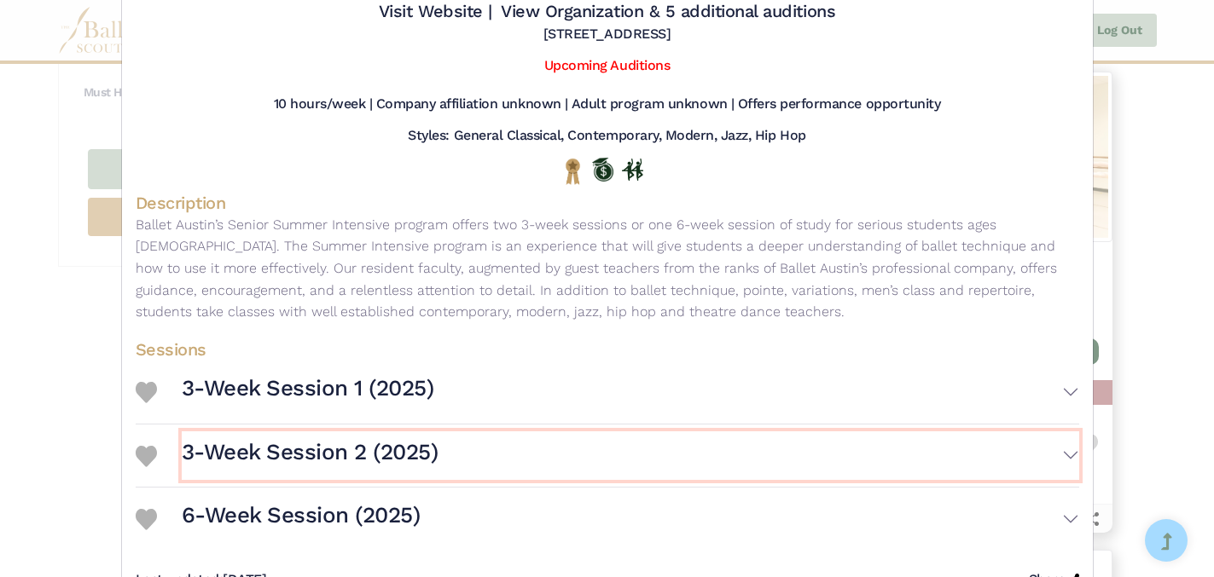
click at [1073, 455] on button "3-Week Session 2 (2025)" at bounding box center [630, 456] width 897 height 49
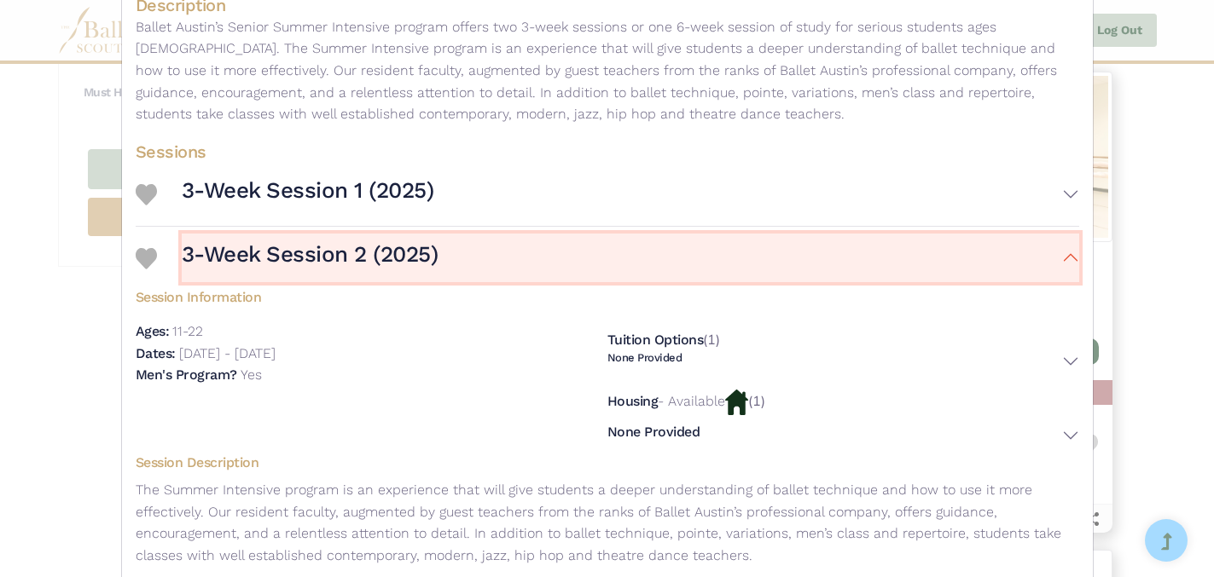
scroll to position [330, 0]
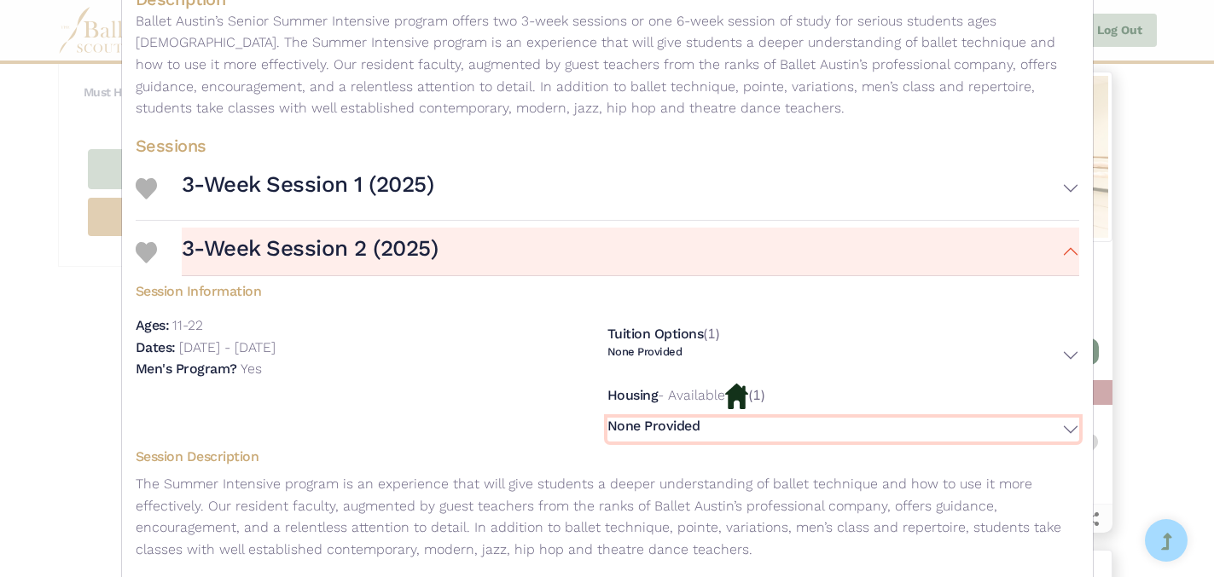
click at [1070, 428] on button "None Provided" at bounding box center [843, 430] width 472 height 25
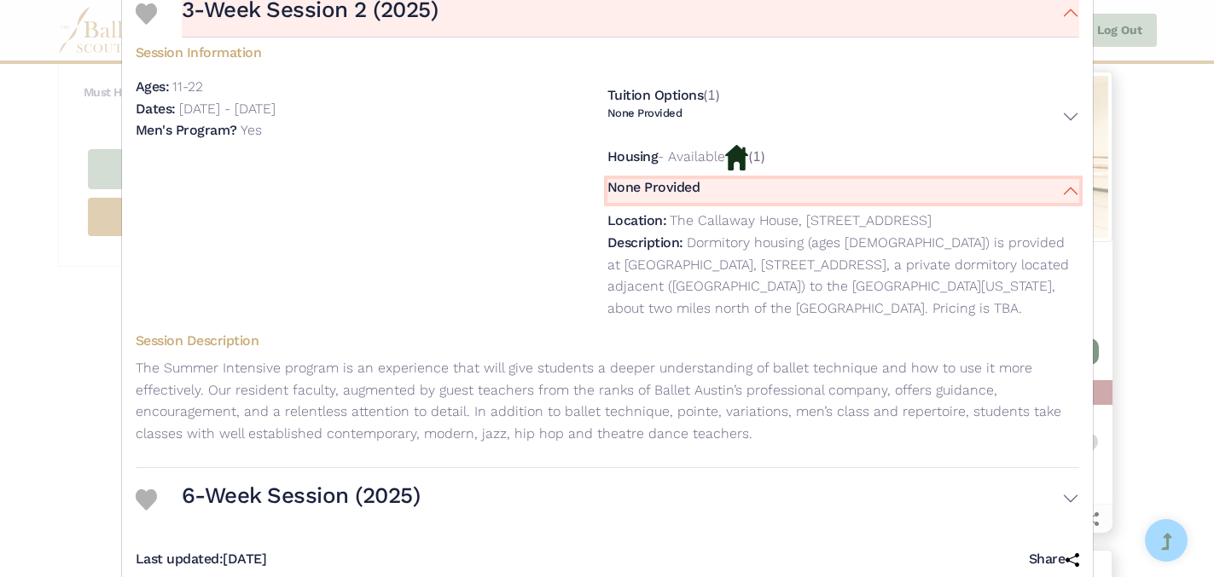
scroll to position [609, 0]
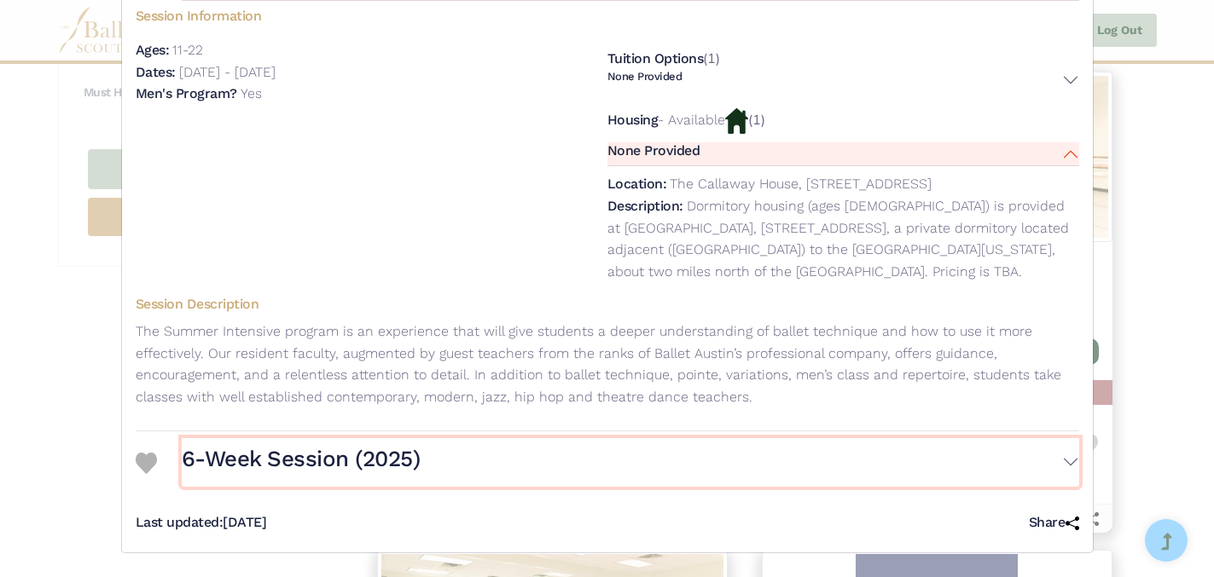
click at [1067, 460] on button "6-Week Session (2025)" at bounding box center [630, 462] width 897 height 49
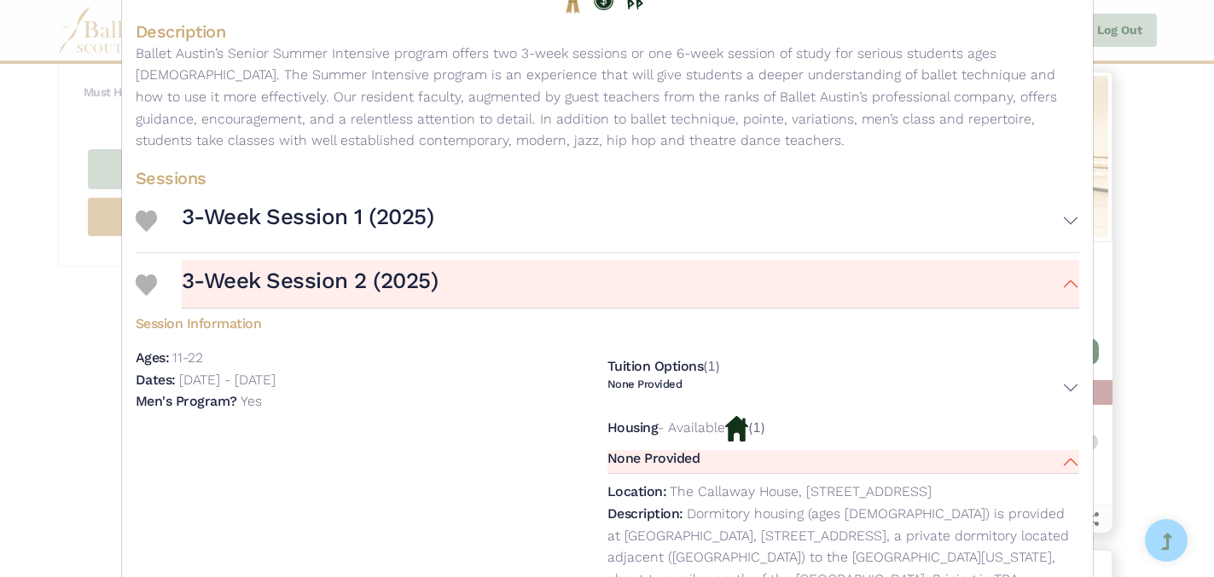
scroll to position [0, 0]
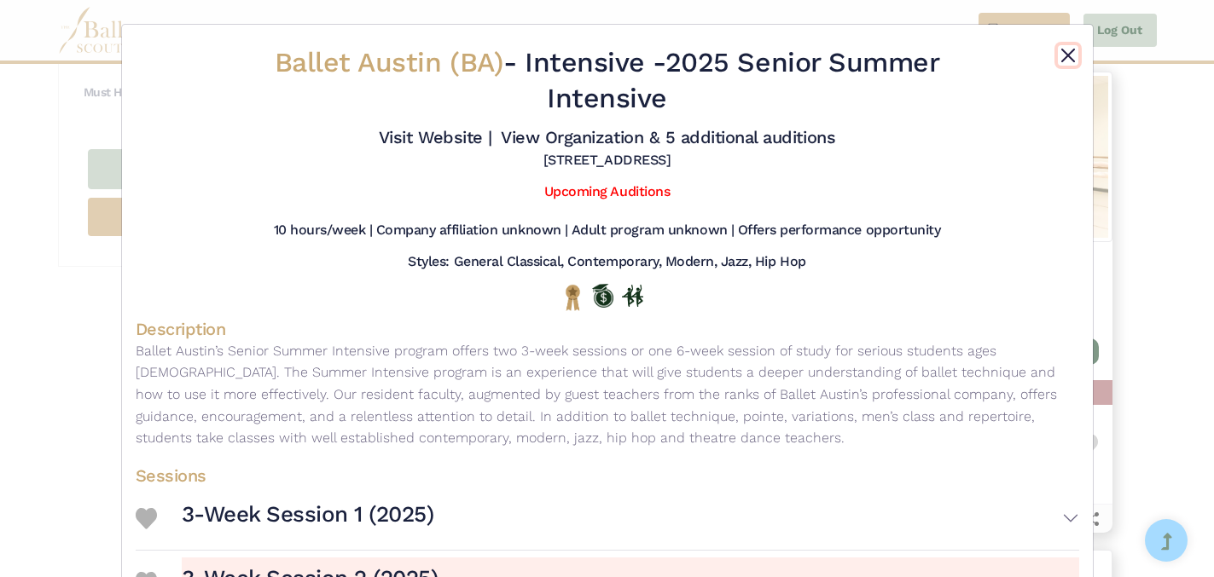
click at [1073, 56] on button "Close" at bounding box center [1068, 55] width 20 height 20
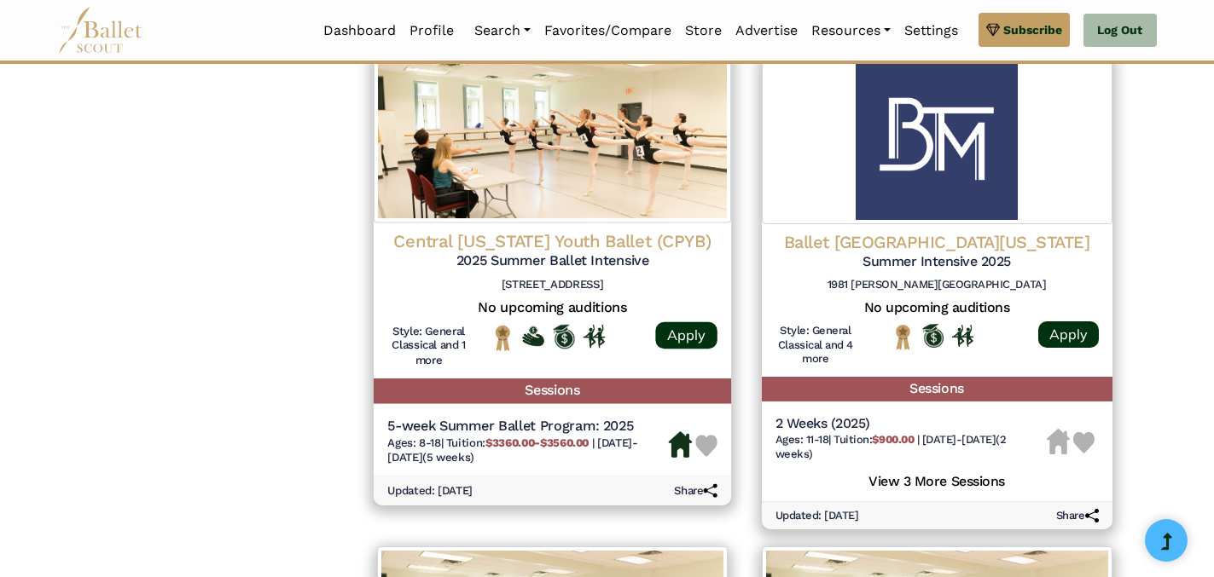
scroll to position [1815, 0]
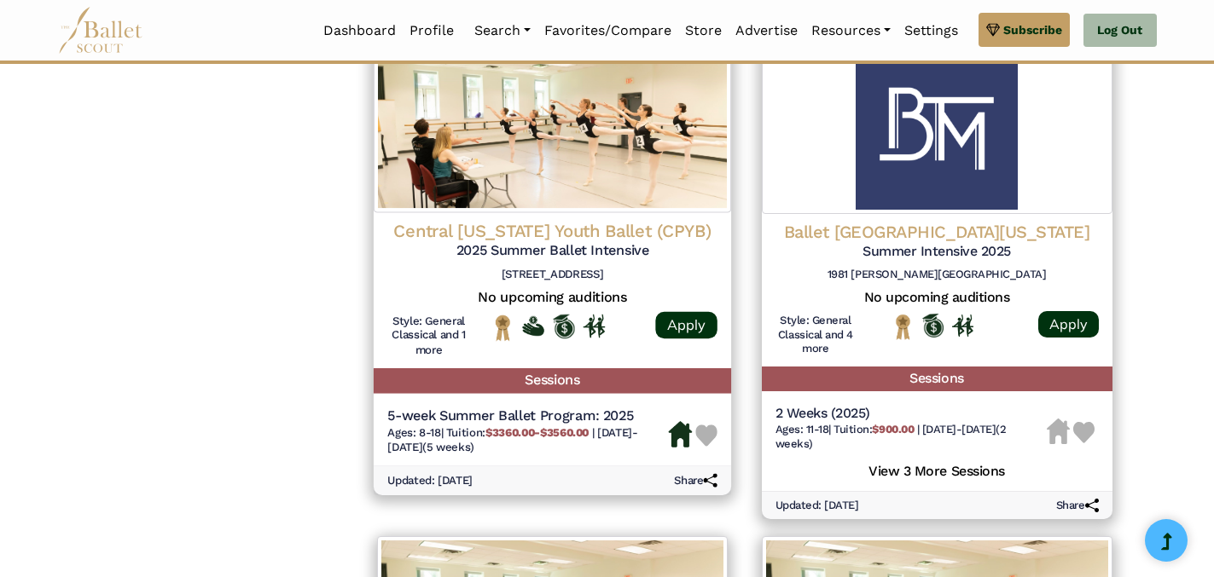
click at [559, 393] on h5 "Sessions" at bounding box center [551, 380] width 357 height 25
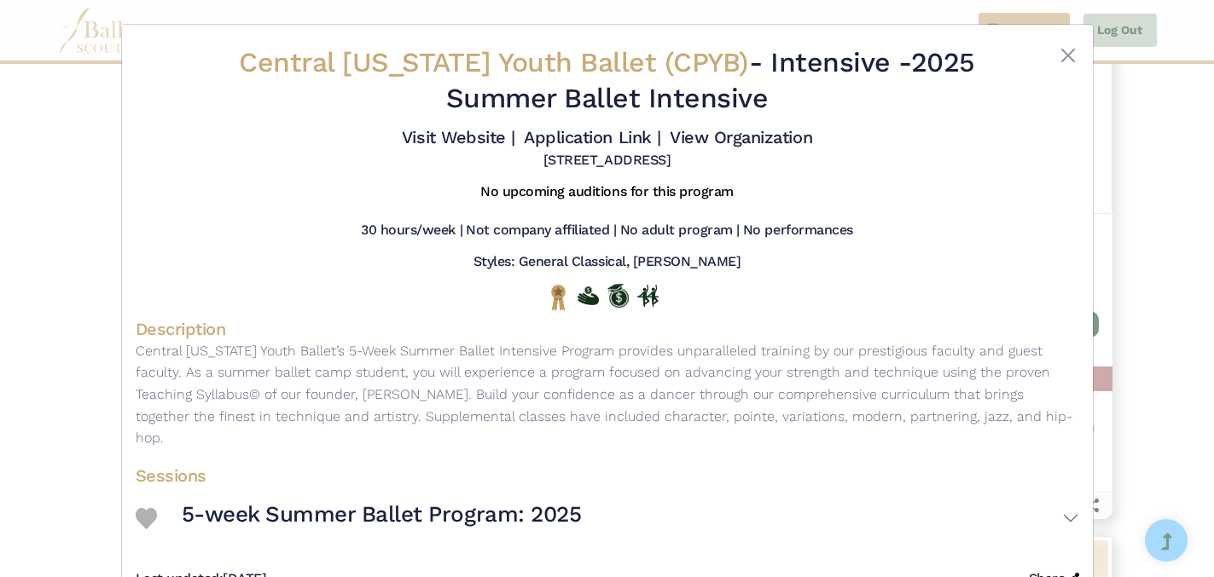
scroll to position [56, 0]
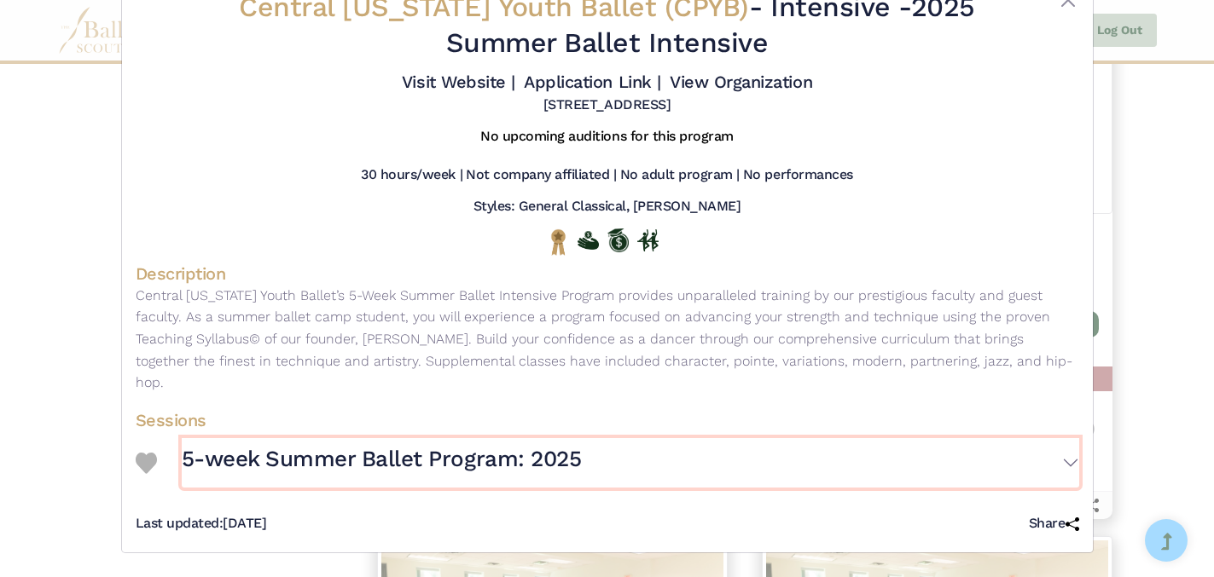
click at [1069, 465] on button "5-week Summer Ballet Program: 2025" at bounding box center [630, 462] width 897 height 49
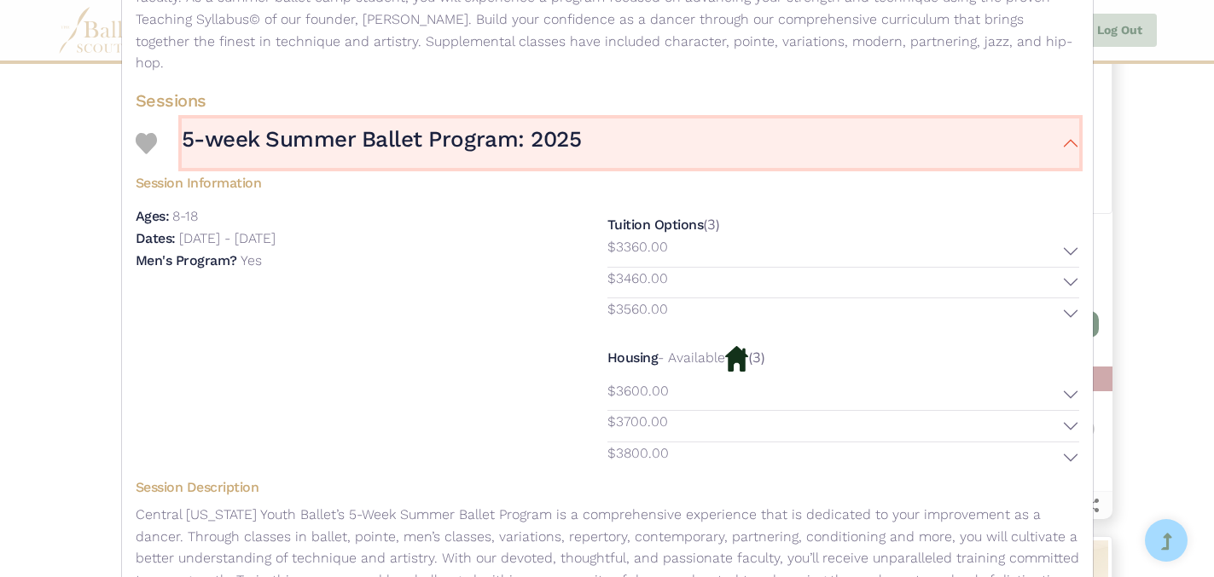
scroll to position [0, 0]
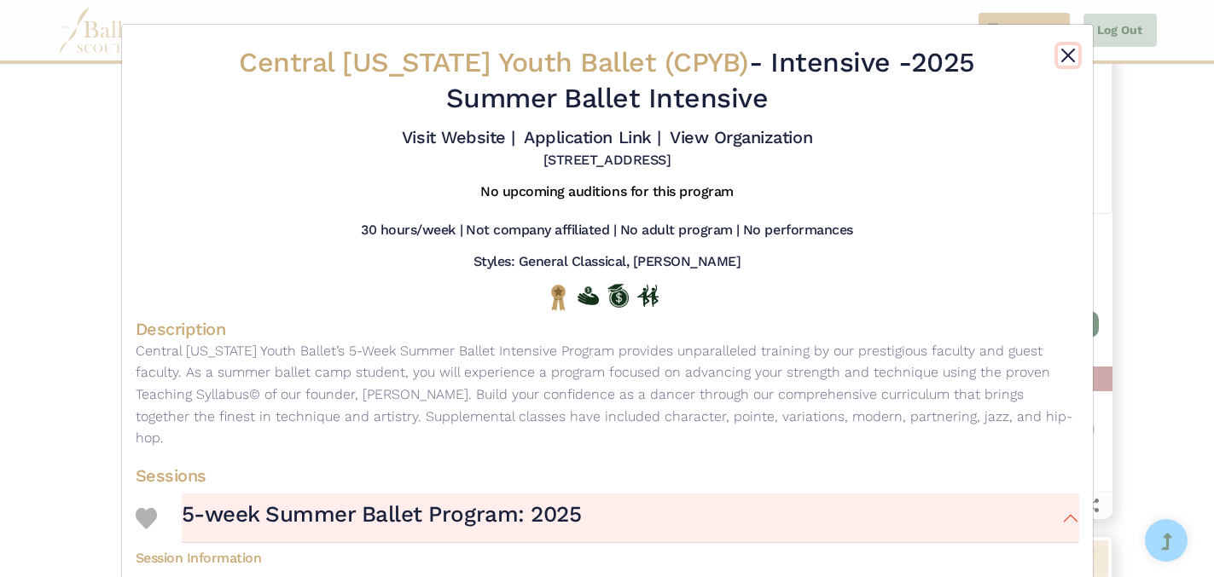
click at [1069, 56] on button "Close" at bounding box center [1068, 55] width 20 height 20
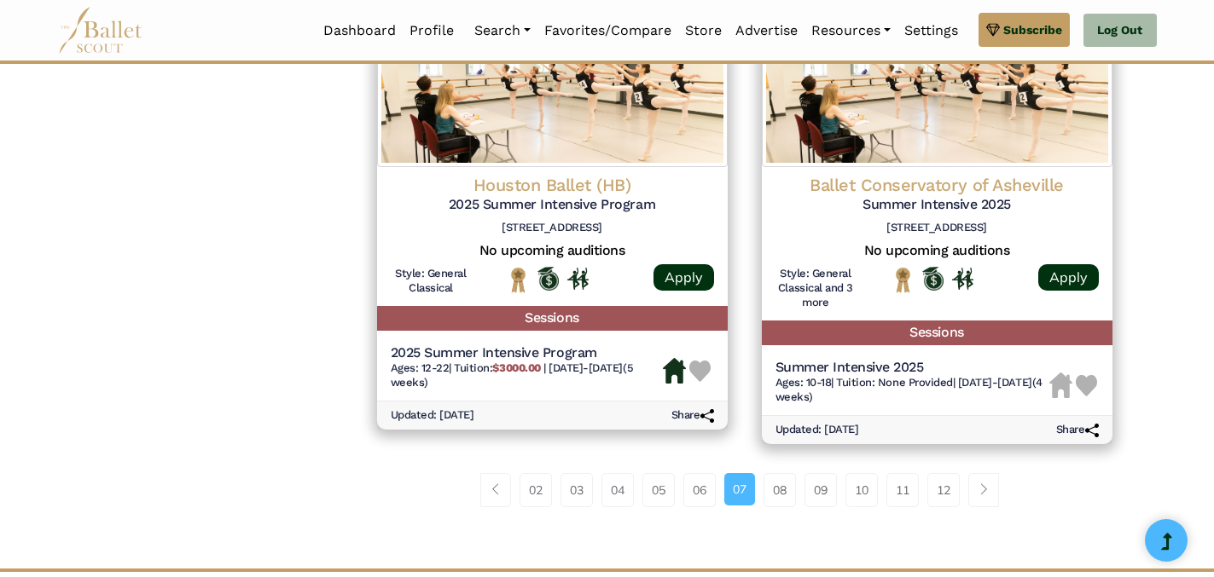
scroll to position [2361, 0]
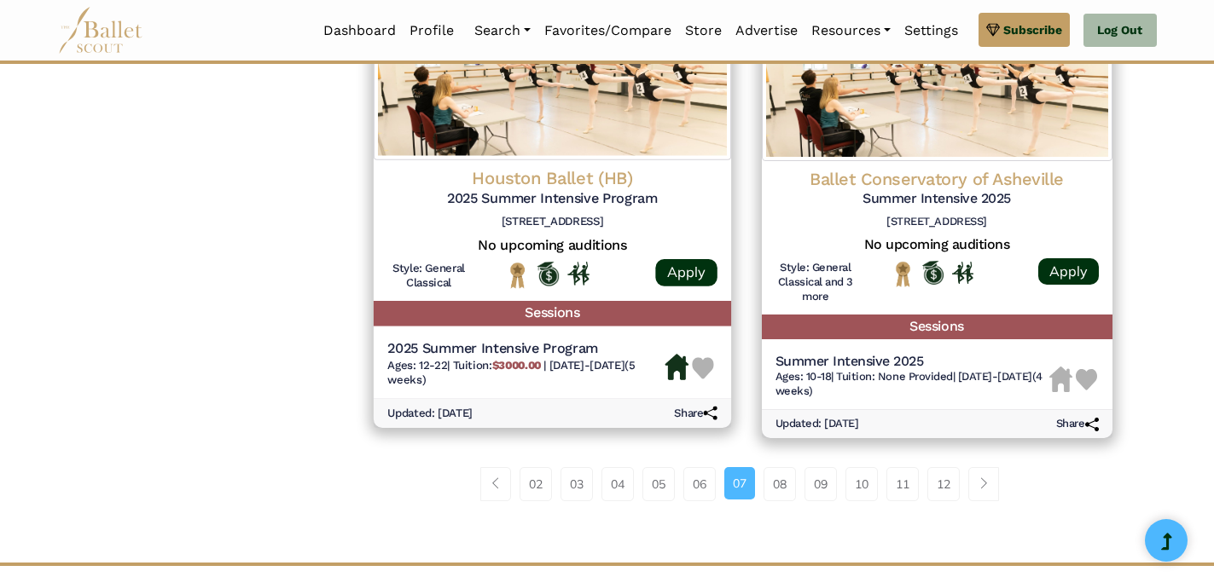
click at [587, 327] on h5 "Sessions" at bounding box center [551, 314] width 357 height 25
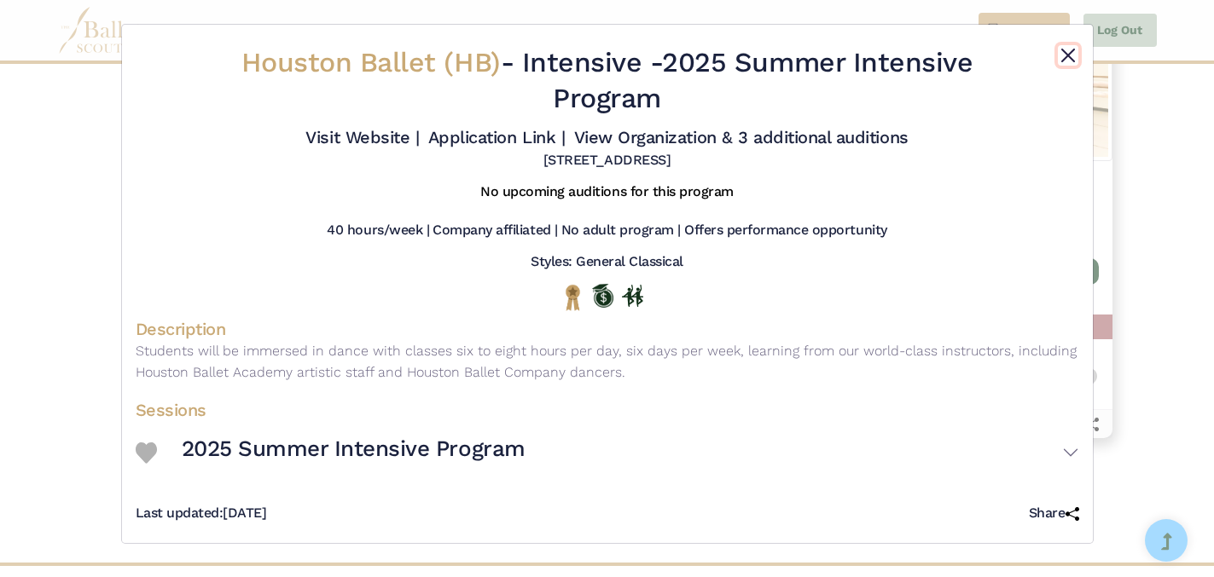
click at [1069, 56] on button "Close" at bounding box center [1068, 55] width 20 height 20
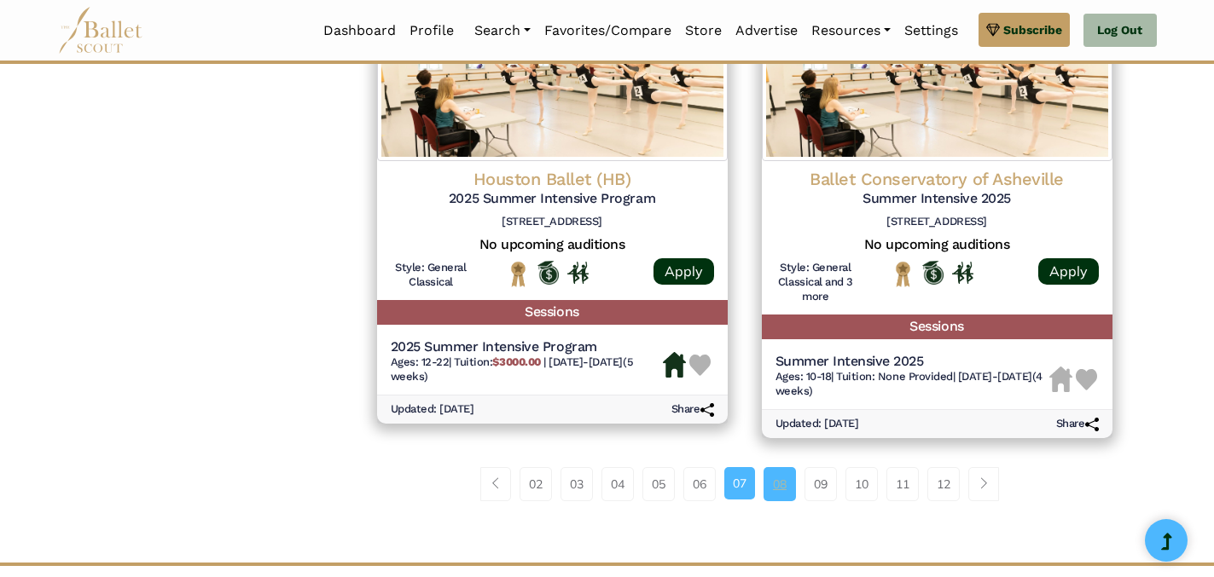
click at [784, 502] on link "08" at bounding box center [779, 484] width 32 height 34
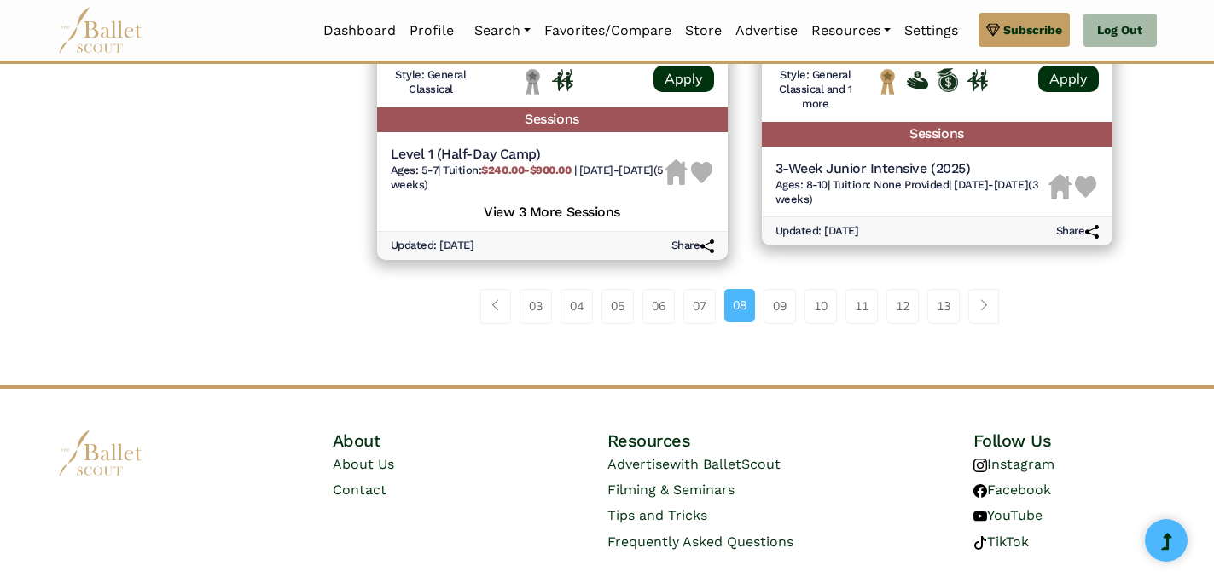
scroll to position [2512, 0]
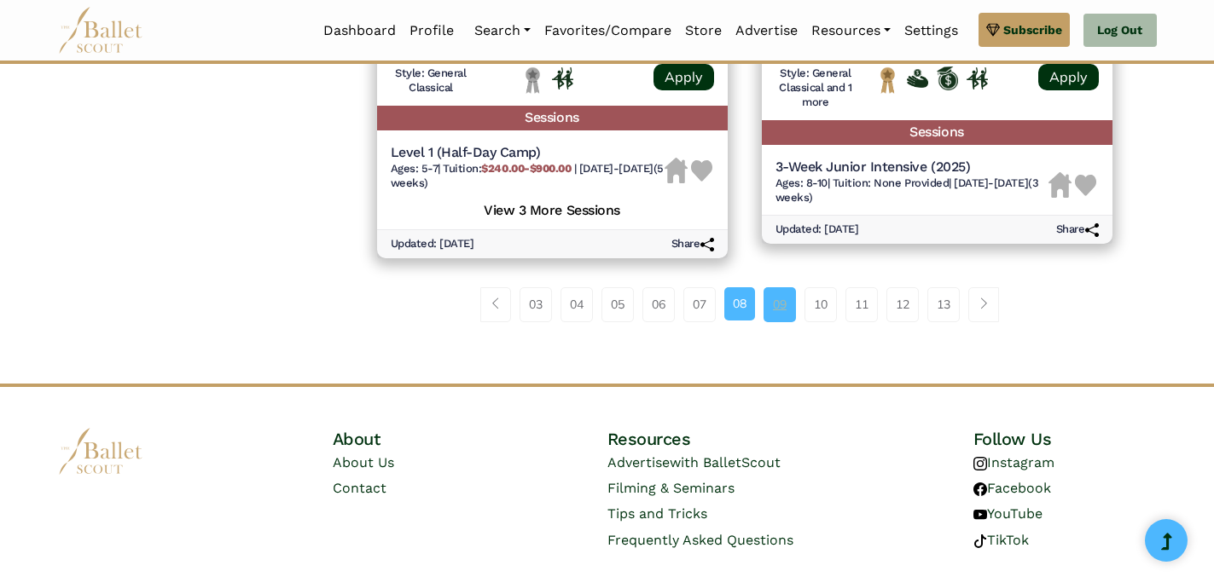
click at [784, 322] on link "09" at bounding box center [779, 304] width 32 height 34
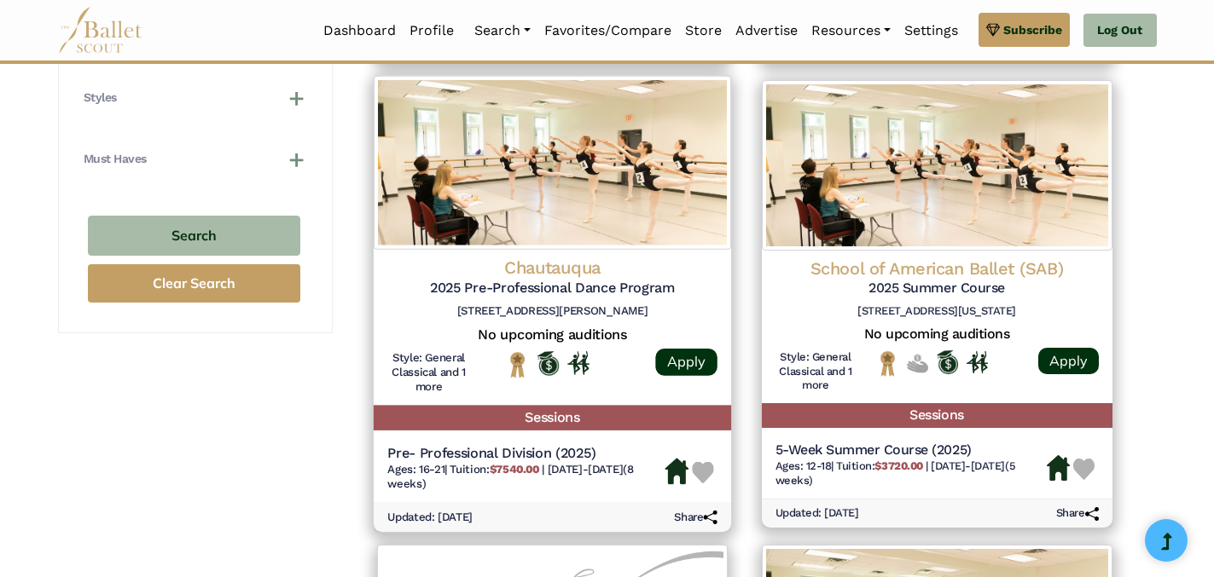
scroll to position [1247, 0]
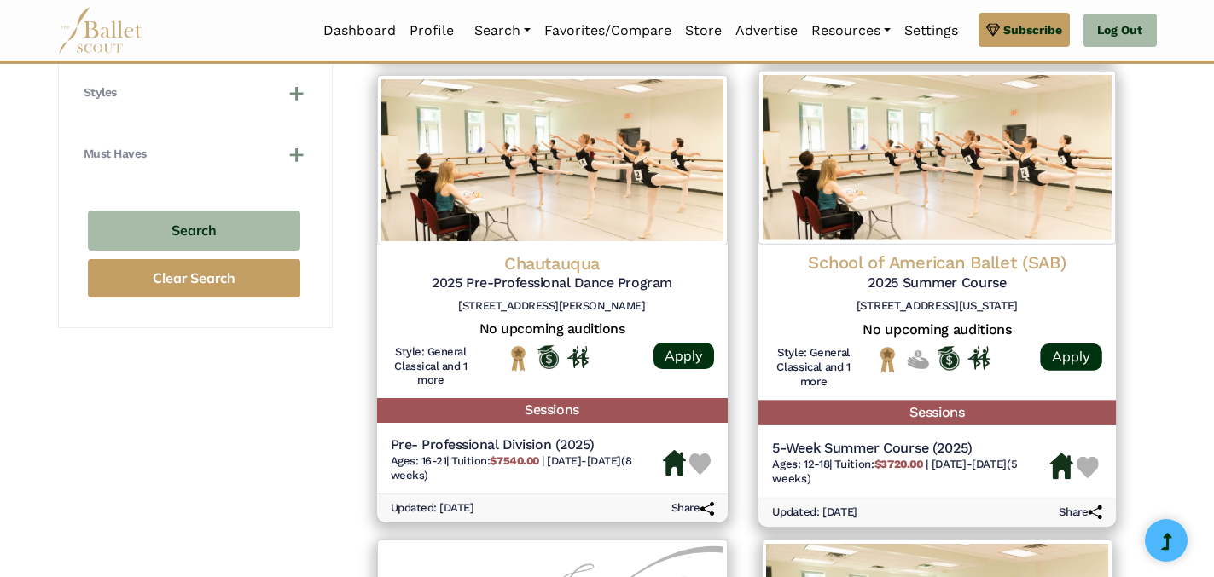
click at [939, 411] on h5 "Sessions" at bounding box center [935, 413] width 357 height 25
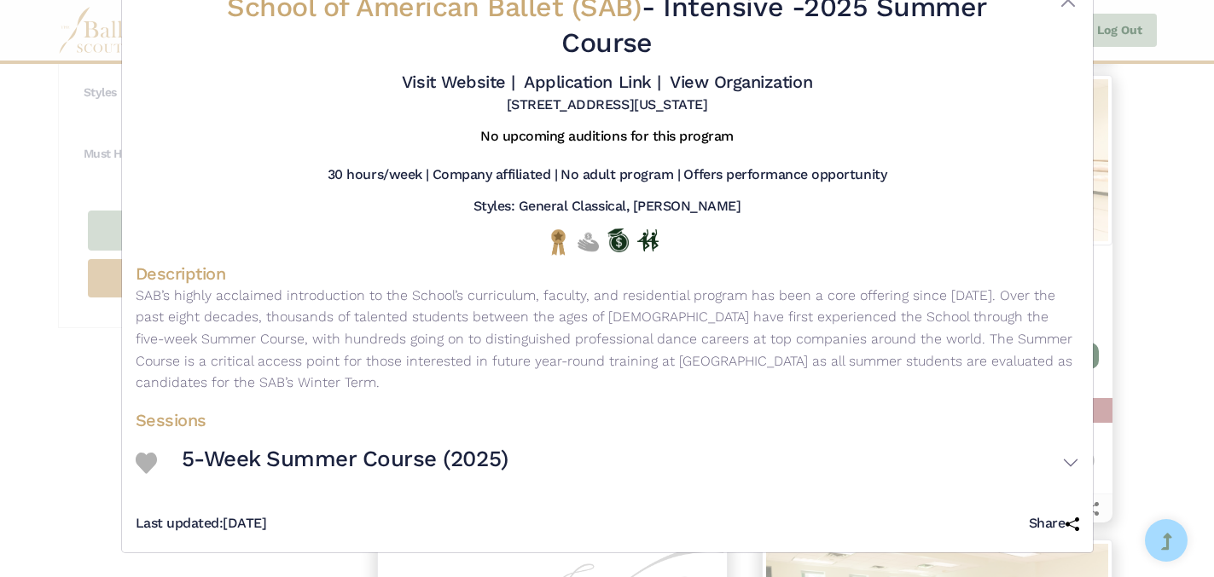
scroll to position [0, 0]
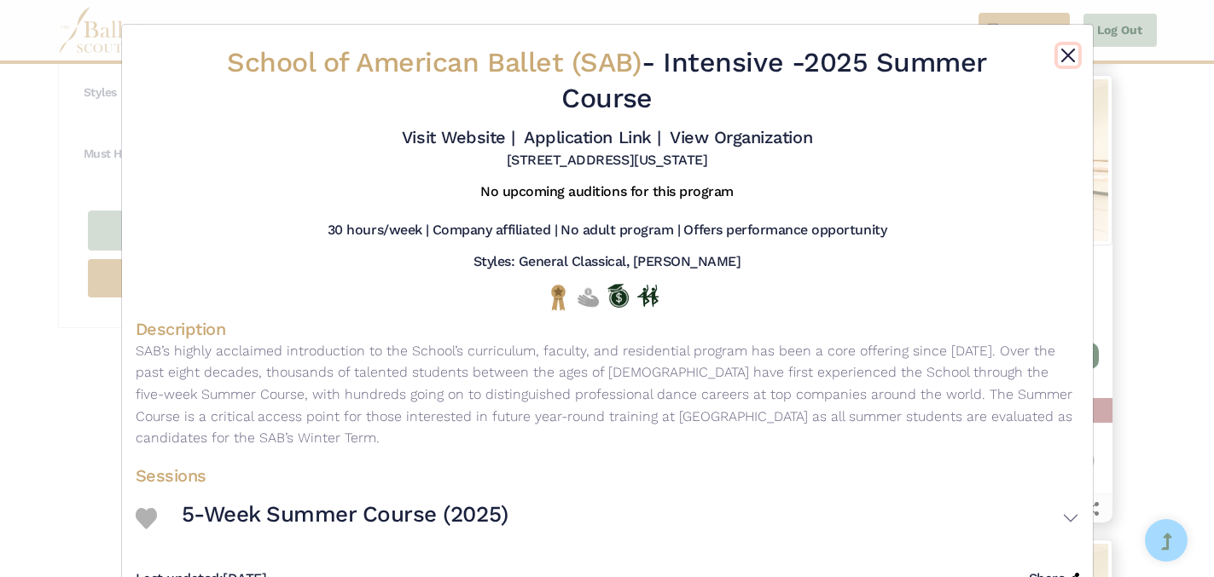
click at [1070, 52] on button "Close" at bounding box center [1068, 55] width 20 height 20
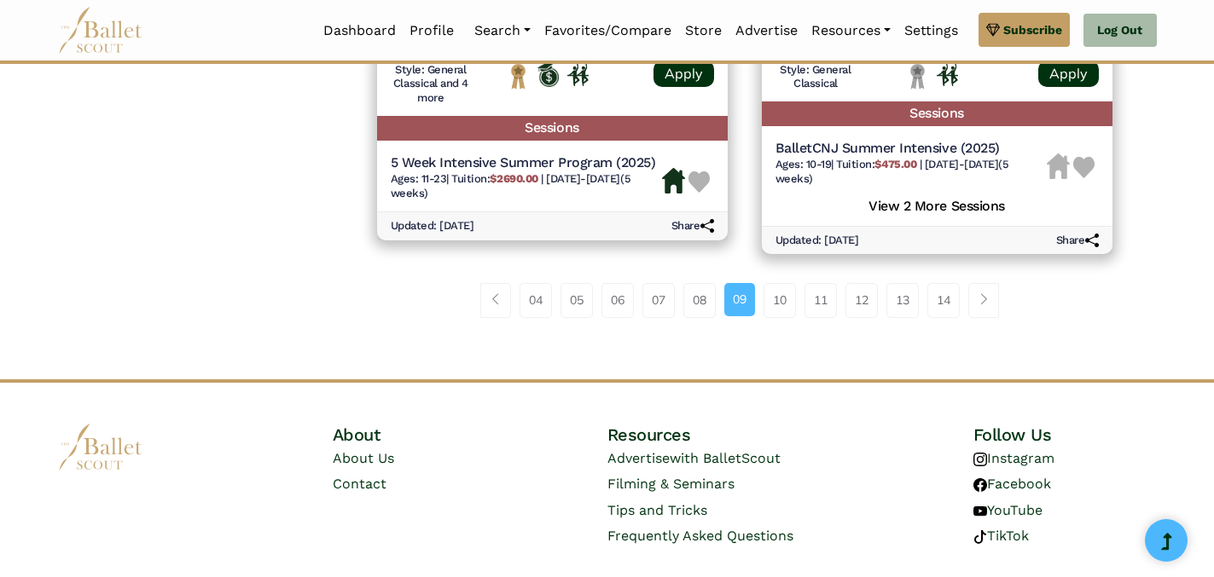
scroll to position [2488, 0]
click at [779, 305] on link "10" at bounding box center [779, 299] width 32 height 34
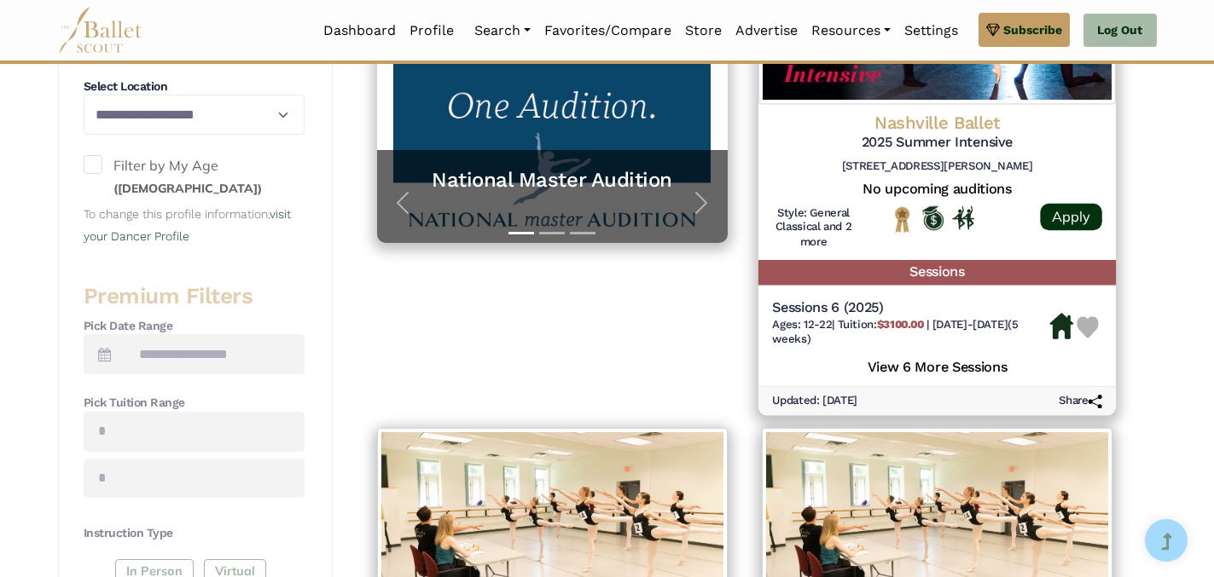
scroll to position [466, 0]
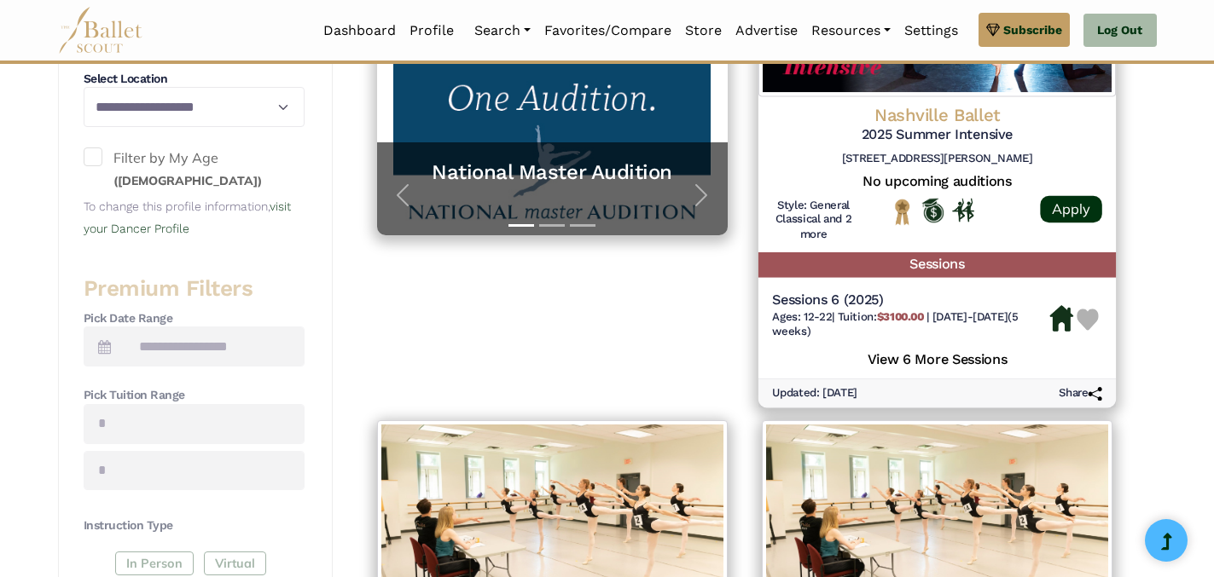
click at [964, 359] on h5 "View 6 More Sessions" at bounding box center [937, 357] width 330 height 22
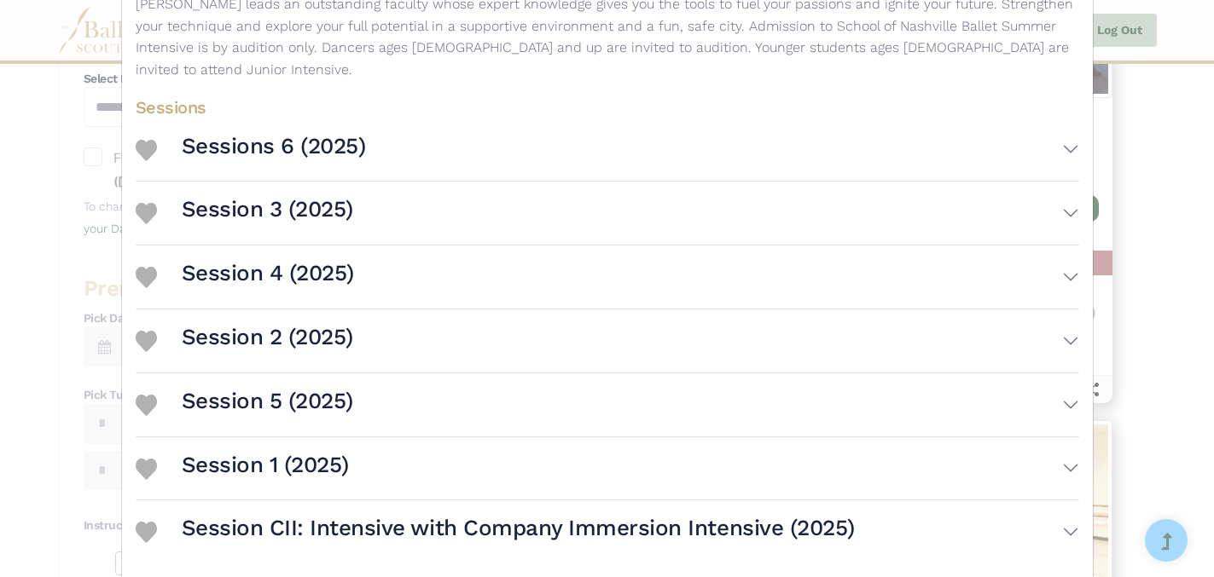
scroll to position [531, 0]
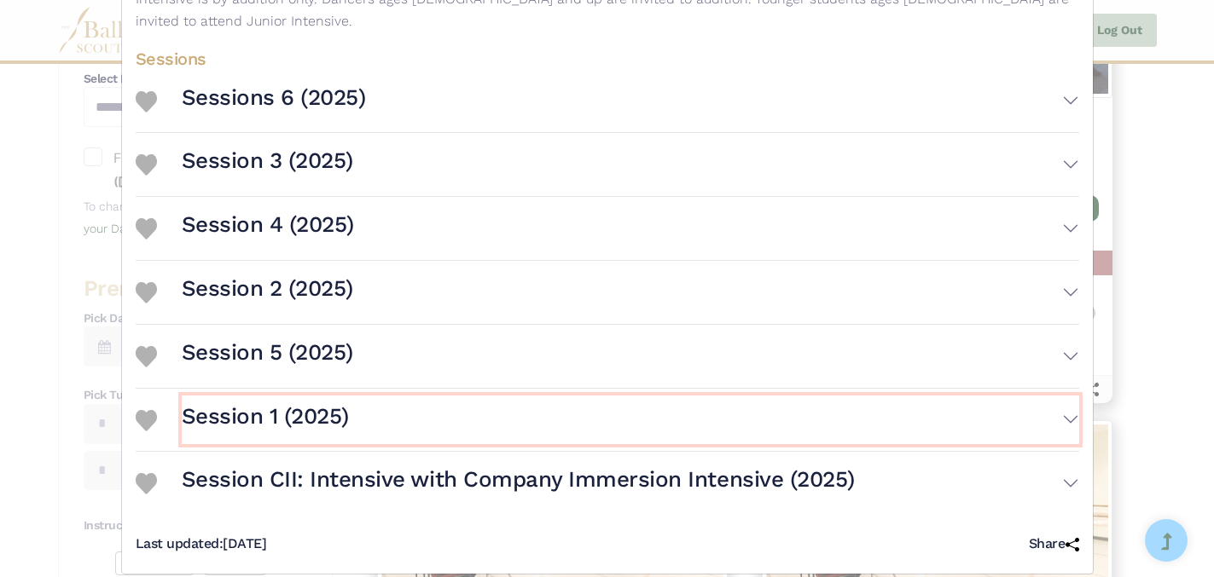
click at [1070, 398] on button "Session 1 (2025)" at bounding box center [630, 420] width 897 height 49
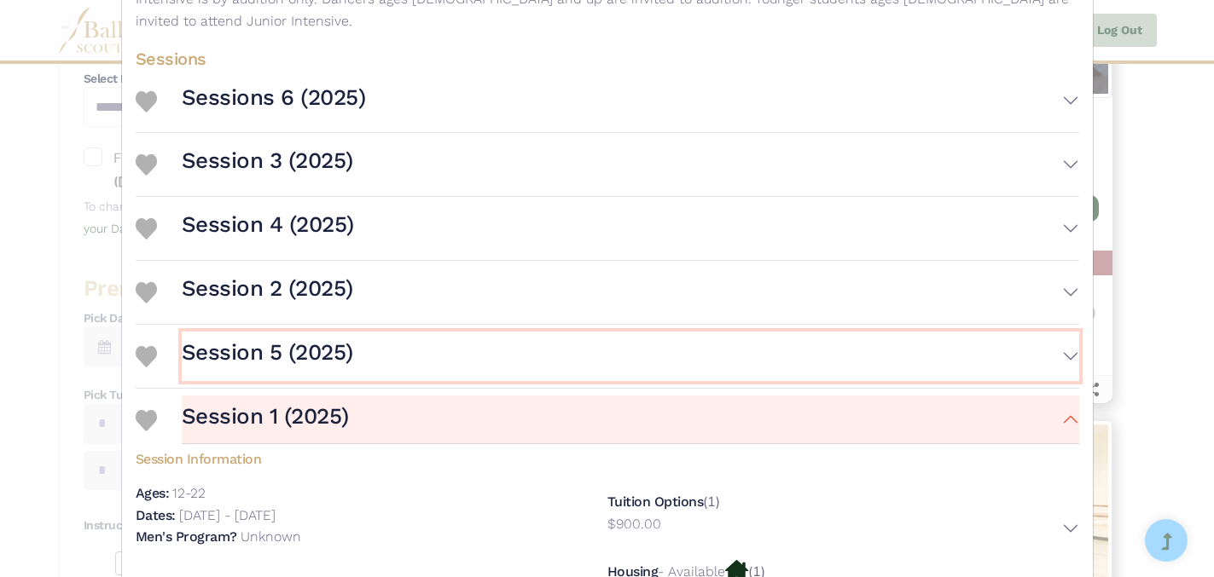
click at [1070, 336] on button "Session 5 (2025)" at bounding box center [630, 356] width 897 height 49
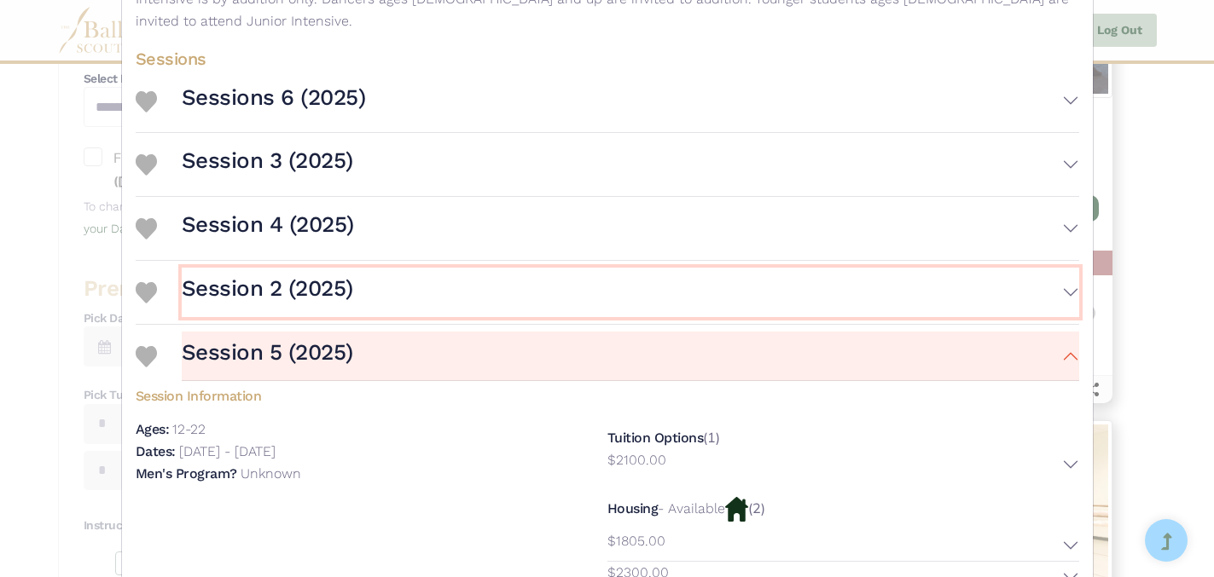
click at [1073, 269] on button "Session 2 (2025)" at bounding box center [630, 292] width 897 height 49
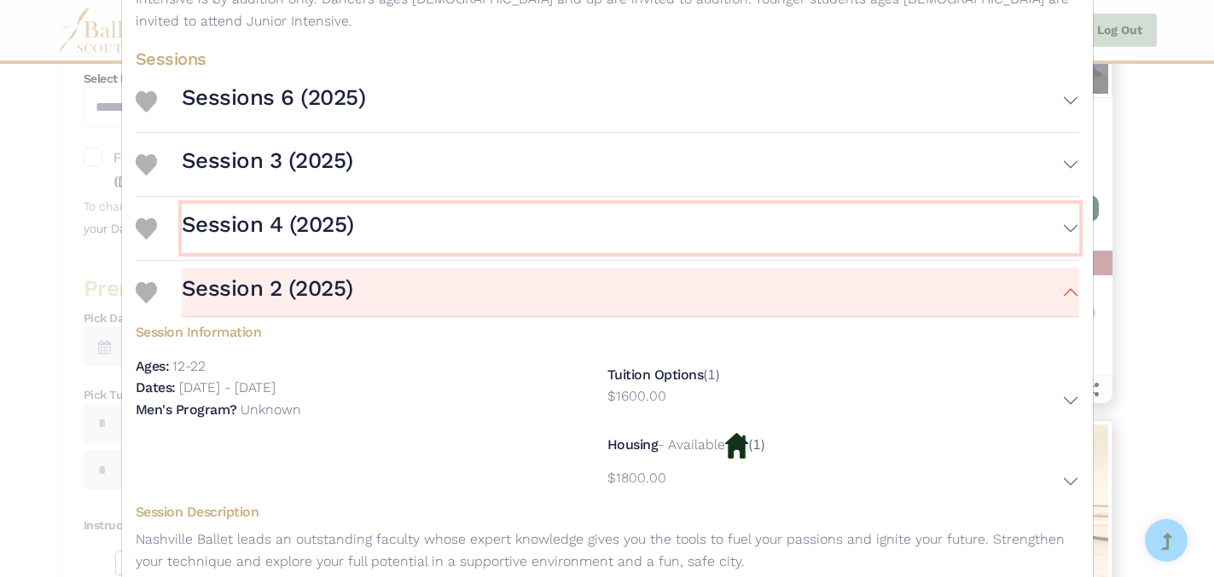
click at [1070, 206] on button "Session 4 (2025)" at bounding box center [630, 228] width 897 height 49
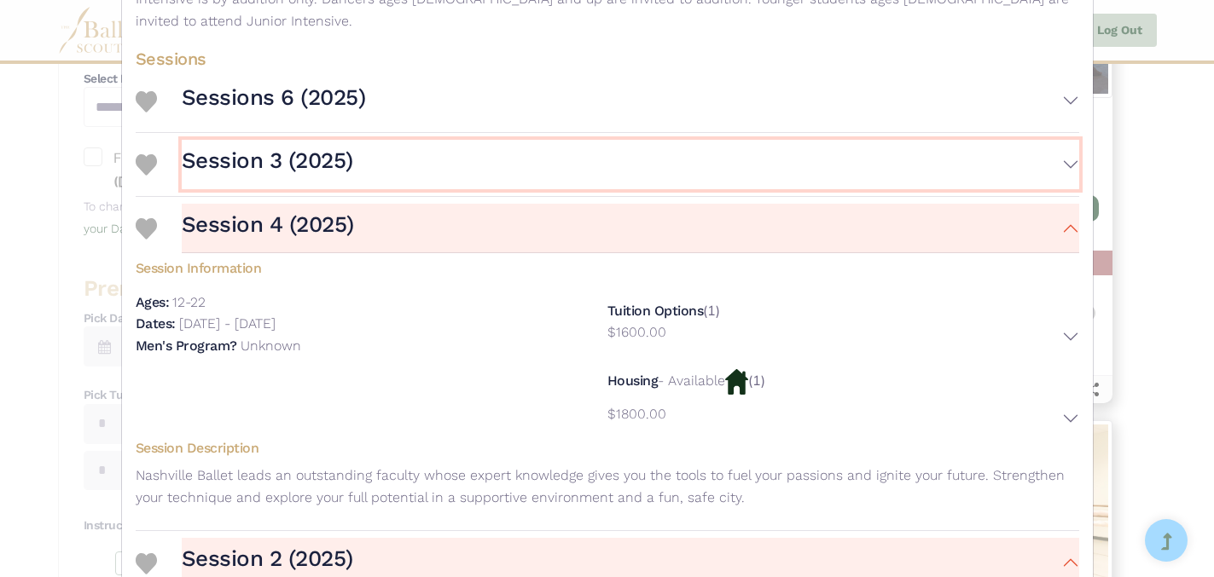
click at [1069, 143] on button "Session 3 (2025)" at bounding box center [630, 164] width 897 height 49
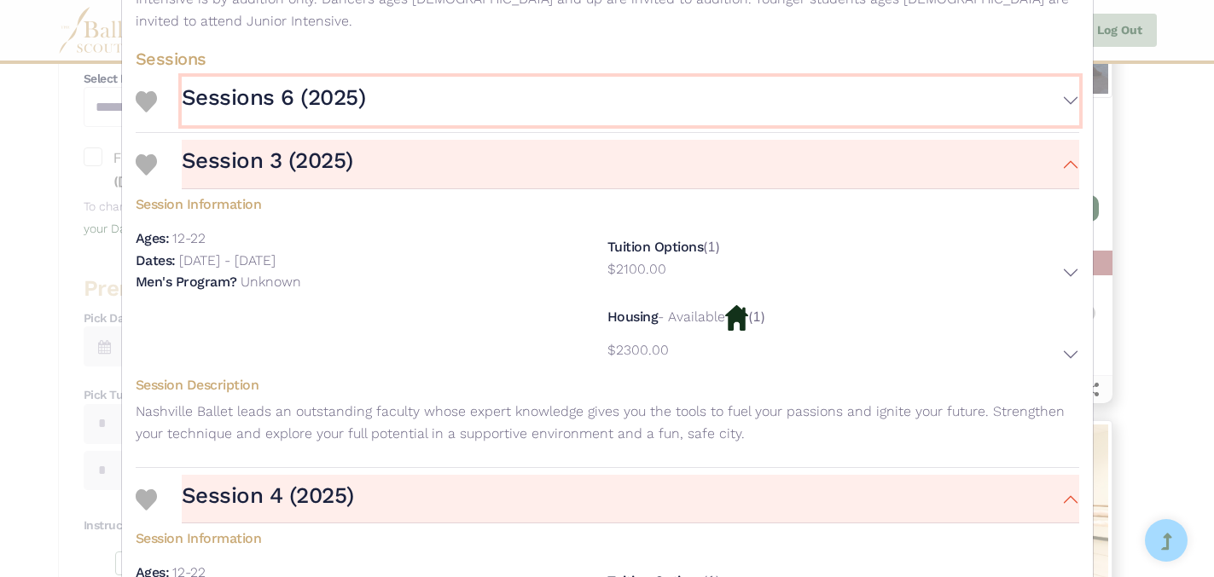
click at [1070, 80] on button "Sessions 6 (2025)" at bounding box center [630, 101] width 897 height 49
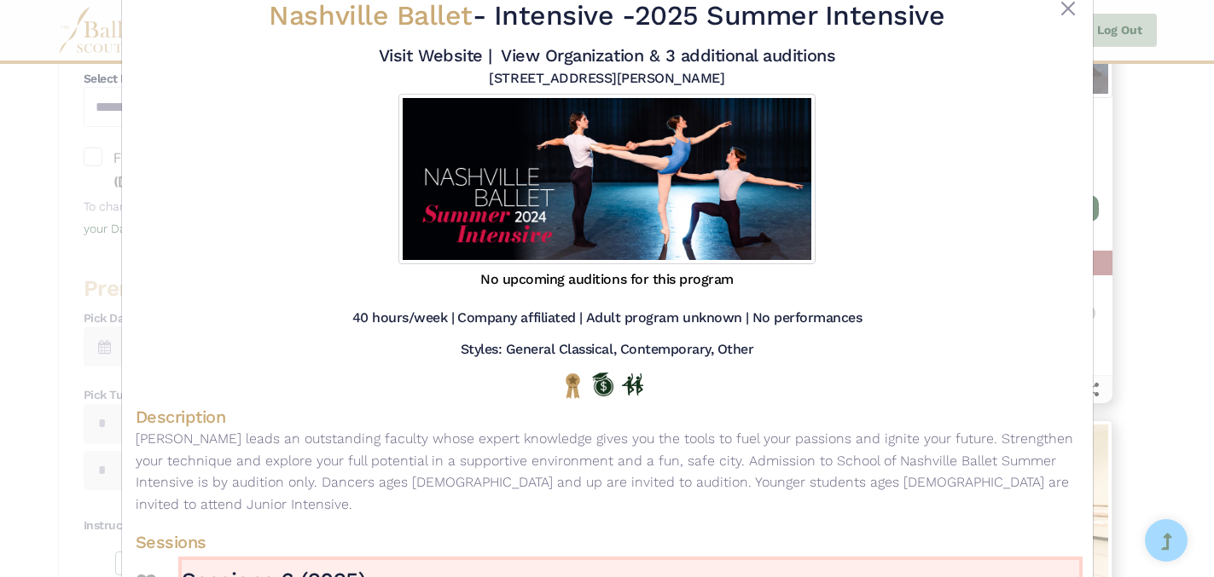
scroll to position [0, 0]
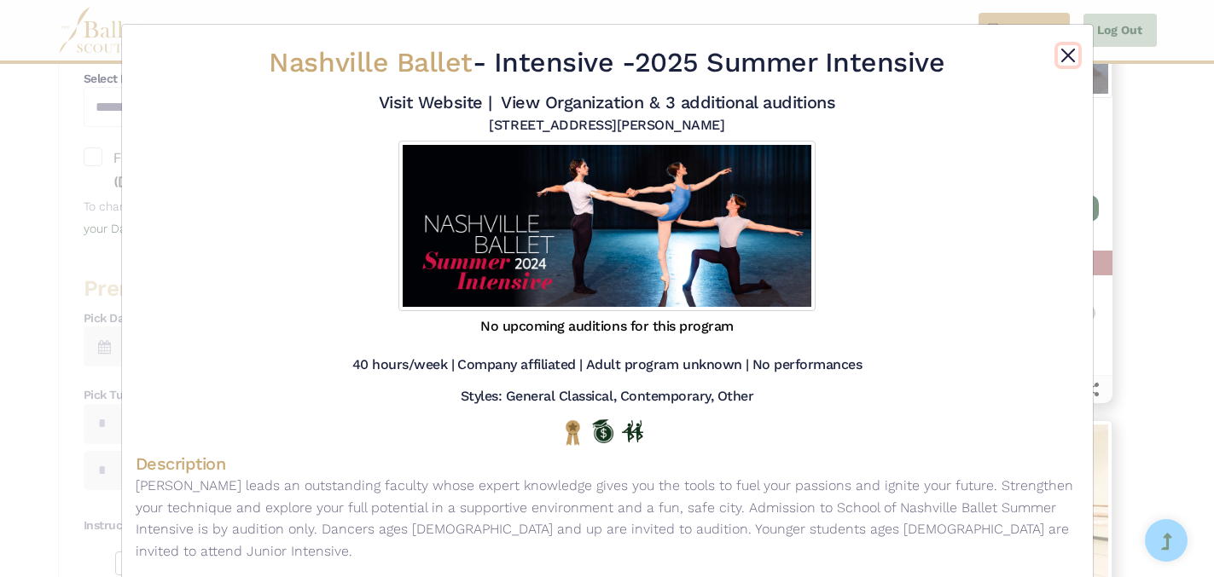
click at [1072, 55] on button "Close" at bounding box center [1068, 55] width 20 height 20
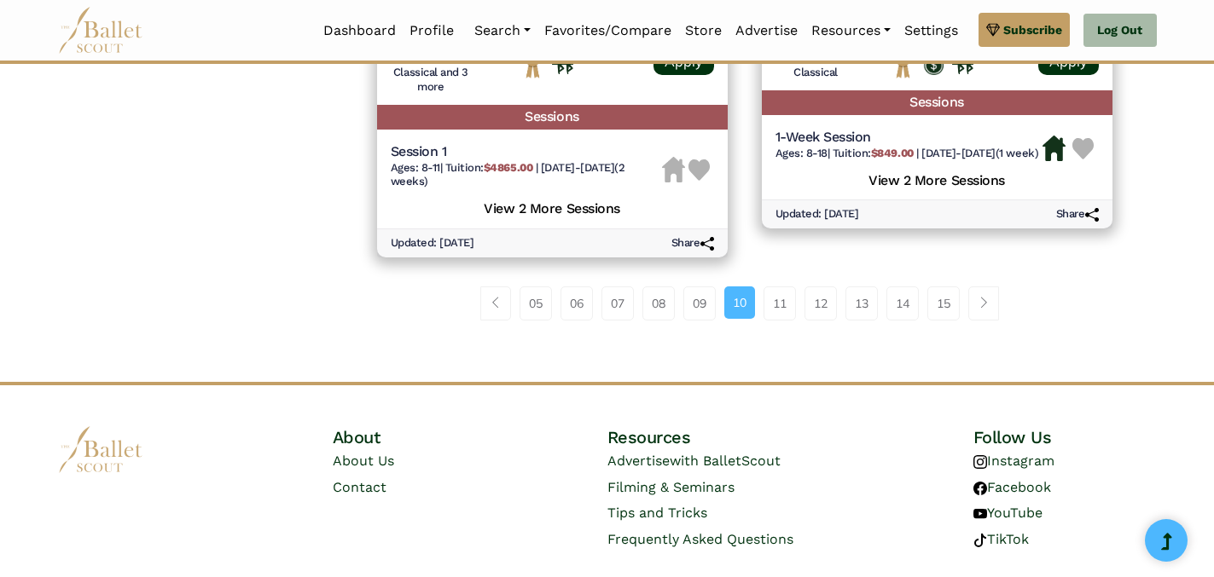
scroll to position [2545, 0]
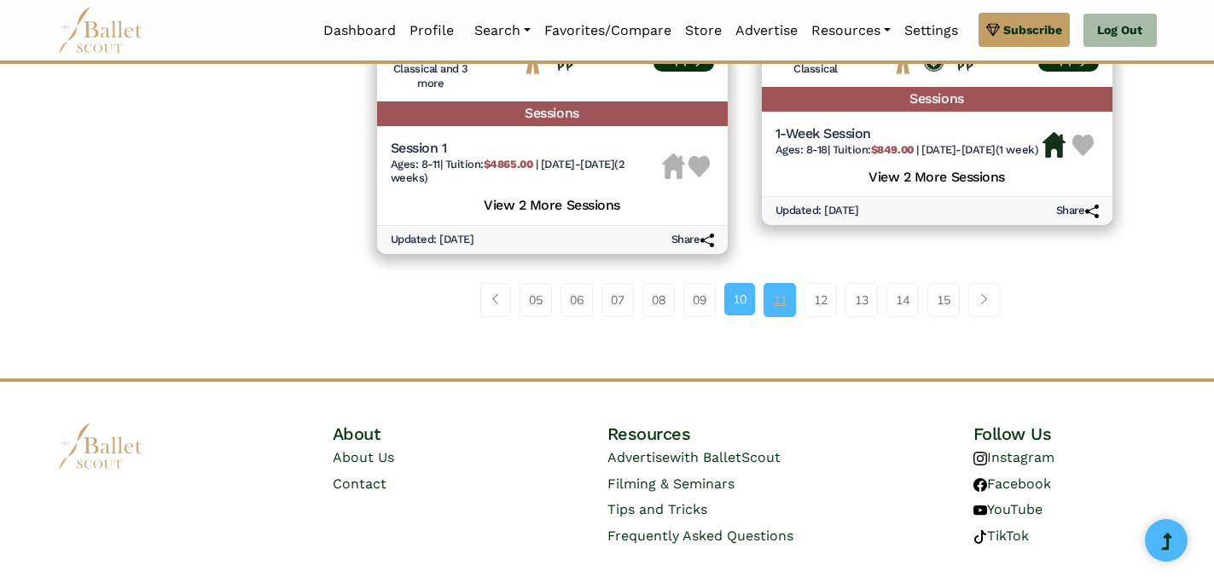
click at [784, 317] on link "11" at bounding box center [779, 300] width 32 height 34
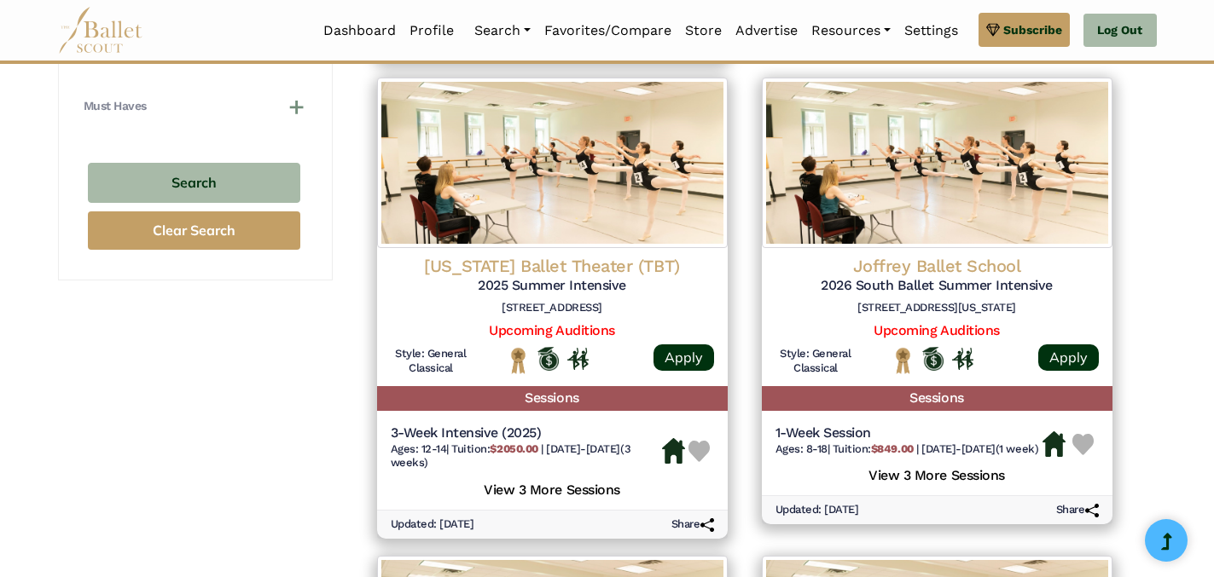
scroll to position [1297, 0]
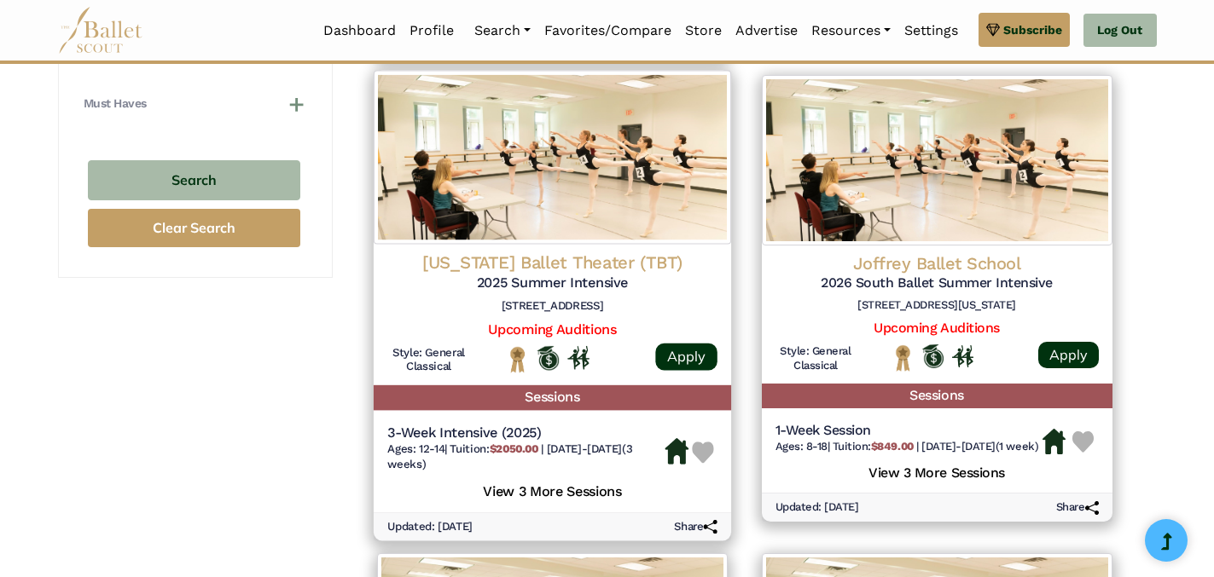
click at [608, 496] on h5 "View 3 More Sessions" at bounding box center [552, 490] width 330 height 22
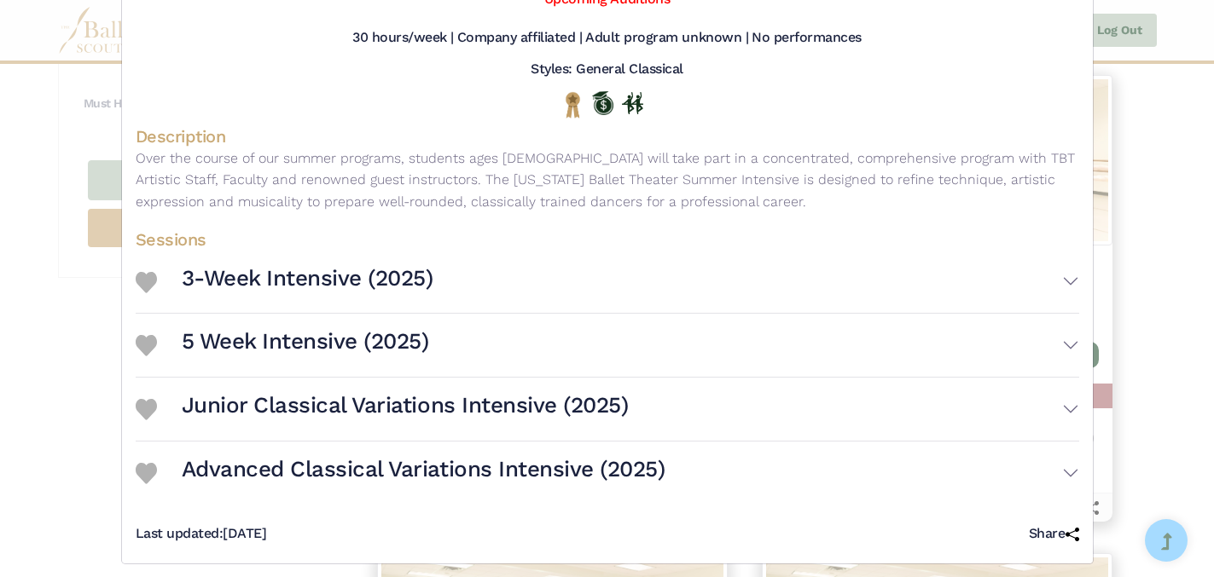
scroll to position [204, 0]
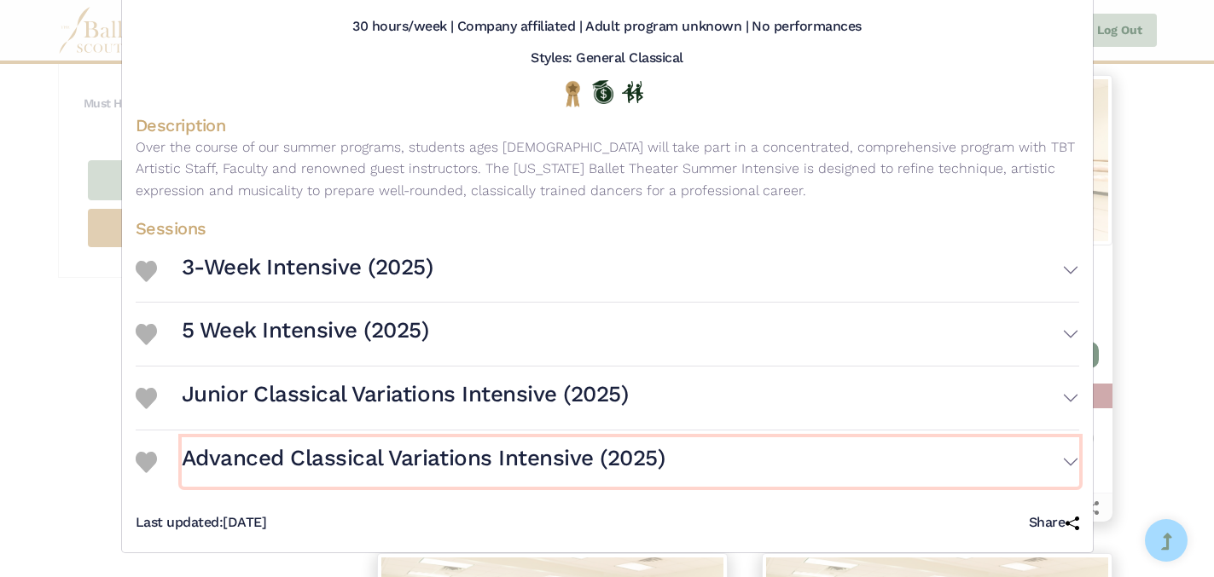
click at [1063, 462] on button "Advanced Classical Variations Intensive (2025)" at bounding box center [630, 462] width 897 height 49
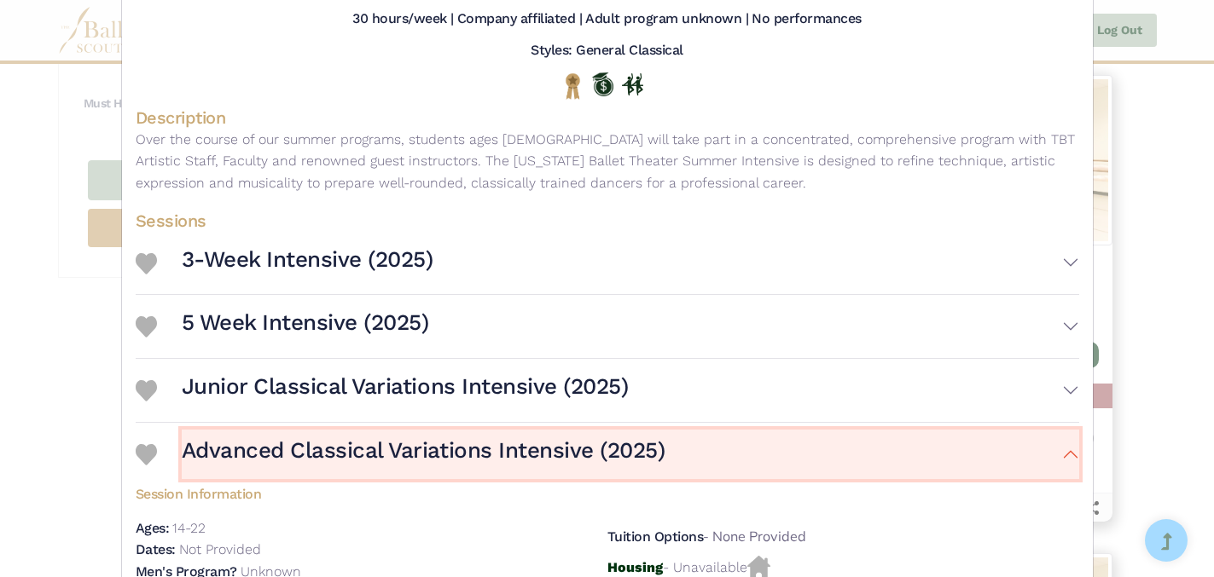
scroll to position [252, 0]
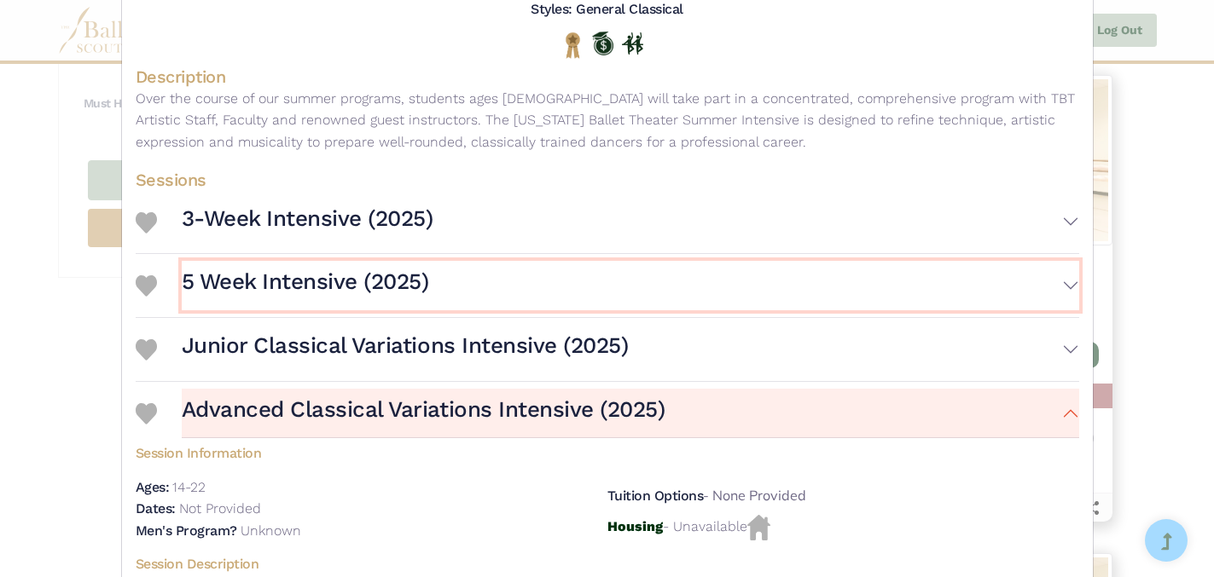
click at [1071, 283] on button "5 Week Intensive (2025)" at bounding box center [630, 285] width 897 height 49
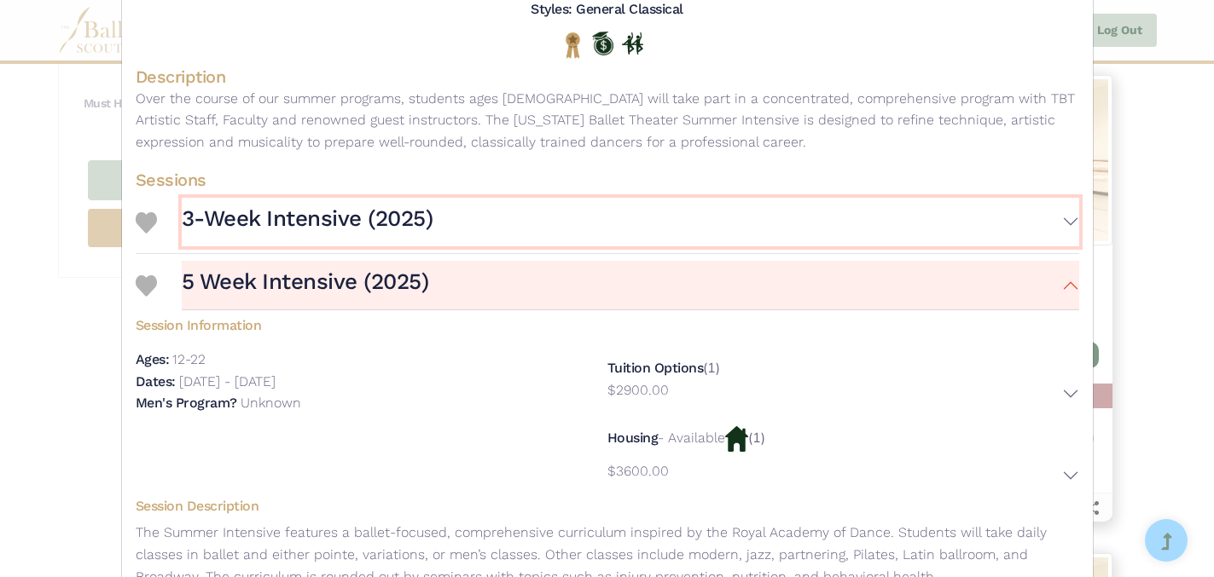
click at [1070, 219] on button "3-Week Intensive (2025)" at bounding box center [630, 222] width 897 height 49
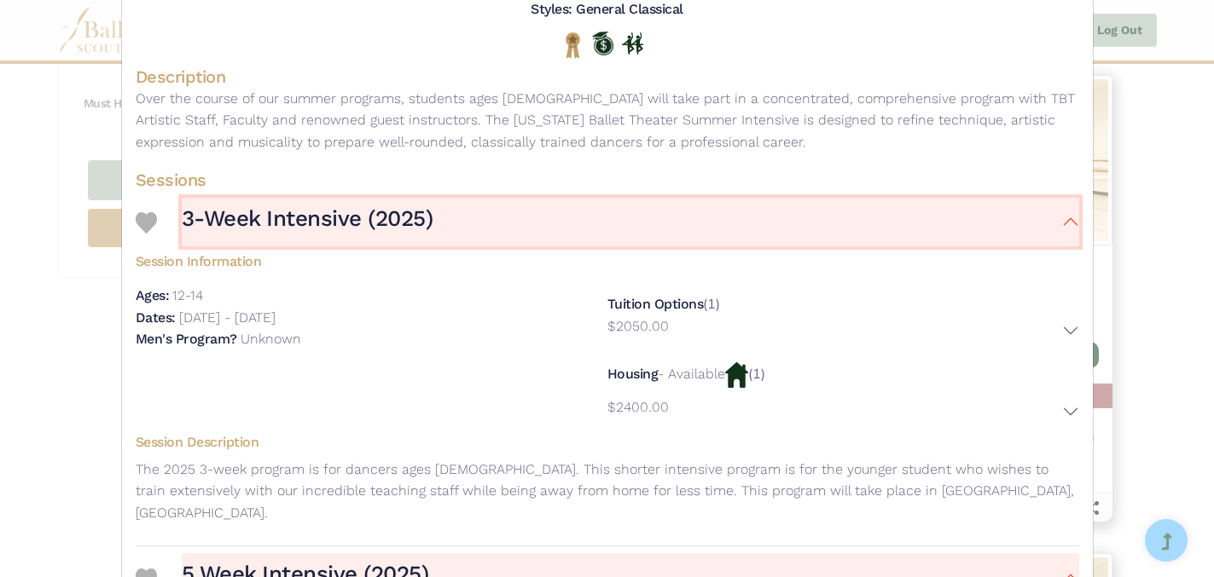
scroll to position [0, 0]
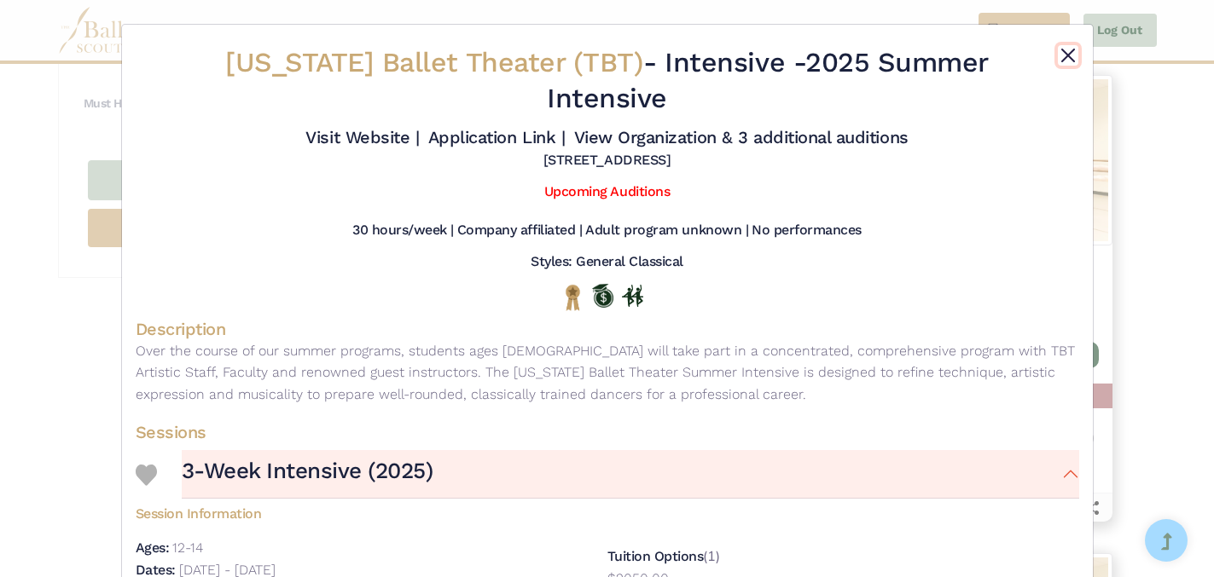
click at [1068, 55] on button "Close" at bounding box center [1068, 55] width 20 height 20
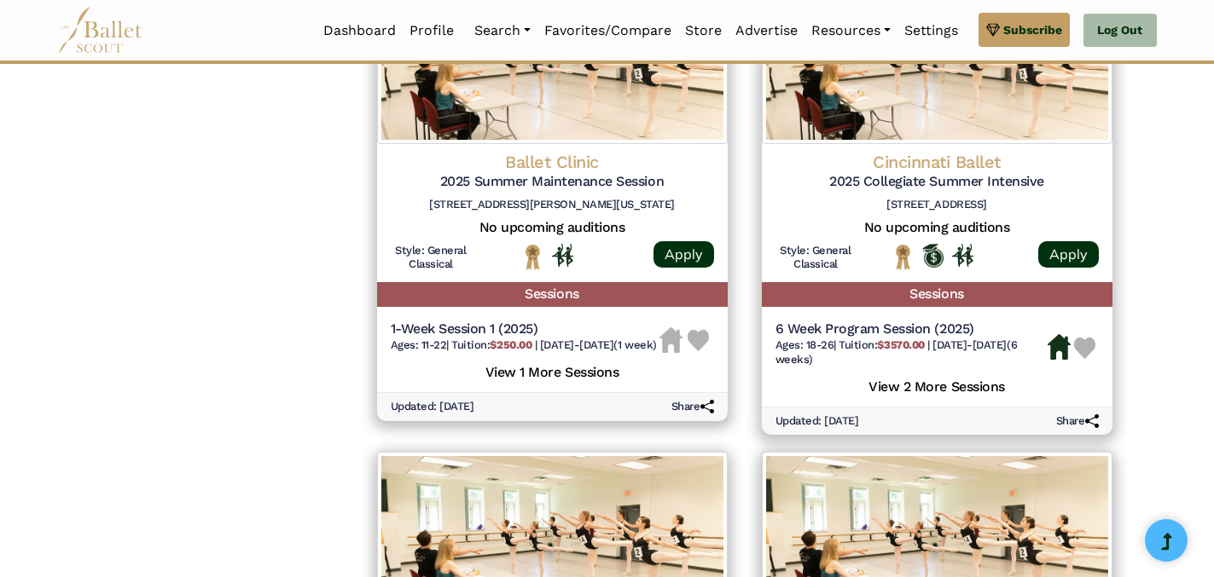
scroll to position [1887, 0]
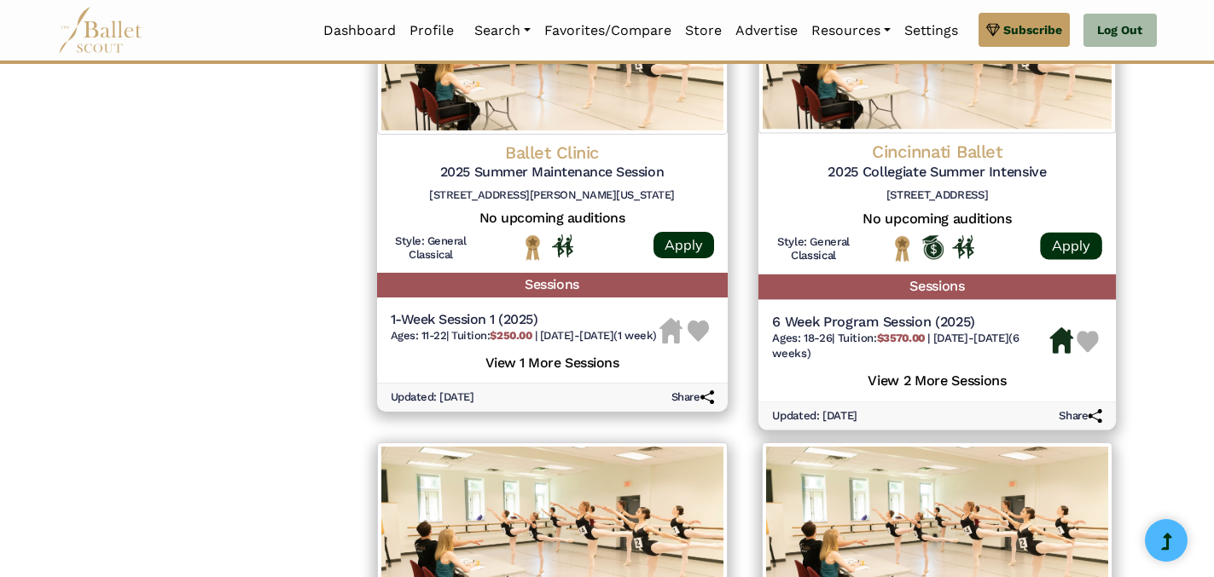
click at [944, 384] on h5 "View 2 More Sessions" at bounding box center [937, 379] width 330 height 22
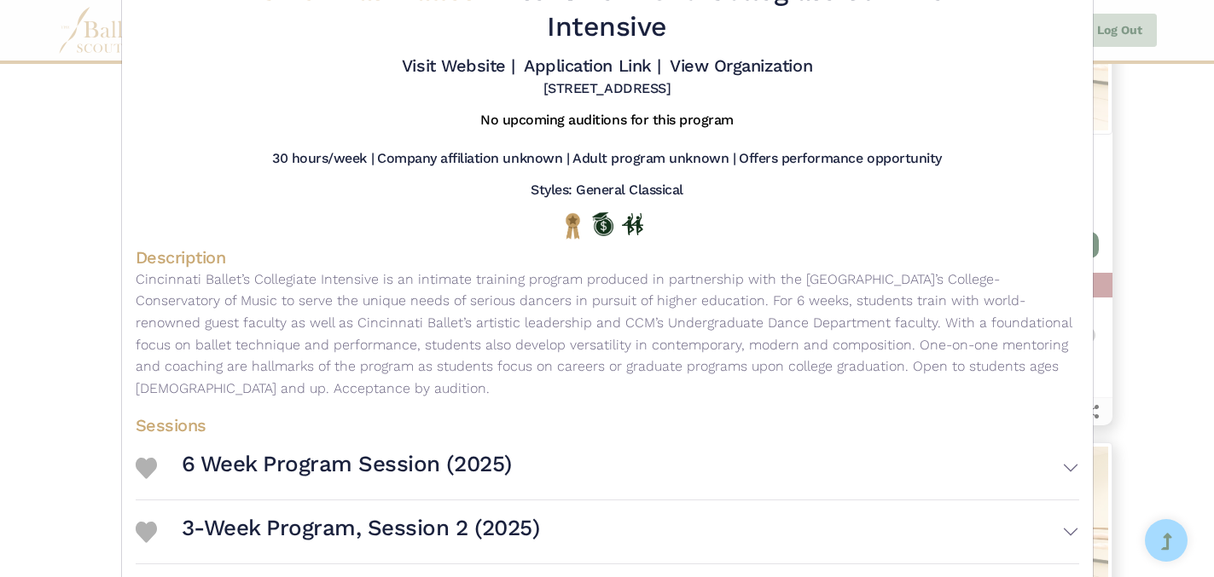
scroll to position [206, 0]
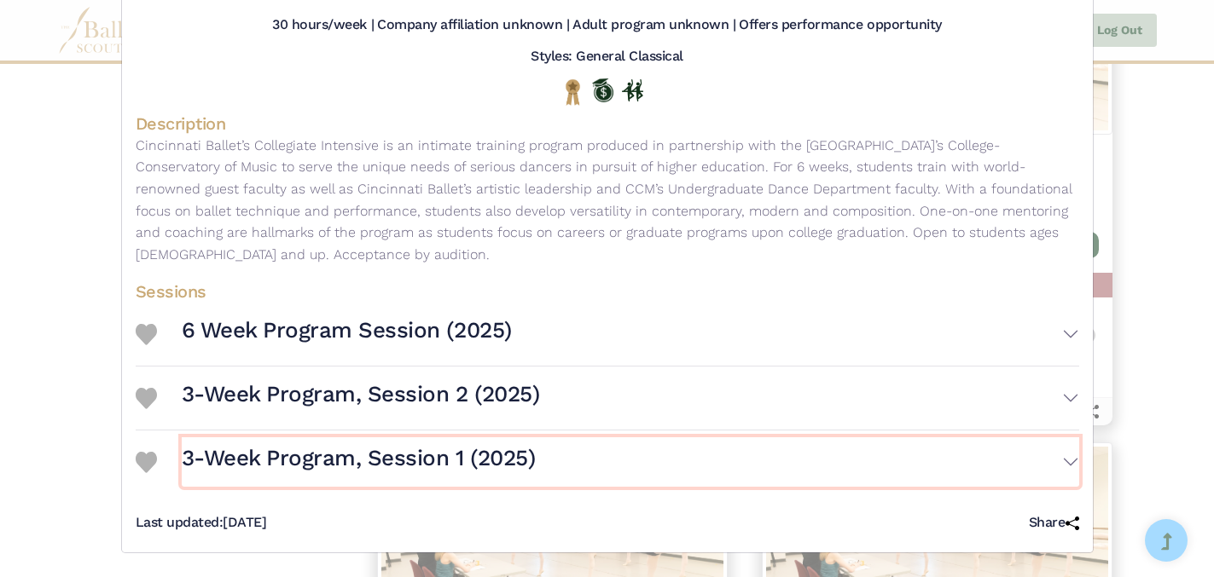
click at [1073, 461] on button "3-Week Program, Session 1 (2025)" at bounding box center [630, 462] width 897 height 49
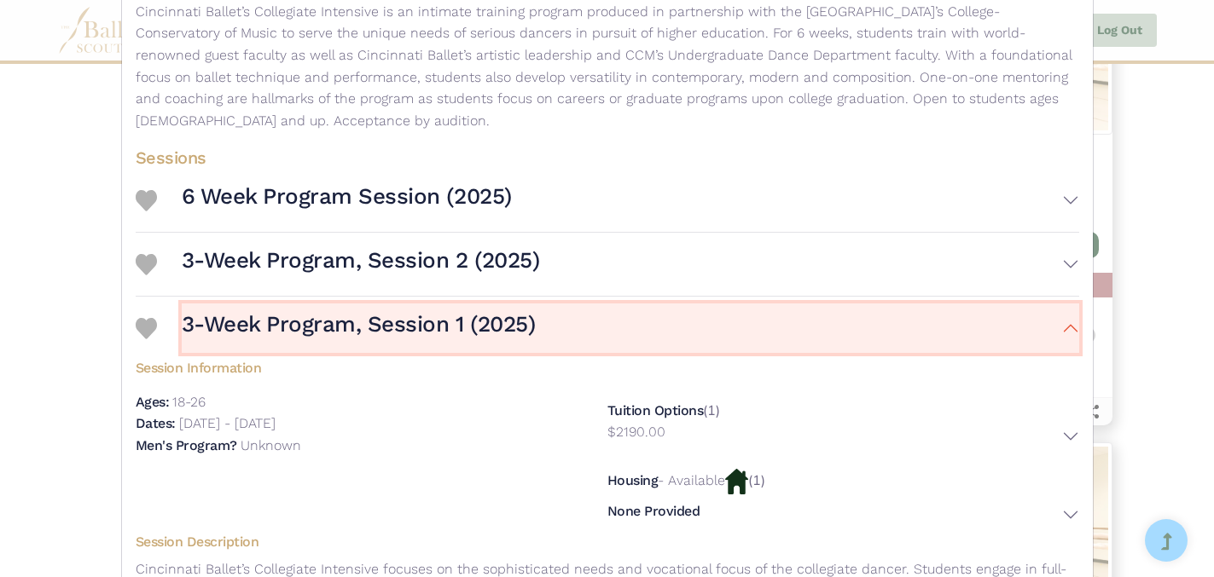
scroll to position [341, 0]
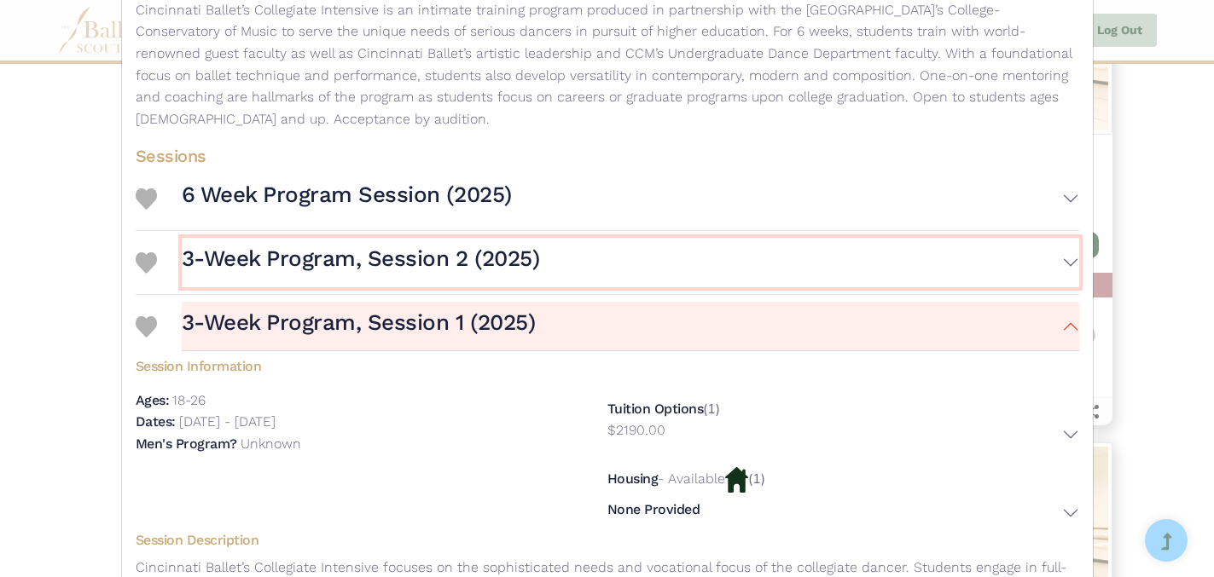
click at [1070, 260] on button "3-Week Program, Session 2 (2025)" at bounding box center [630, 262] width 897 height 49
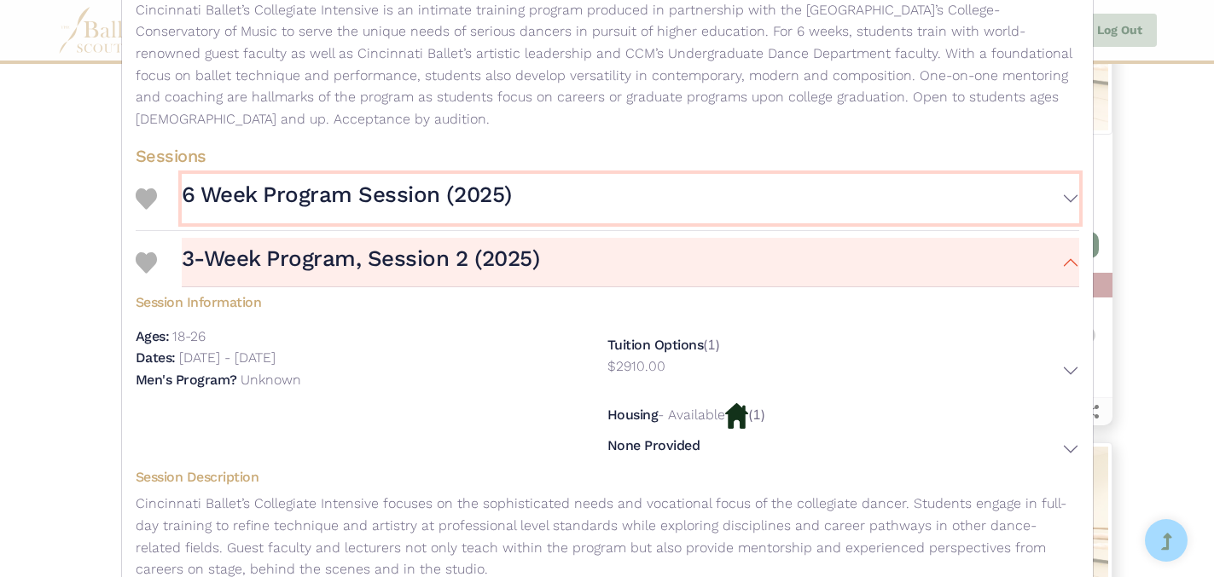
click at [1070, 196] on button "6 Week Program Session (2025)" at bounding box center [630, 198] width 897 height 49
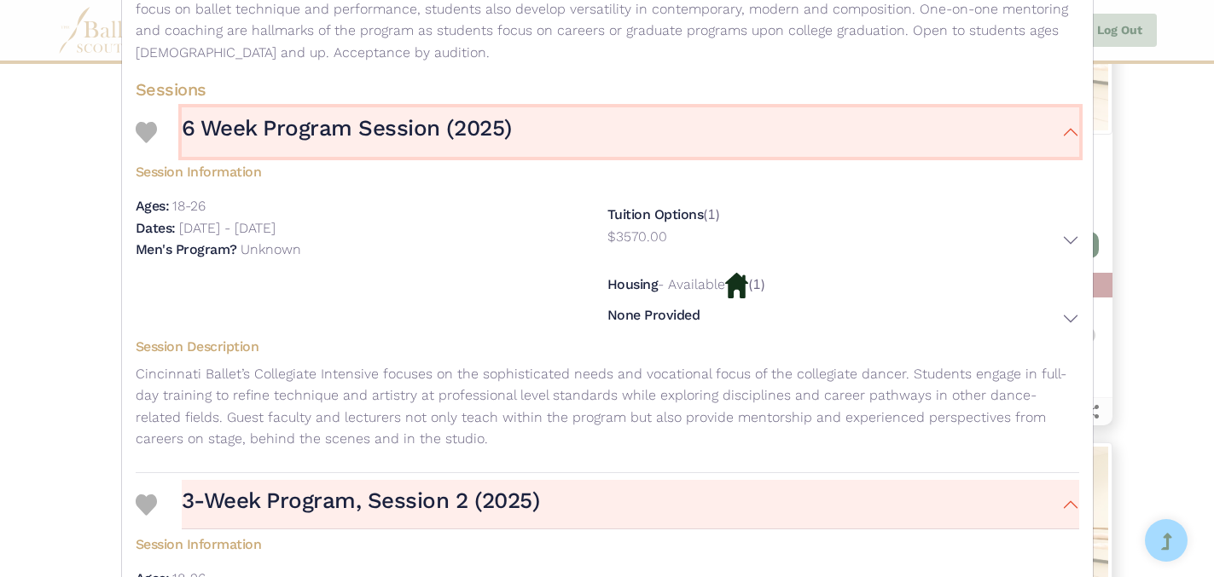
scroll to position [0, 0]
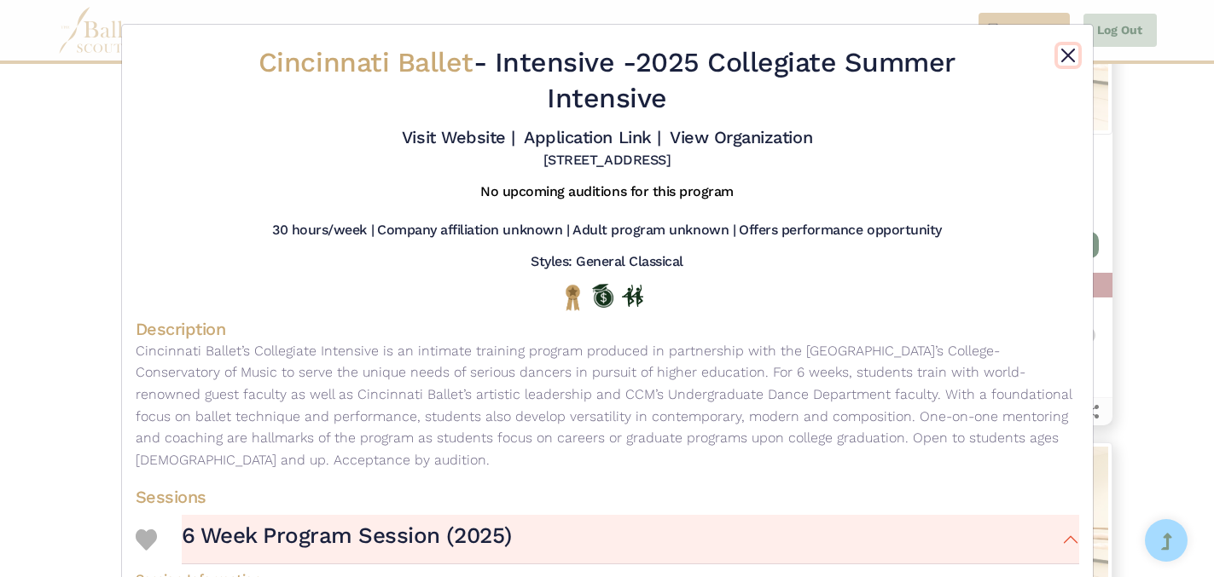
click at [1067, 55] on button "Close" at bounding box center [1068, 55] width 20 height 20
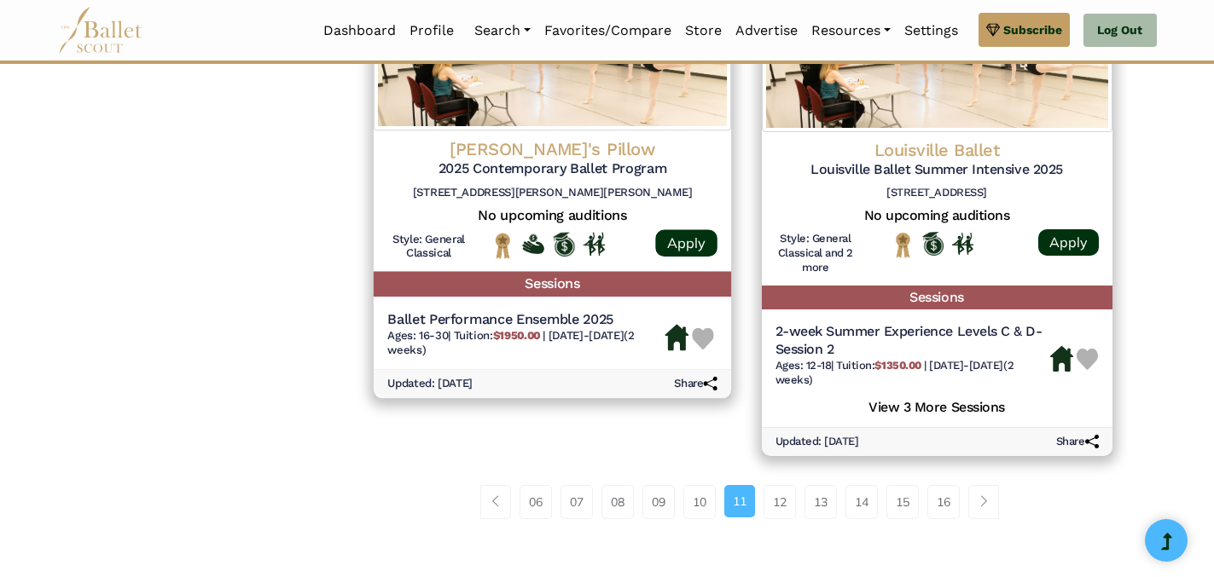
scroll to position [2386, 0]
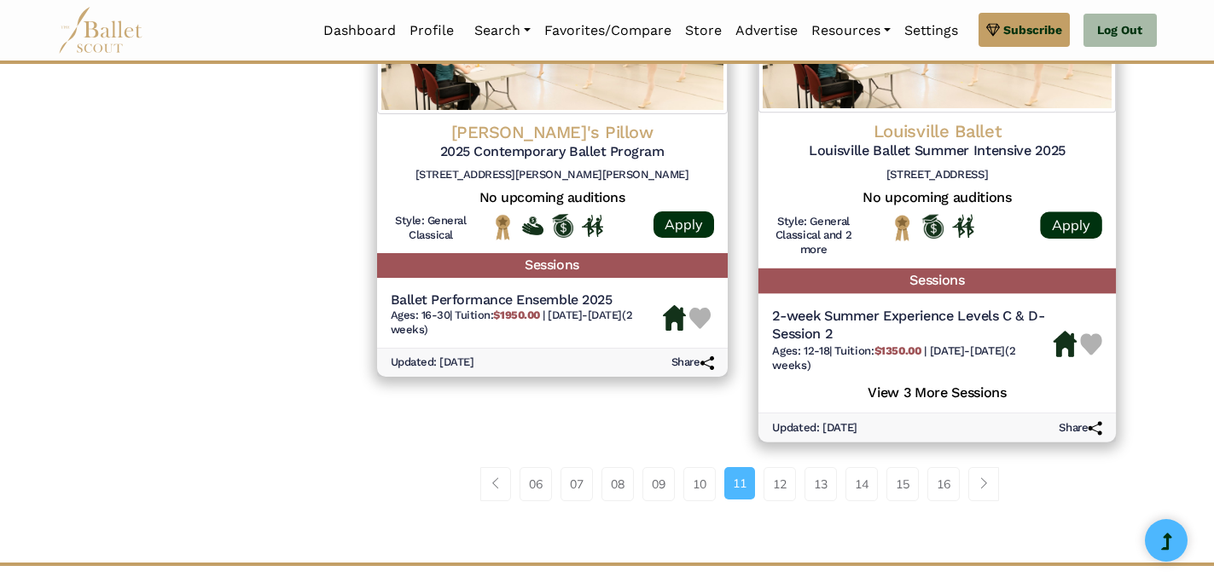
click at [933, 396] on h5 "View 3 More Sessions" at bounding box center [937, 391] width 330 height 22
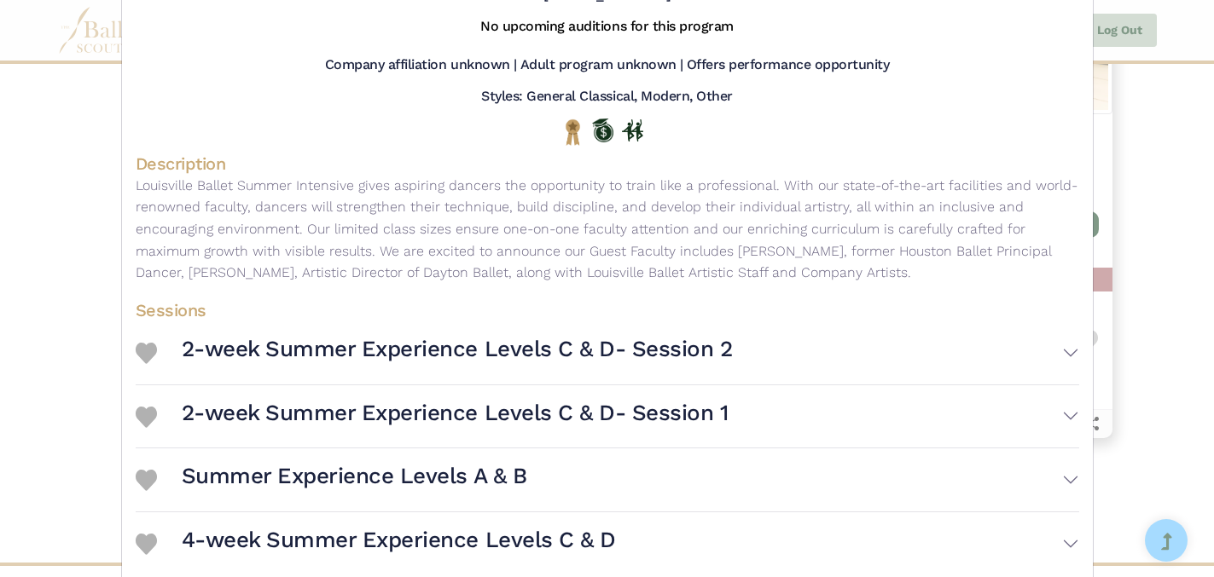
scroll to position [0, 0]
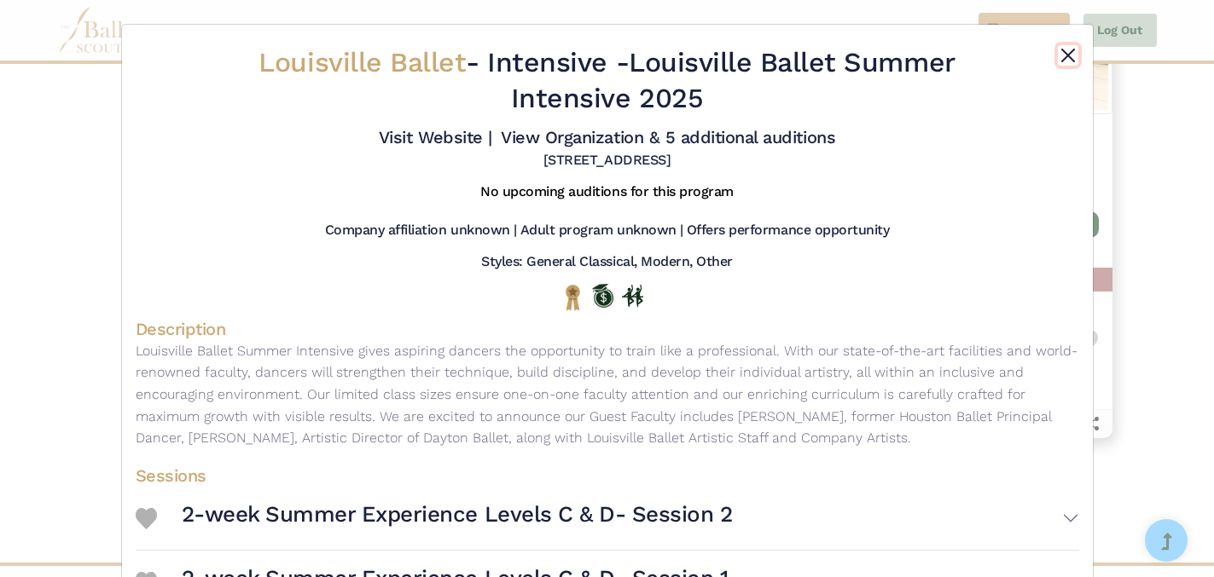
click at [1068, 54] on button "Close" at bounding box center [1068, 55] width 20 height 20
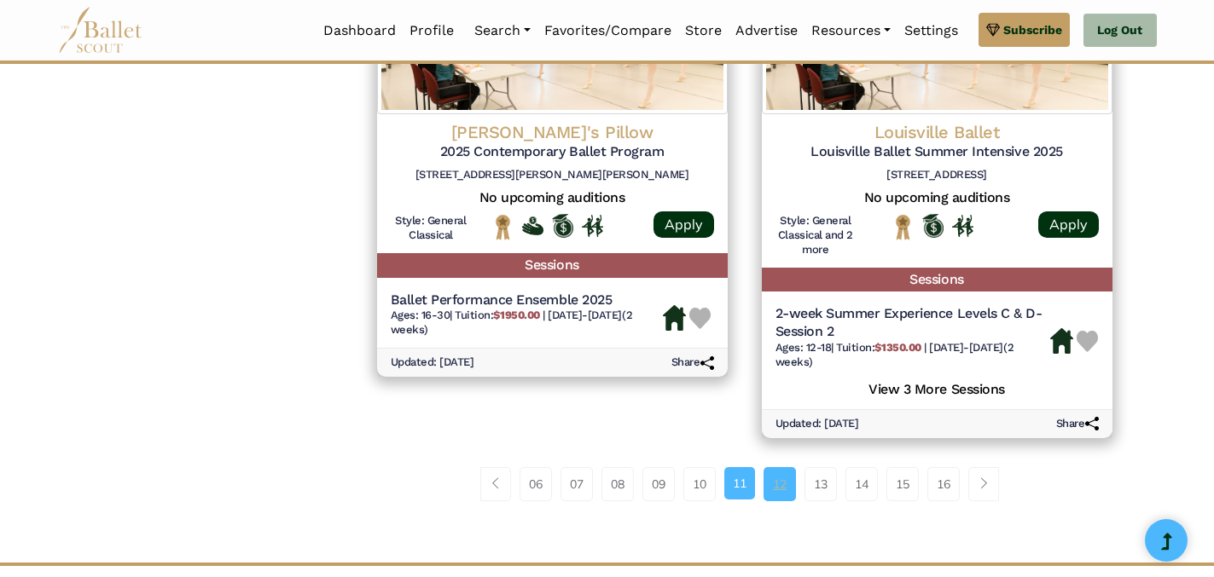
click at [785, 490] on link "12" at bounding box center [779, 484] width 32 height 34
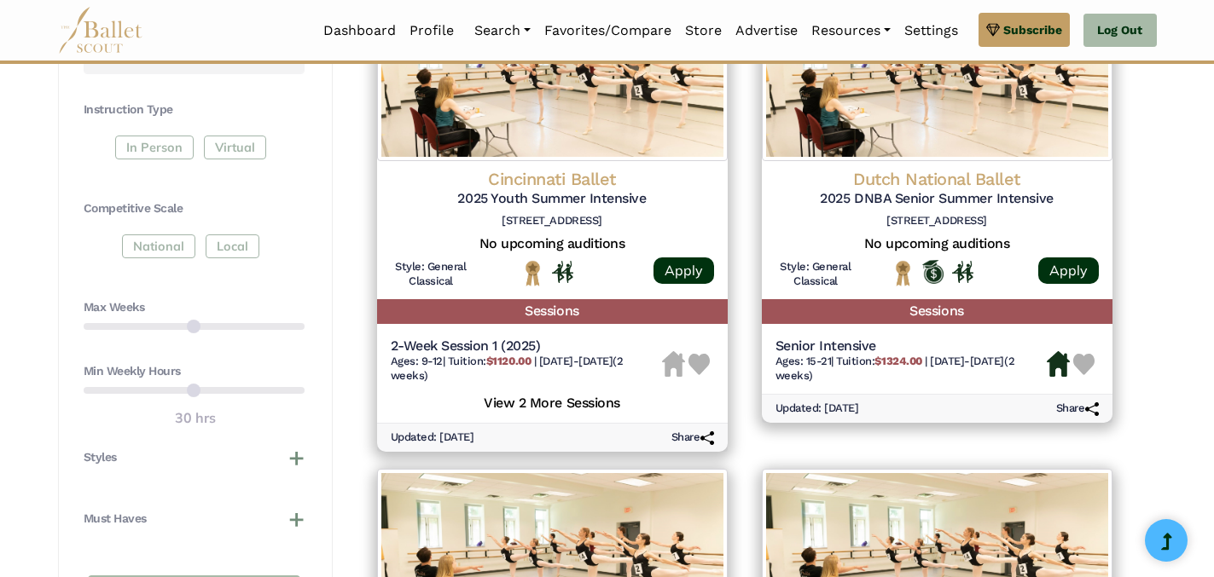
scroll to position [883, 0]
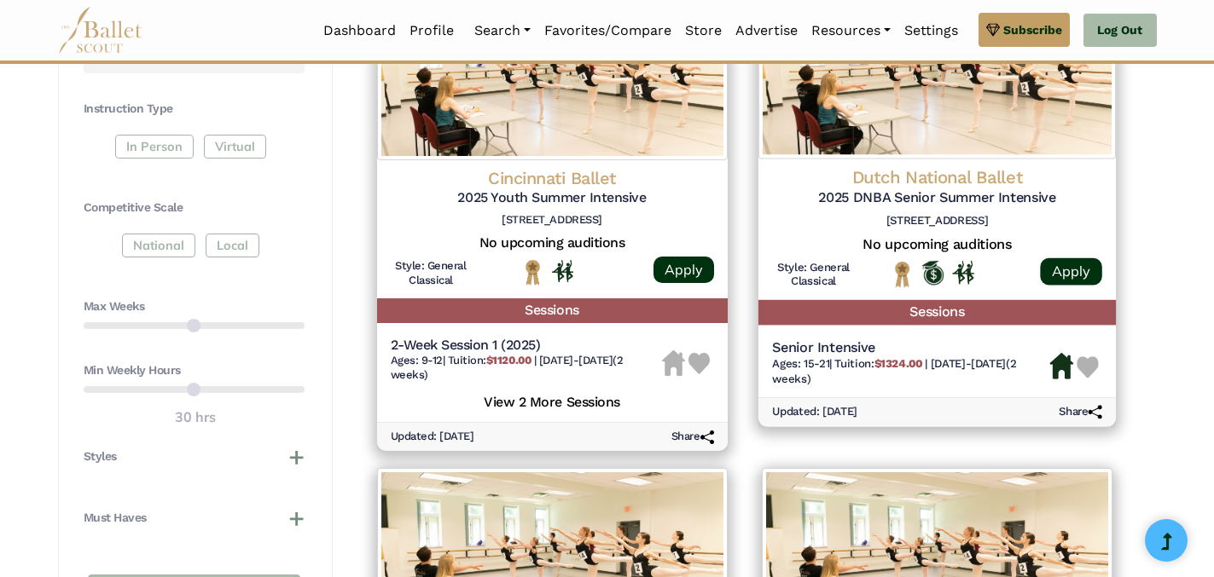
click at [940, 309] on h5 "Sessions" at bounding box center [935, 312] width 357 height 25
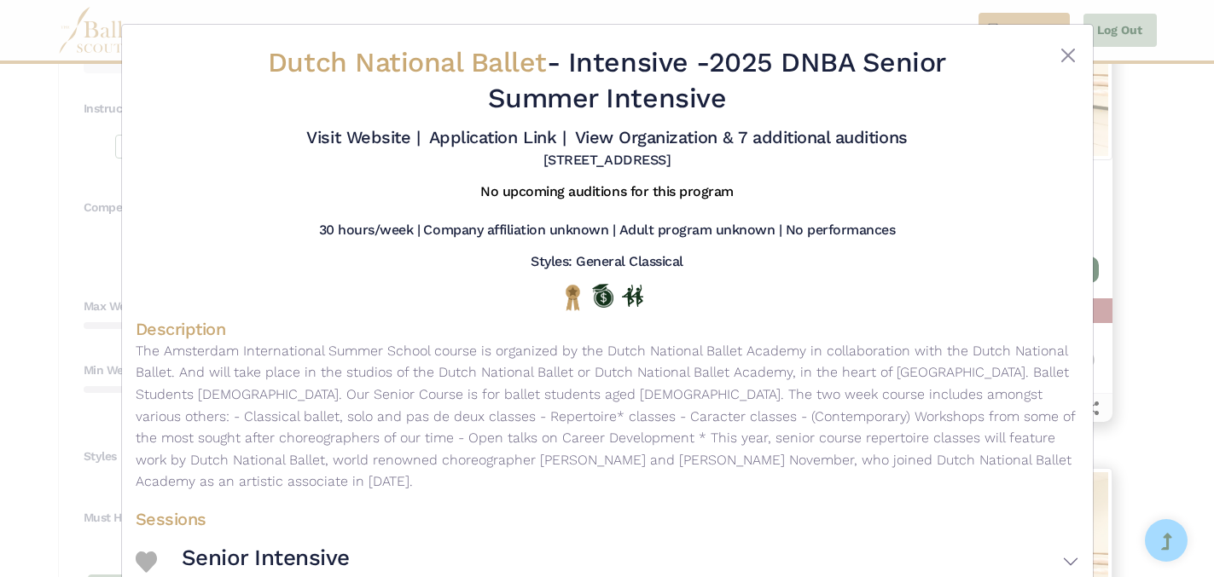
scroll to position [78, 0]
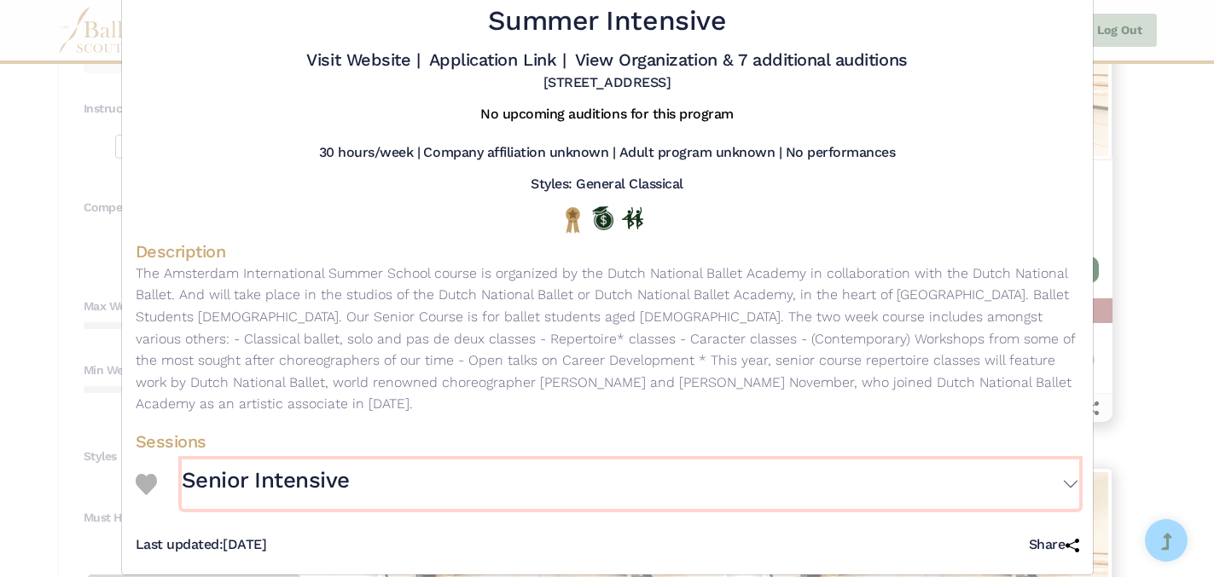
click at [1069, 464] on button "Senior Intensive" at bounding box center [630, 484] width 897 height 49
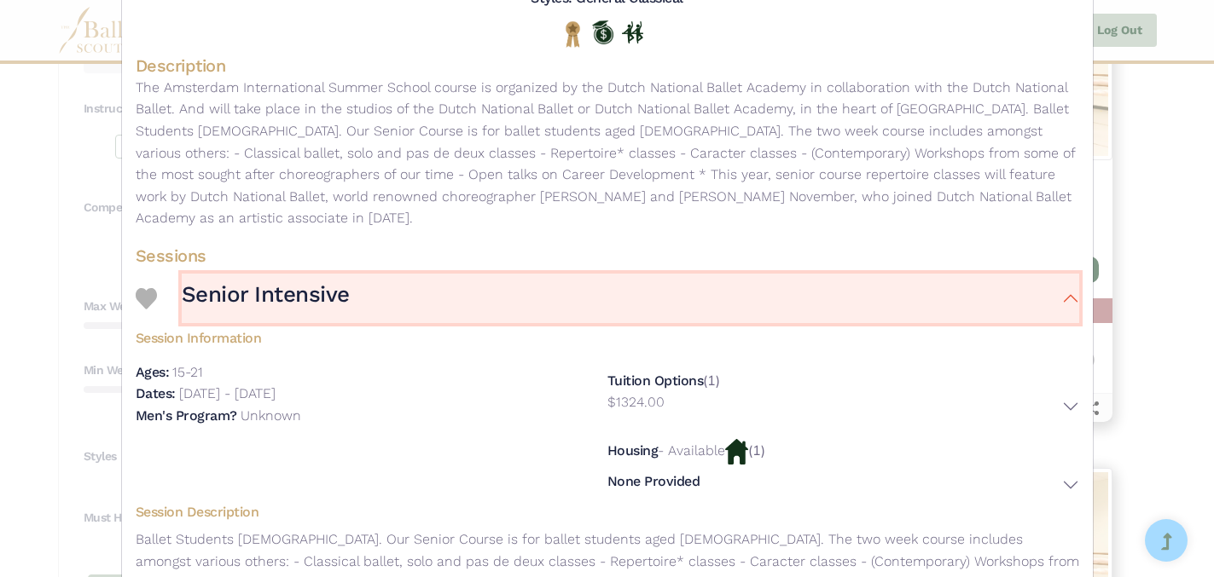
scroll to position [0, 0]
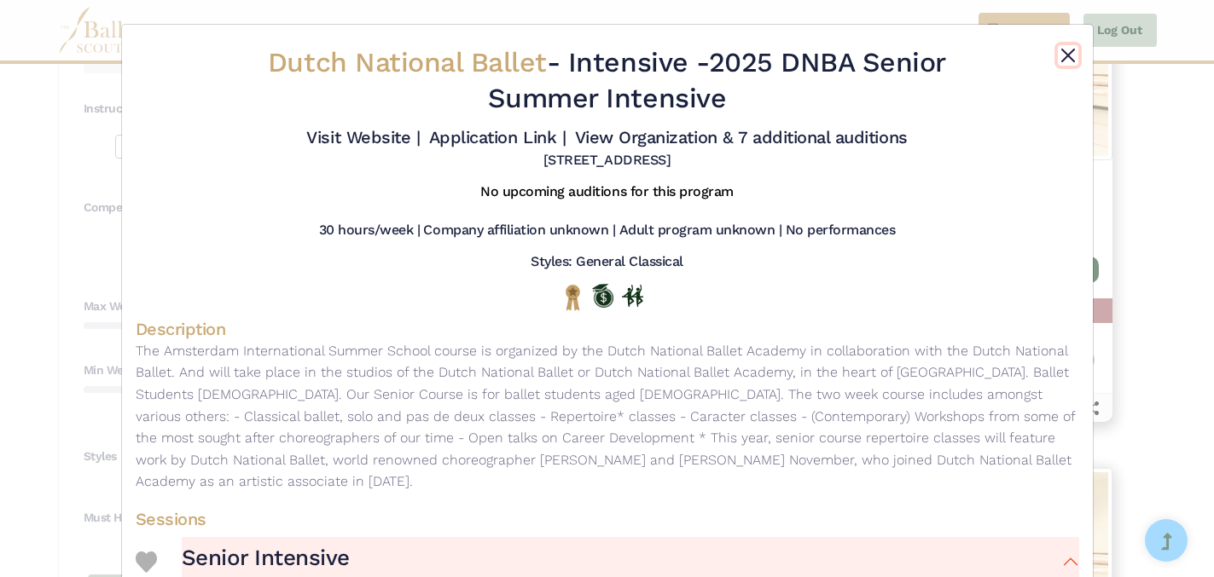
click at [1069, 55] on button "Close" at bounding box center [1068, 55] width 20 height 20
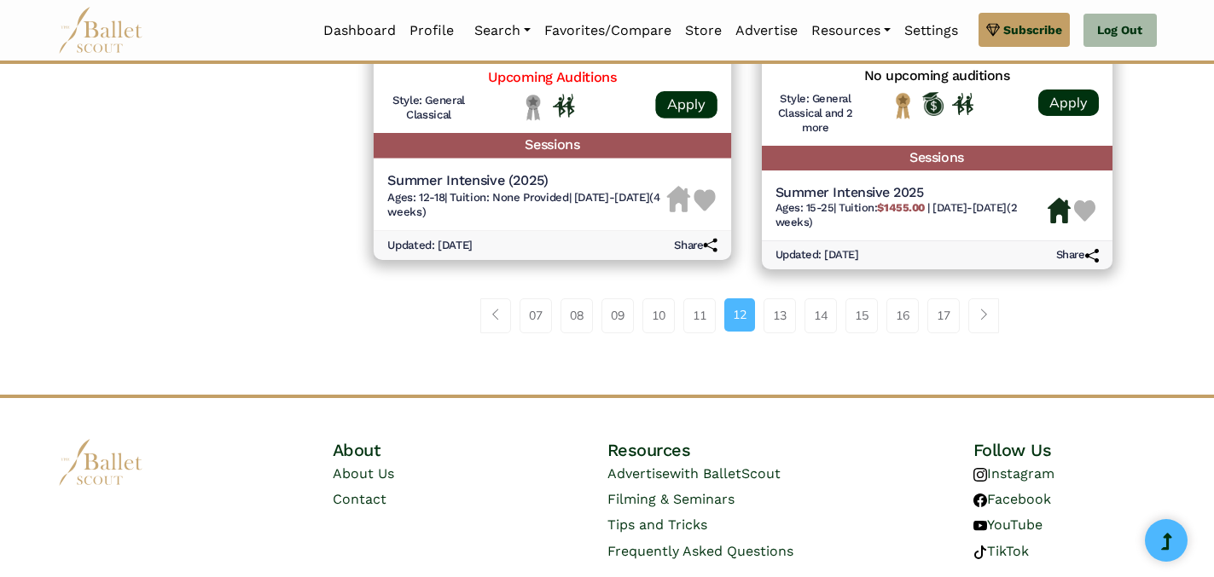
scroll to position [2565, 0]
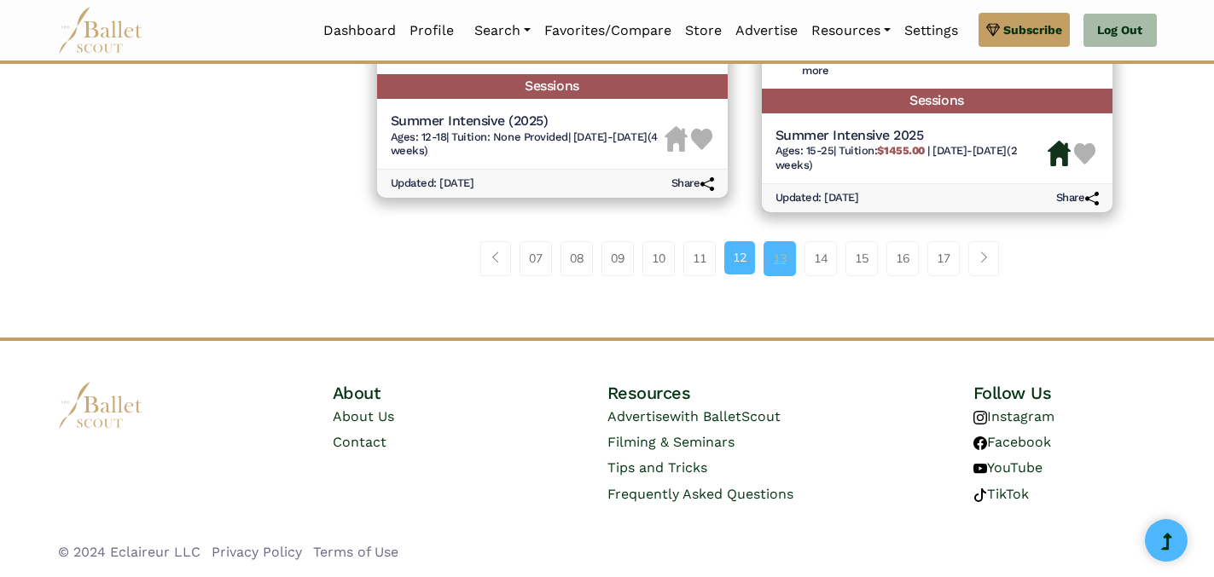
click at [786, 265] on link "13" at bounding box center [779, 258] width 32 height 34
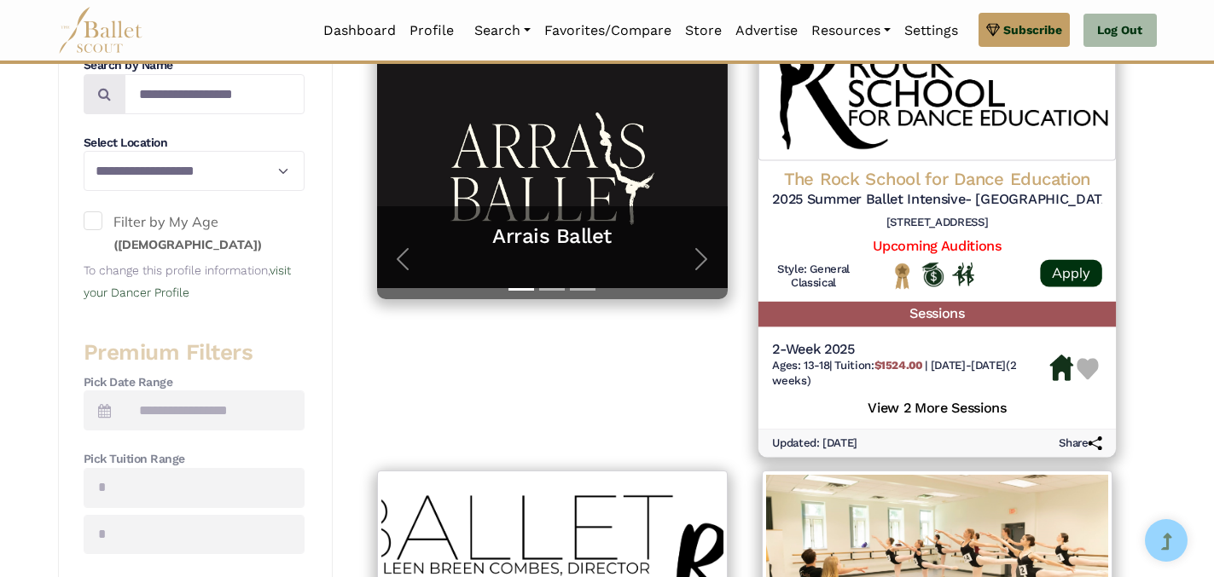
scroll to position [412, 0]
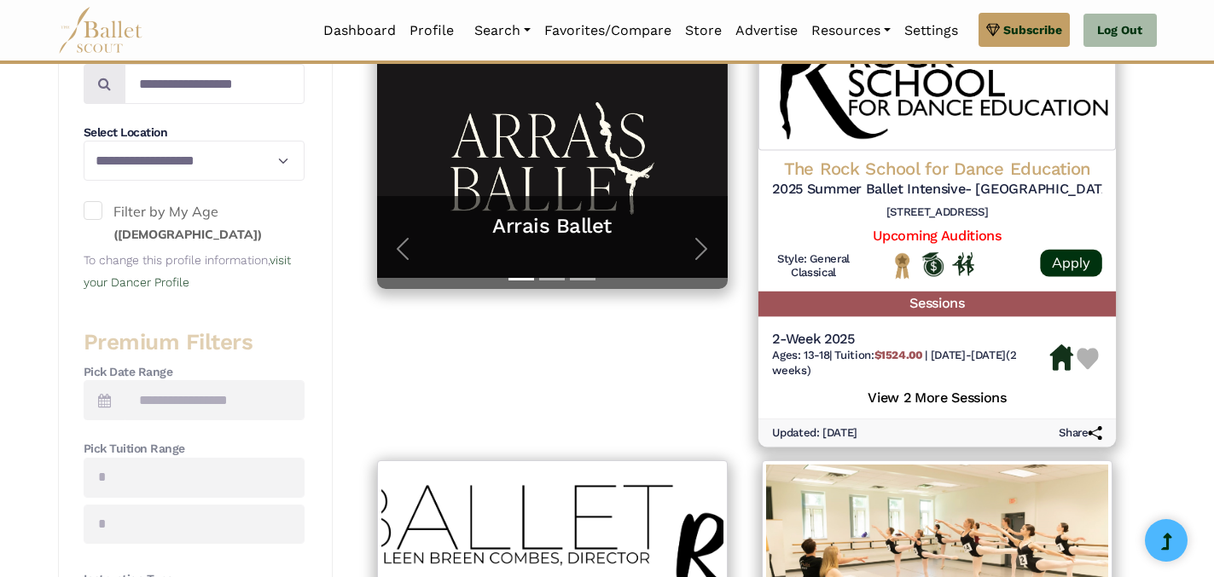
click at [918, 402] on h5 "View 2 More Sessions" at bounding box center [937, 397] width 330 height 22
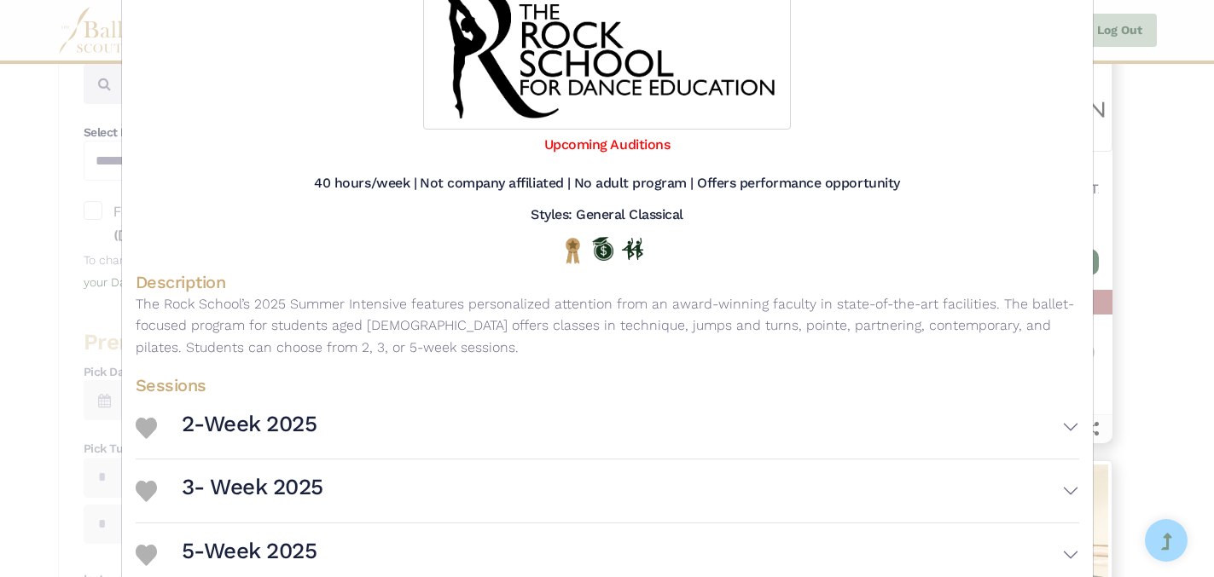
scroll to position [310, 0]
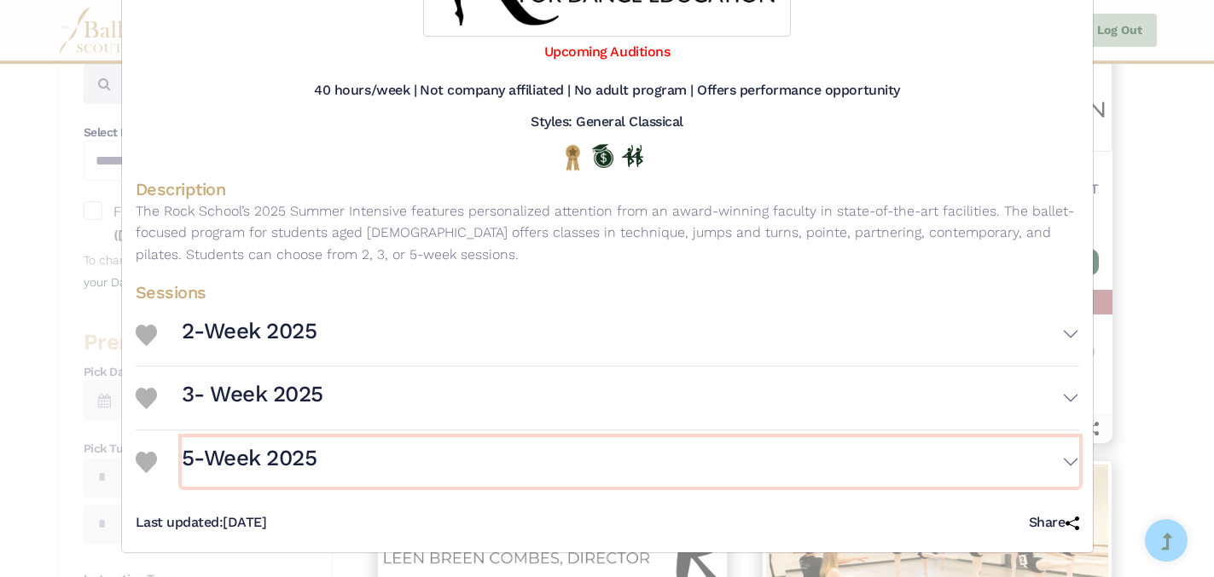
click at [1067, 462] on button "5-Week 2025" at bounding box center [630, 462] width 897 height 49
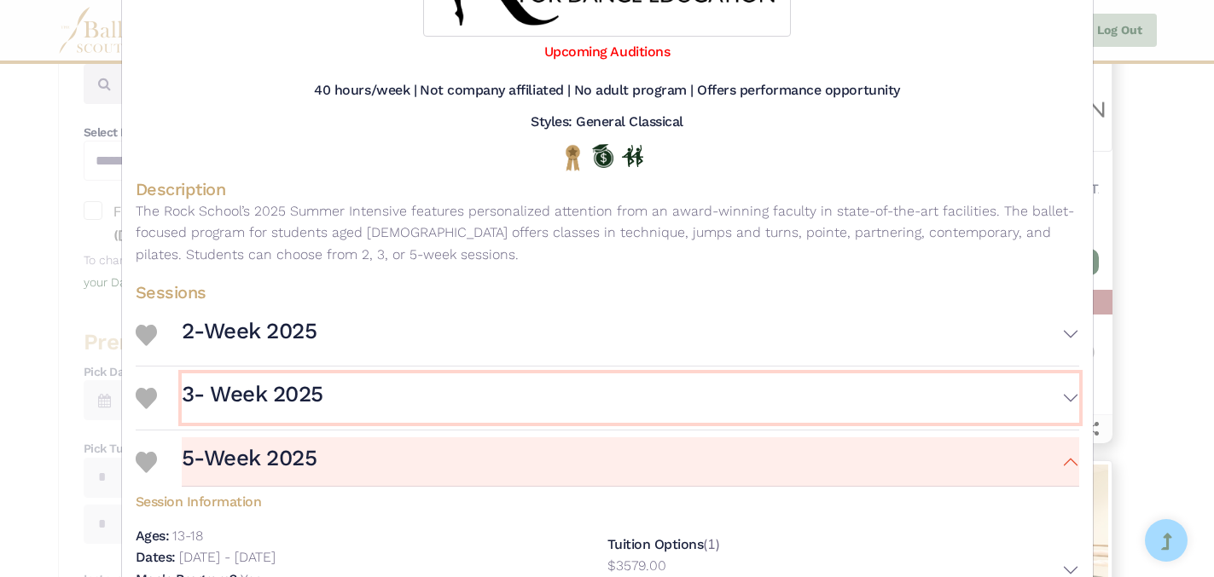
click at [1070, 396] on button "3- Week 2025" at bounding box center [630, 398] width 897 height 49
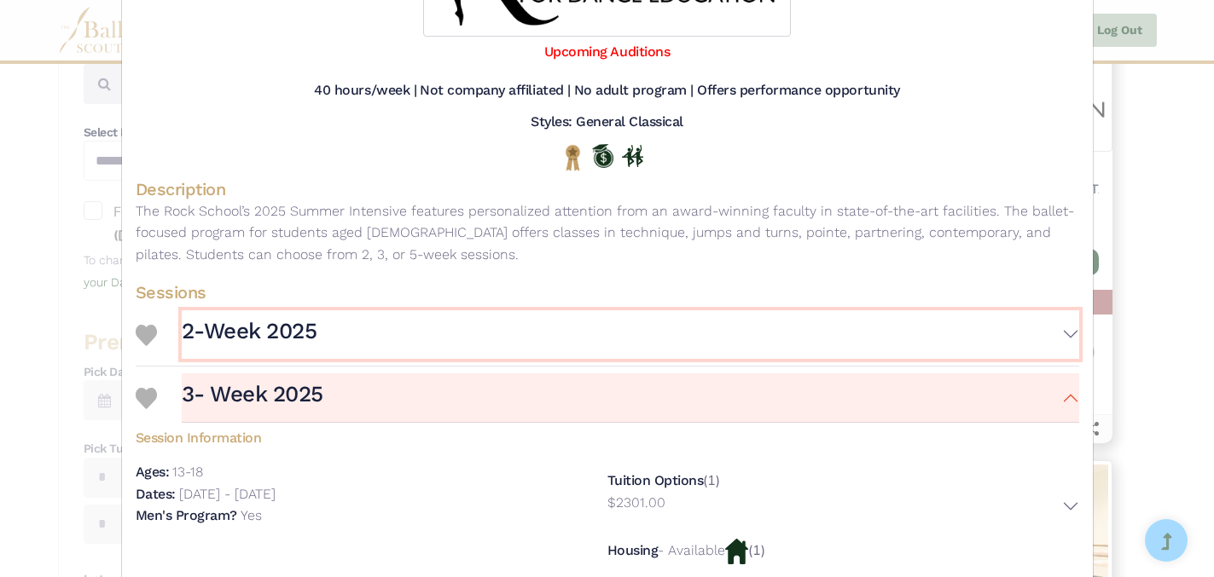
click at [1070, 334] on button "2-Week 2025" at bounding box center [630, 334] width 897 height 49
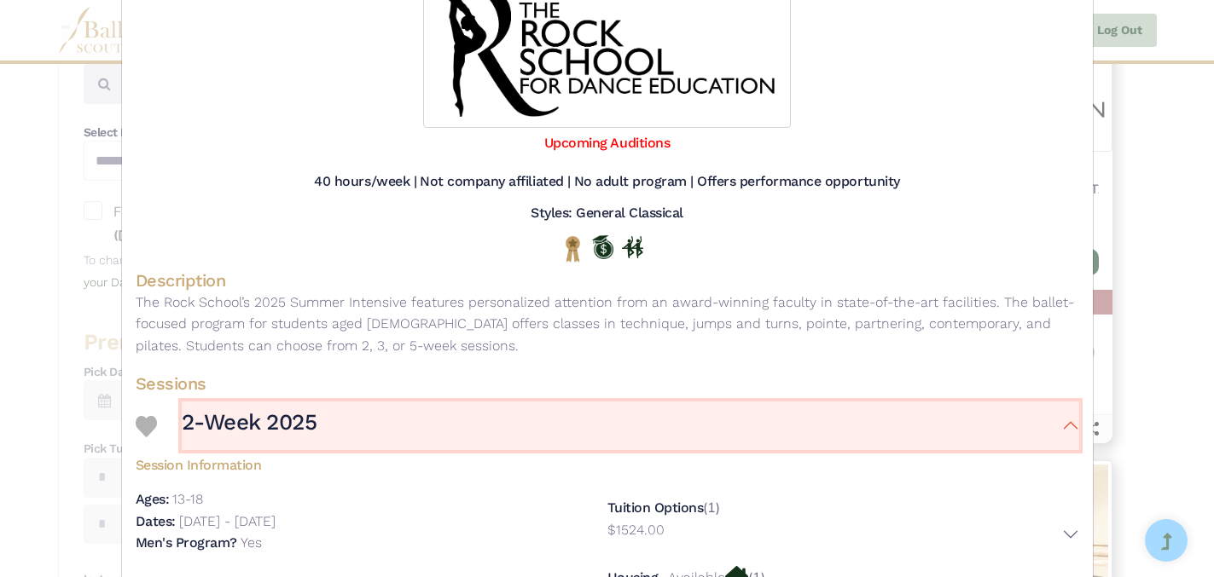
scroll to position [0, 0]
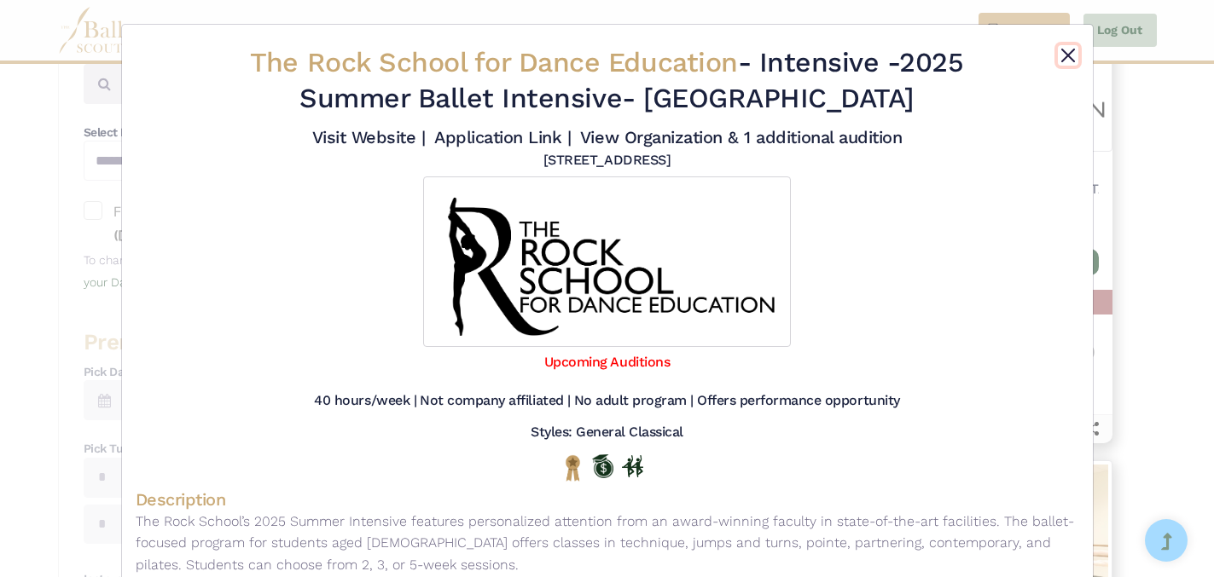
click at [1068, 53] on button "Close" at bounding box center [1068, 55] width 20 height 20
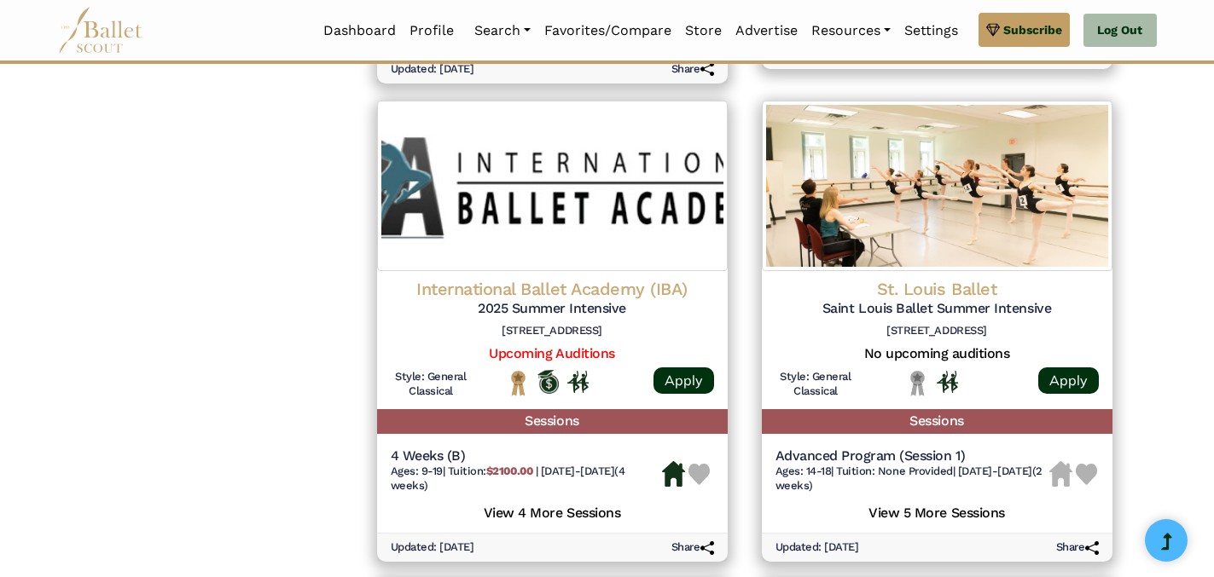
scroll to position [1703, 0]
